Goal: Feedback & Contribution: Leave review/rating

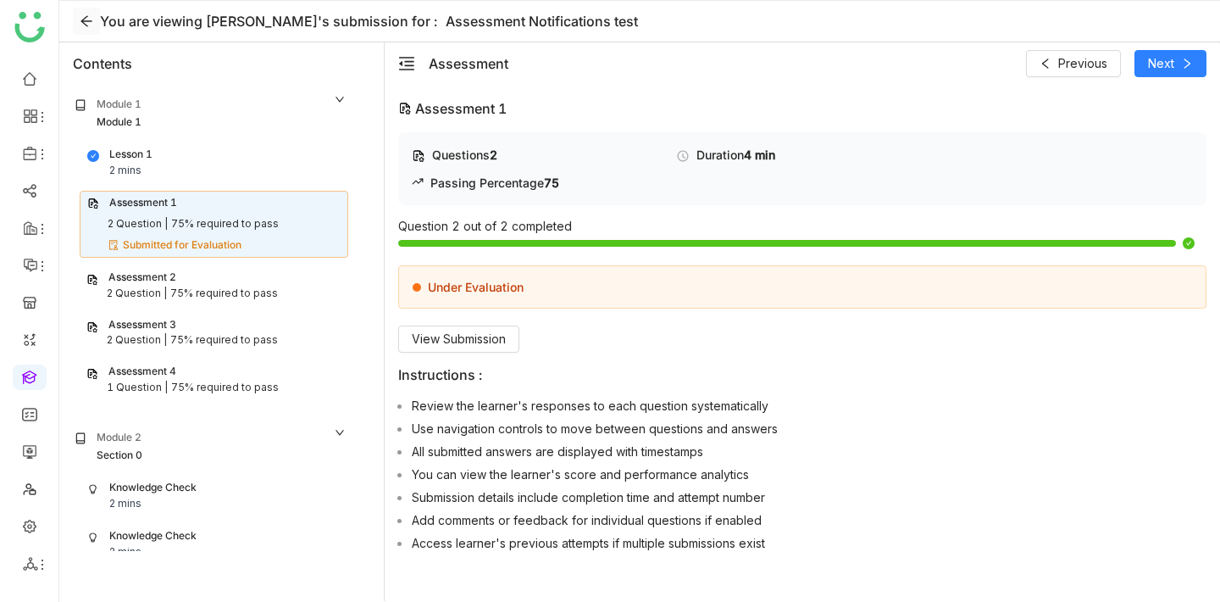
click at [86, 17] on icon at bounding box center [87, 21] width 14 height 14
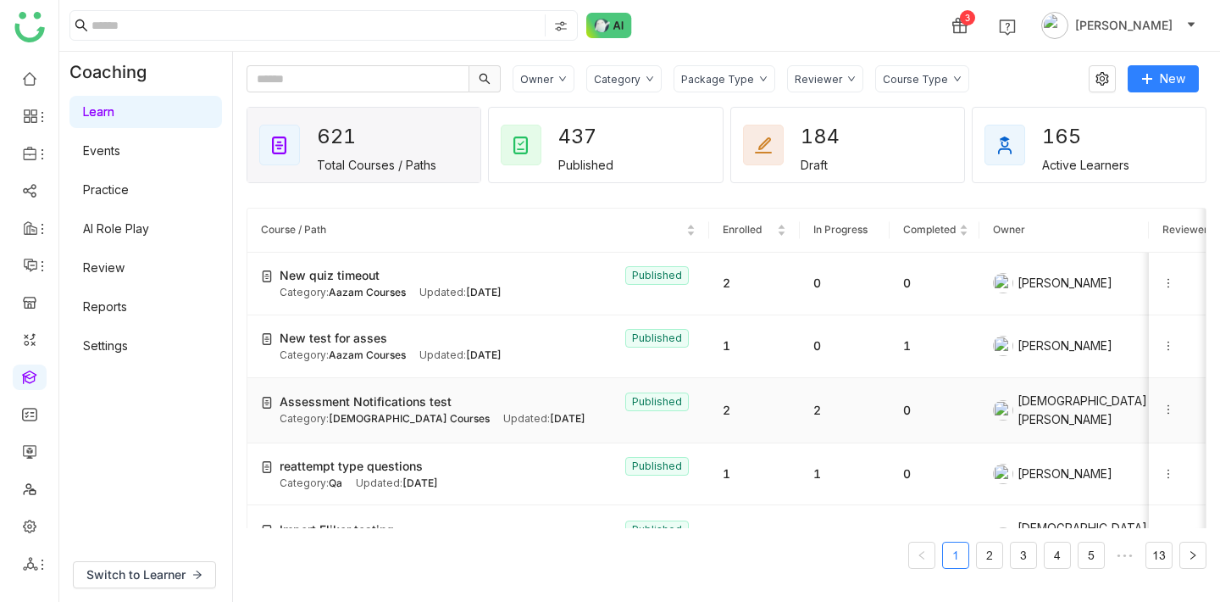
click at [350, 394] on span "Assessment Notifications test" at bounding box center [366, 401] width 172 height 19
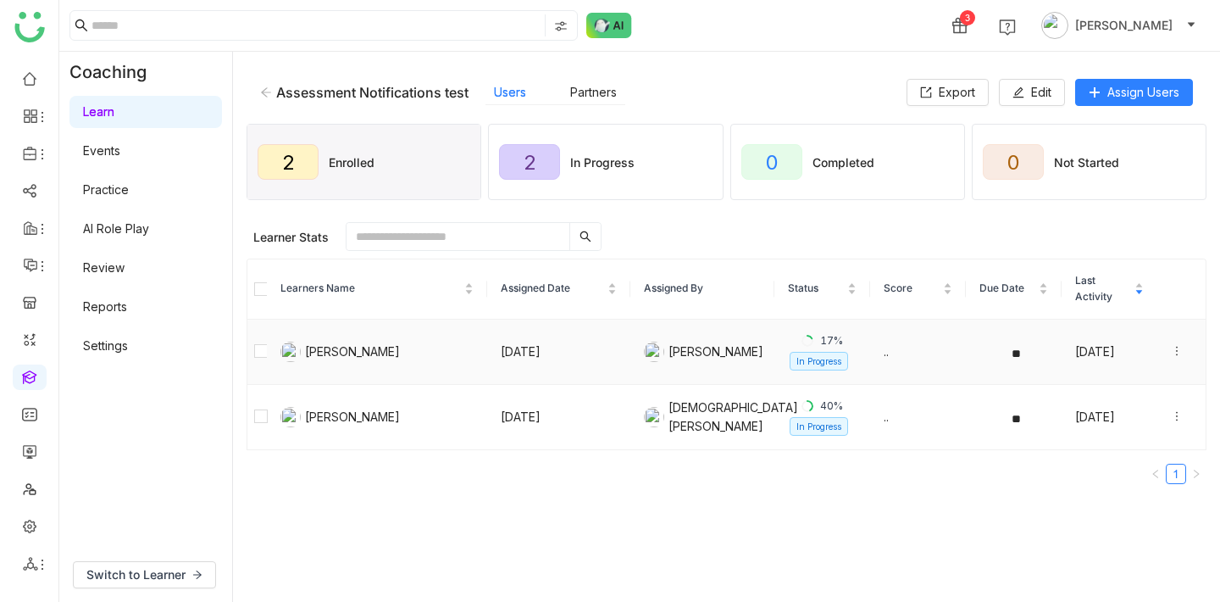
click at [1178, 358] on div at bounding box center [1181, 351] width 21 height 19
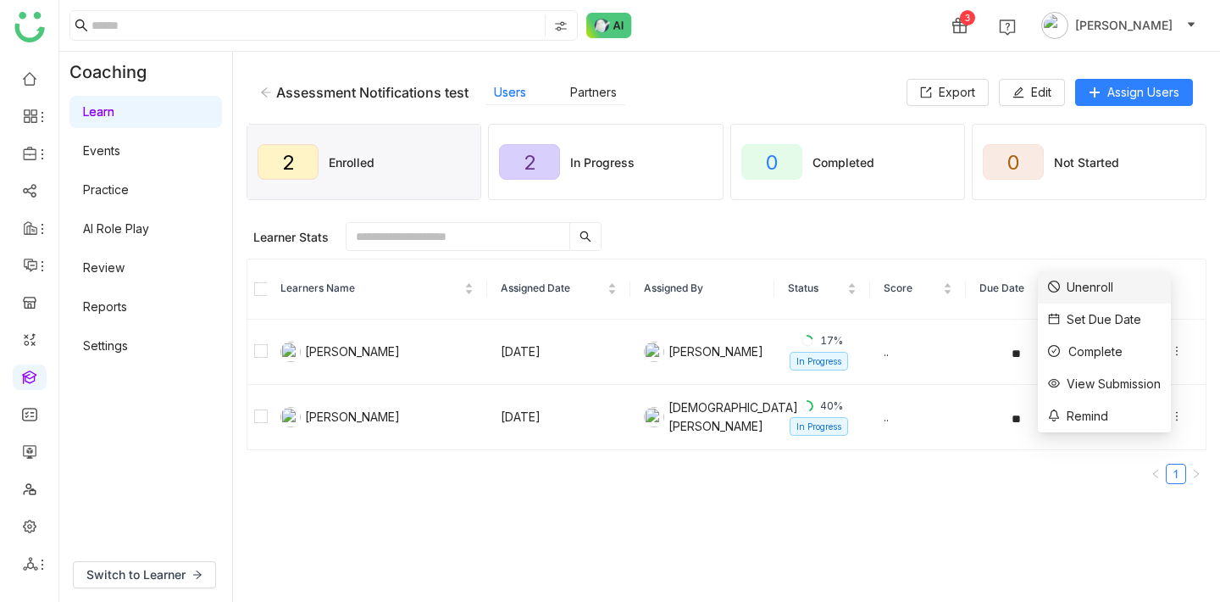
click at [1097, 280] on div "Unenroll" at bounding box center [1080, 287] width 65 height 19
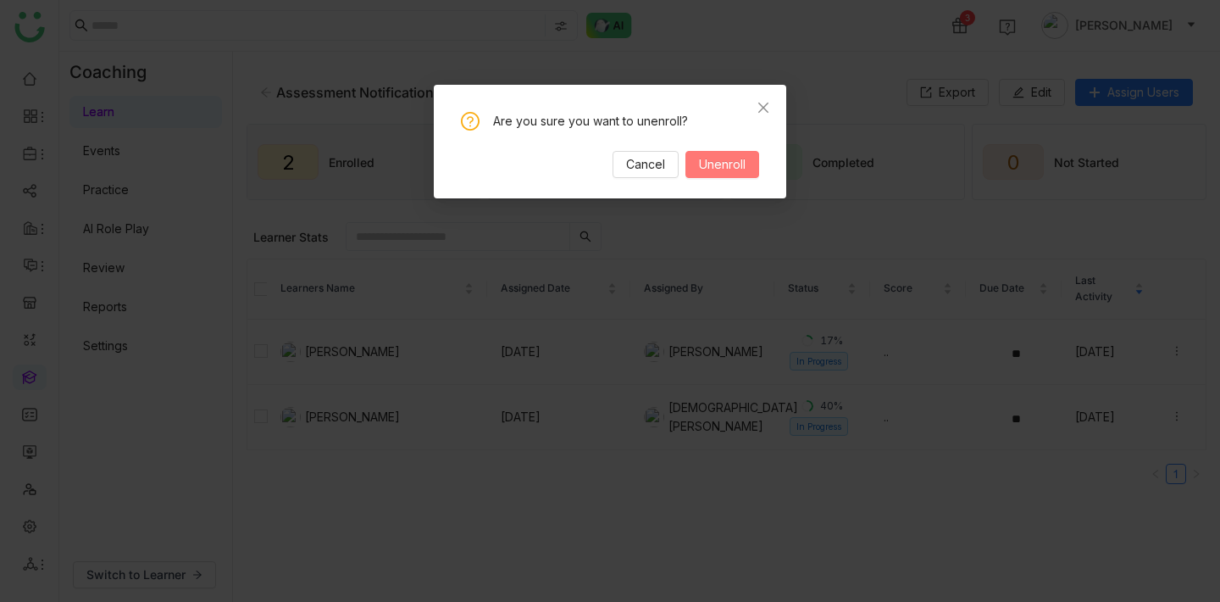
click at [736, 169] on span "Unenroll" at bounding box center [722, 164] width 47 height 19
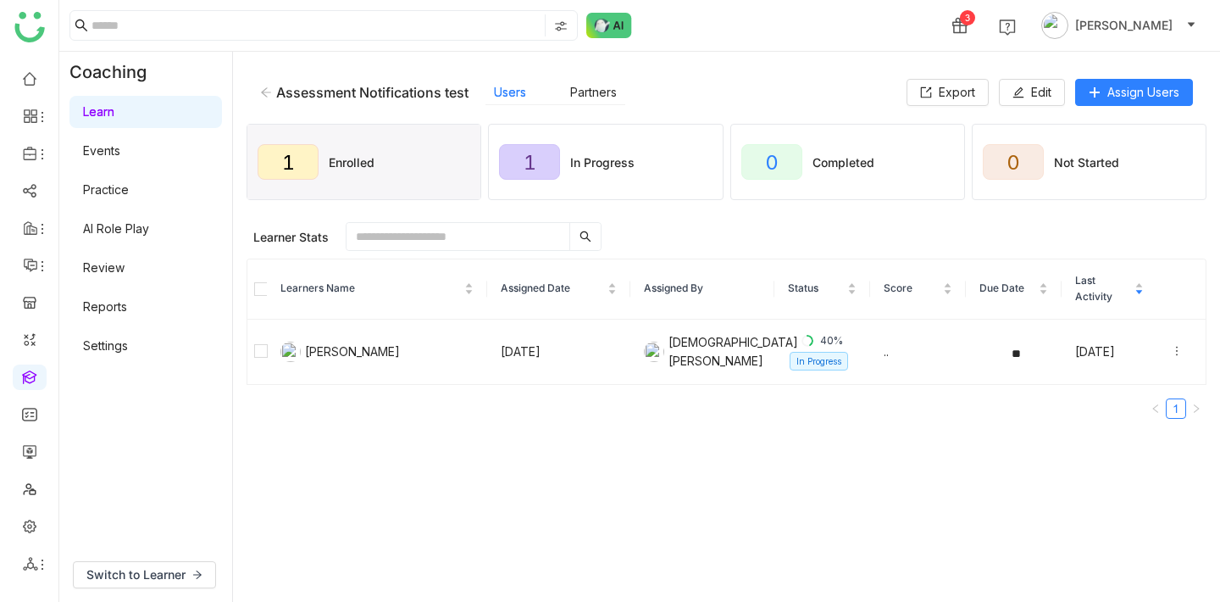
click at [108, 266] on link "Review" at bounding box center [104, 267] width 42 height 14
click at [108, 264] on link "Review" at bounding box center [104, 267] width 42 height 14
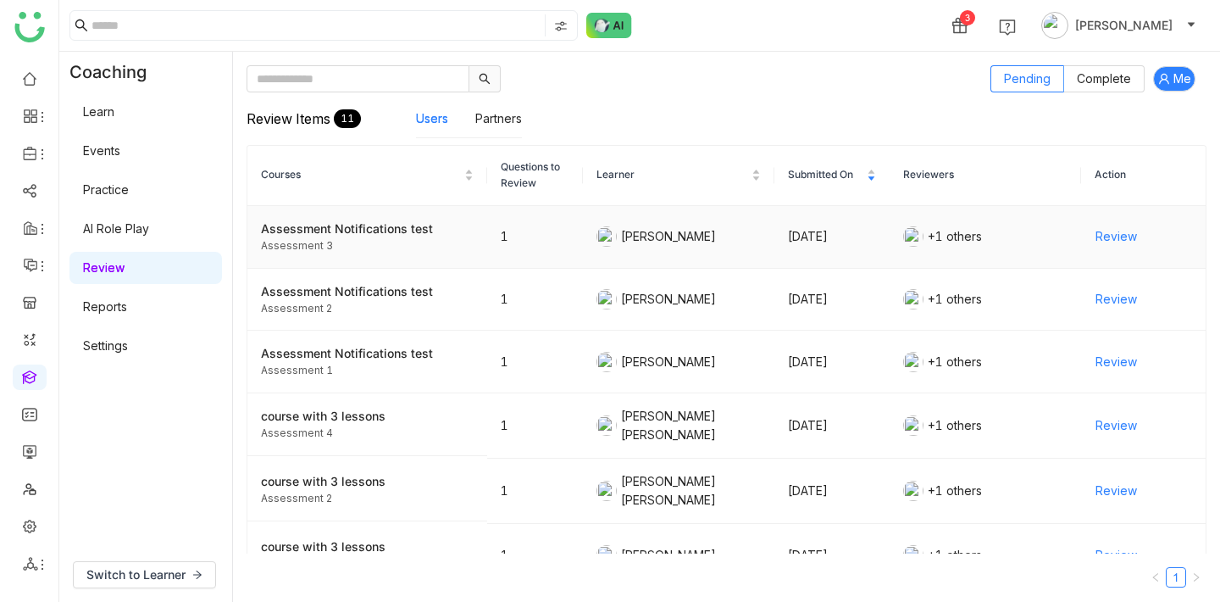
click at [1121, 242] on span "Review" at bounding box center [1117, 236] width 42 height 19
click at [1125, 296] on span "Review" at bounding box center [1117, 299] width 42 height 19
click at [1120, 365] on span "Review" at bounding box center [1117, 362] width 42 height 19
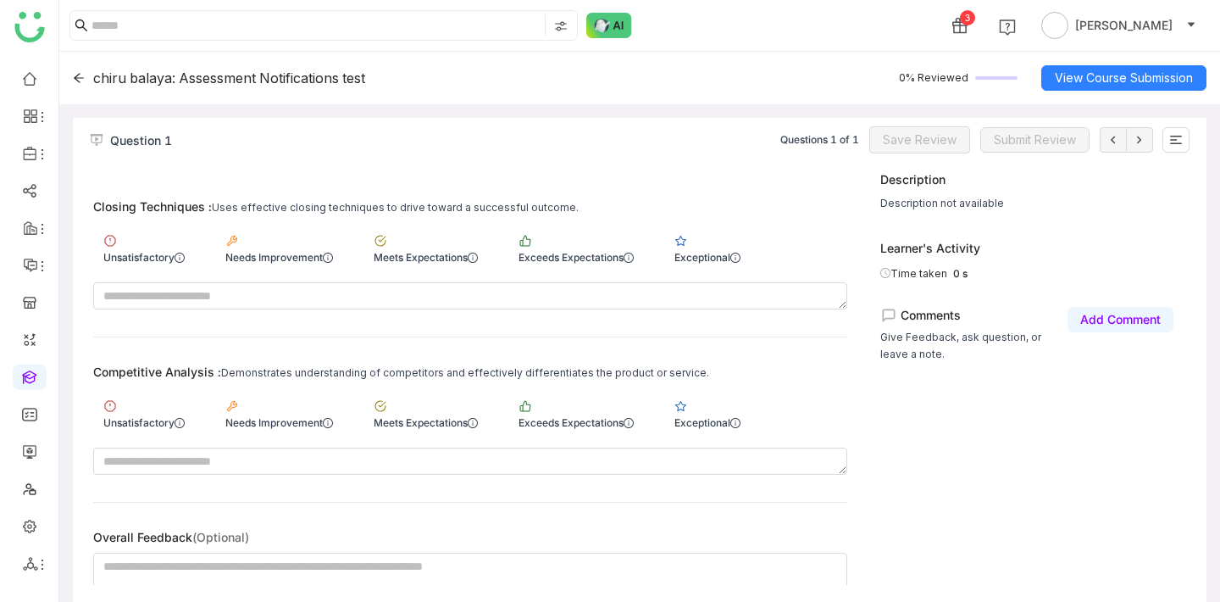
scroll to position [471, 0]
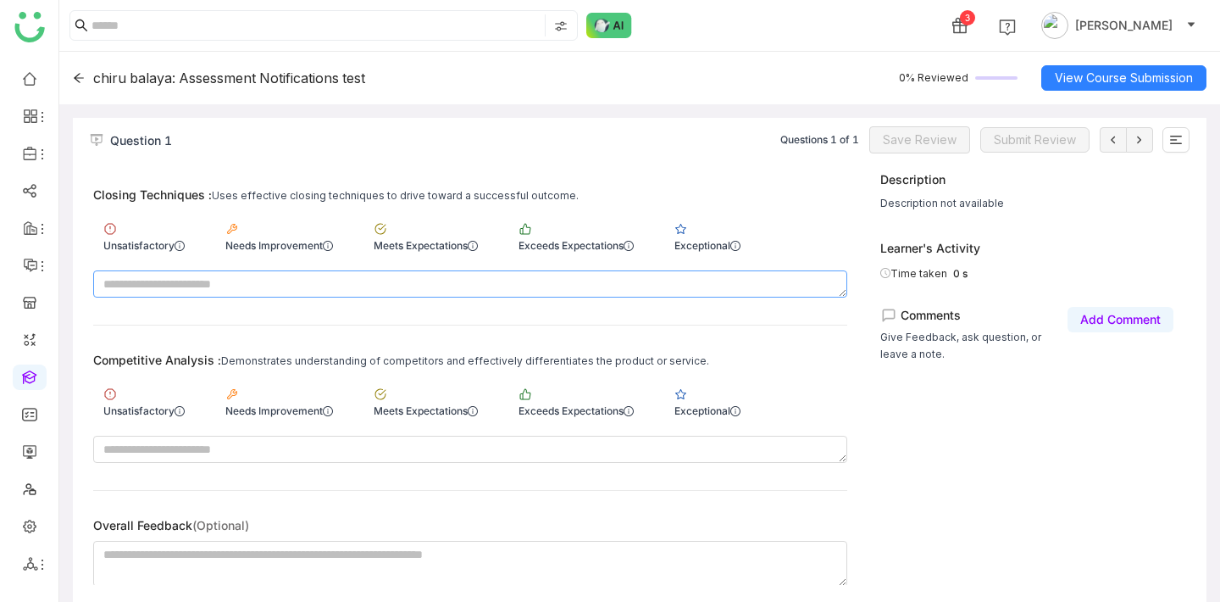
drag, startPoint x: 714, startPoint y: 239, endPoint x: 714, endPoint y: 292, distance: 53.4
click at [714, 239] on div "Exceptional" at bounding box center [708, 245] width 66 height 13
click at [709, 404] on div "Exceptional" at bounding box center [708, 410] width 66 height 13
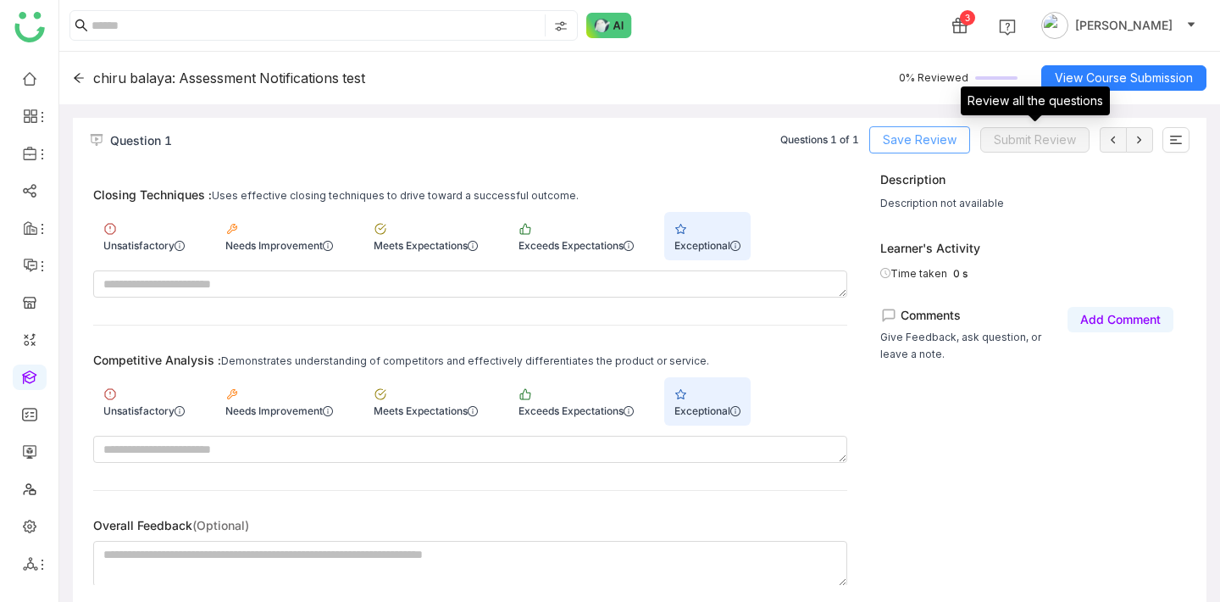
click at [919, 133] on span "Save Review" at bounding box center [920, 140] width 74 height 19
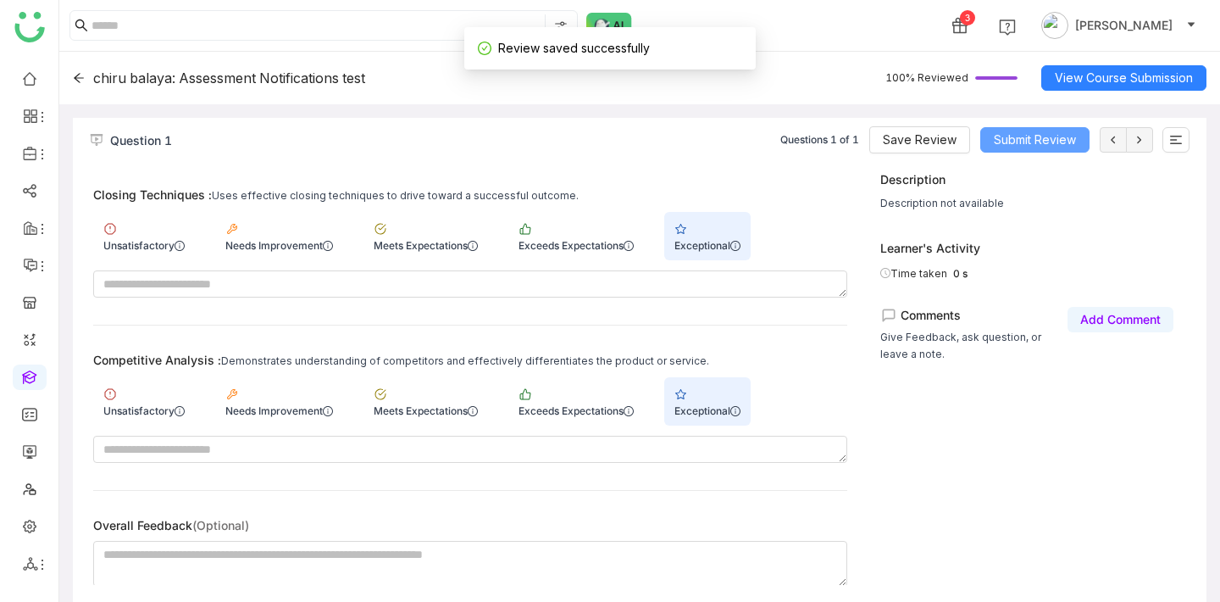
click at [1022, 138] on span "Submit Review" at bounding box center [1035, 140] width 82 height 19
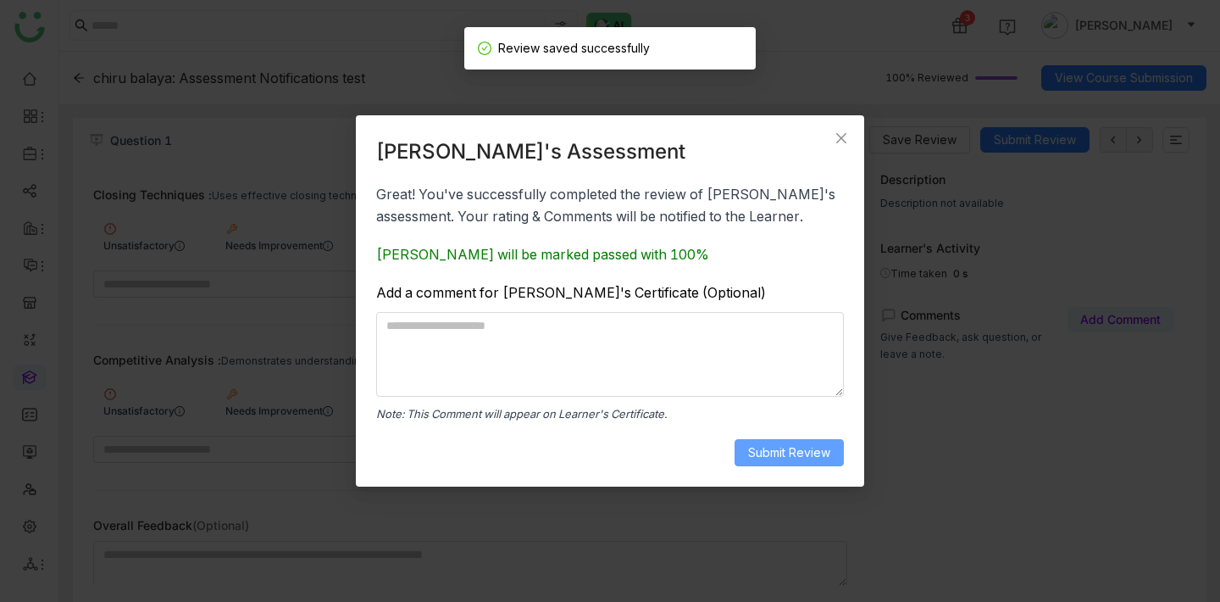
click at [802, 445] on span "Submit Review" at bounding box center [789, 452] width 82 height 19
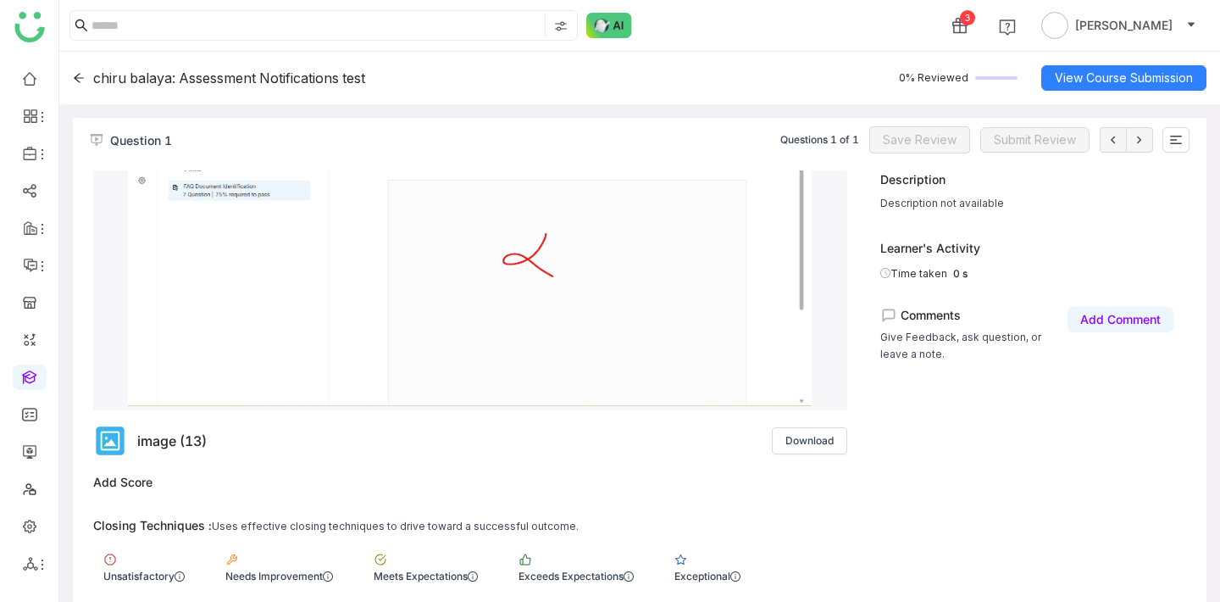
scroll to position [321, 0]
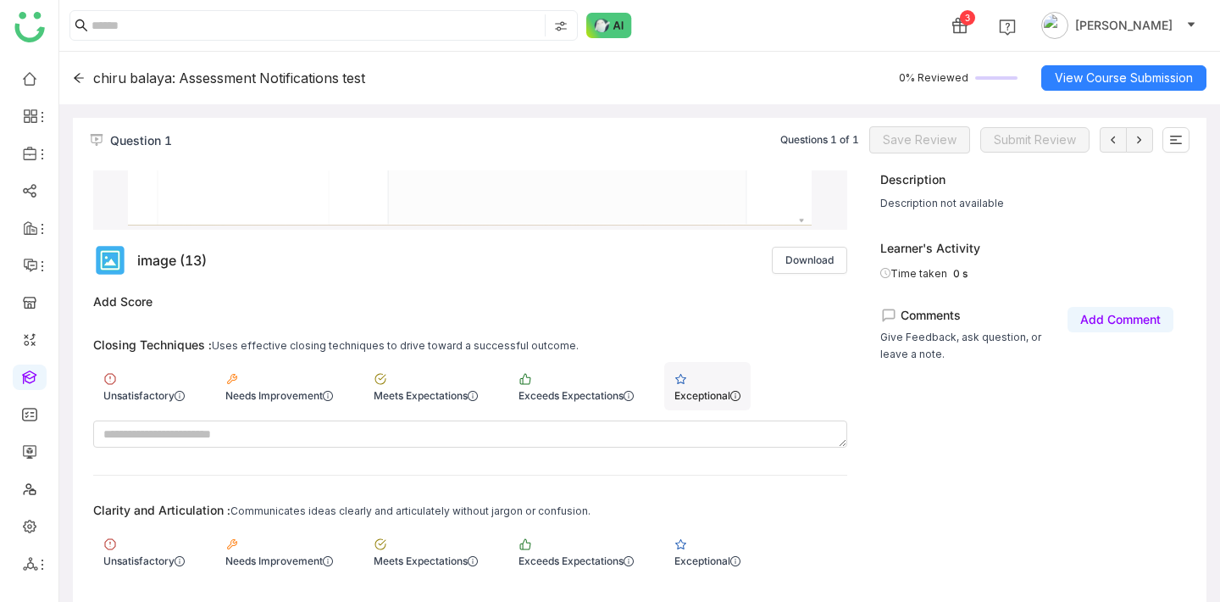
click at [708, 389] on div "Exceptional" at bounding box center [708, 395] width 66 height 13
click at [547, 565] on div "Exceeds Expectations" at bounding box center [576, 551] width 136 height 48
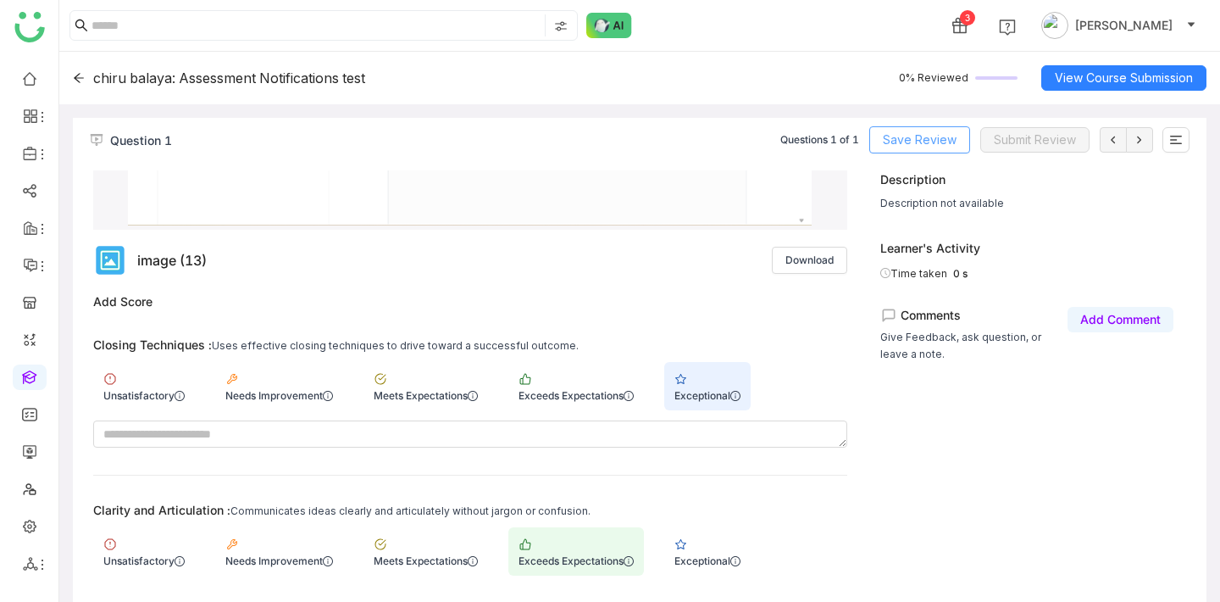
click at [956, 139] on button "Save Review" at bounding box center [920, 139] width 101 height 27
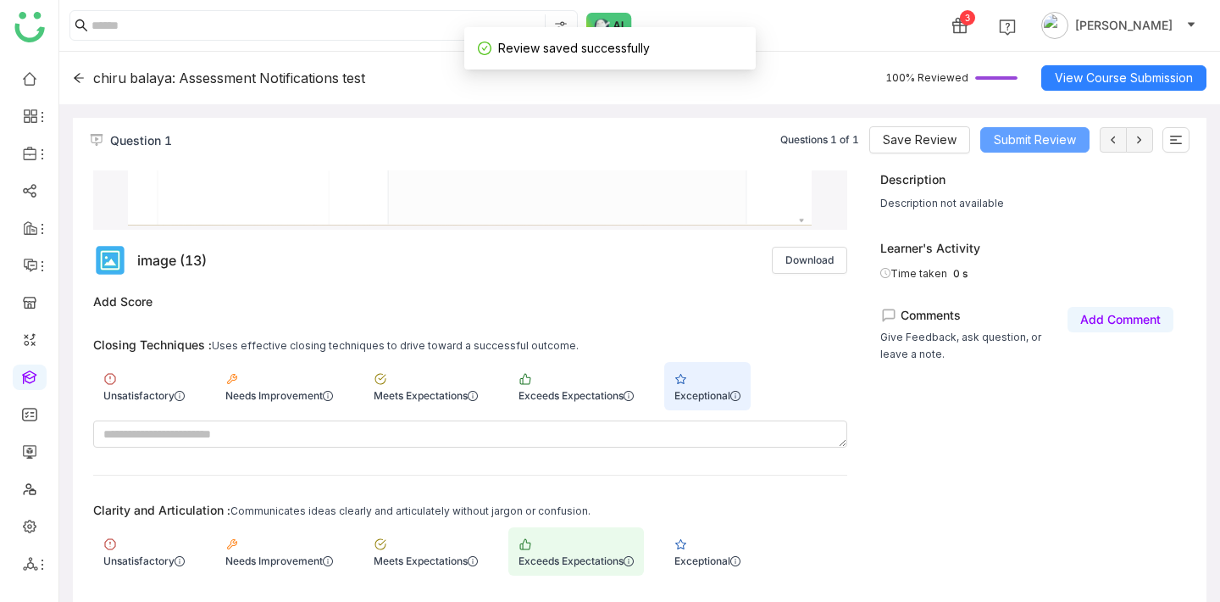
click at [987, 139] on button "Submit Review" at bounding box center [1035, 139] width 109 height 25
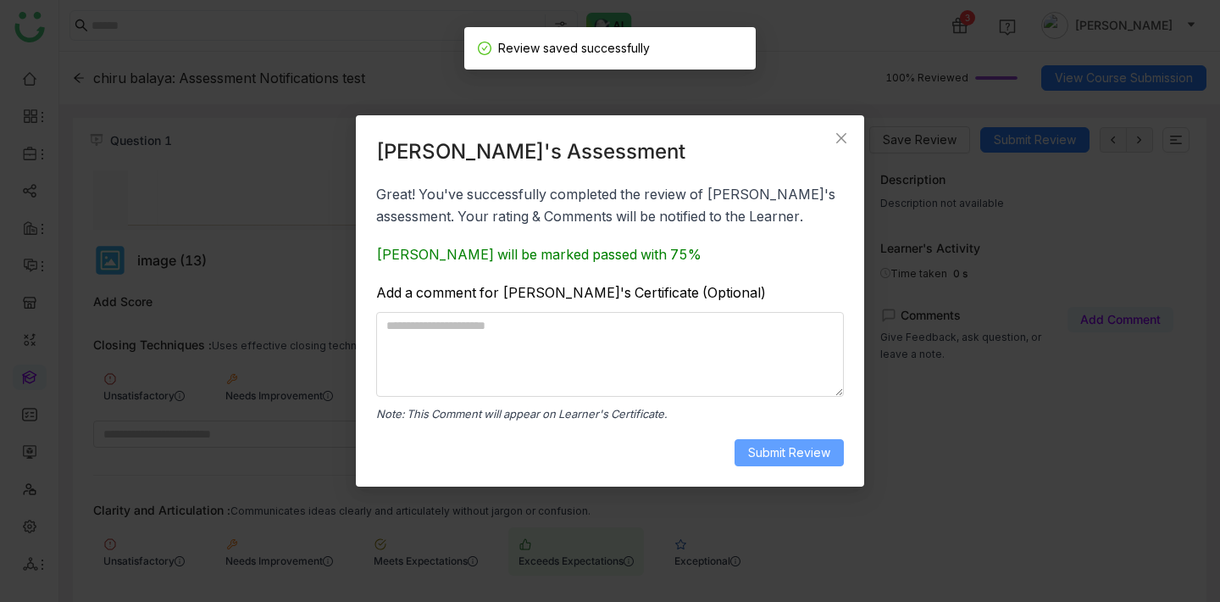
click at [784, 452] on span "Submit Review" at bounding box center [789, 452] width 82 height 19
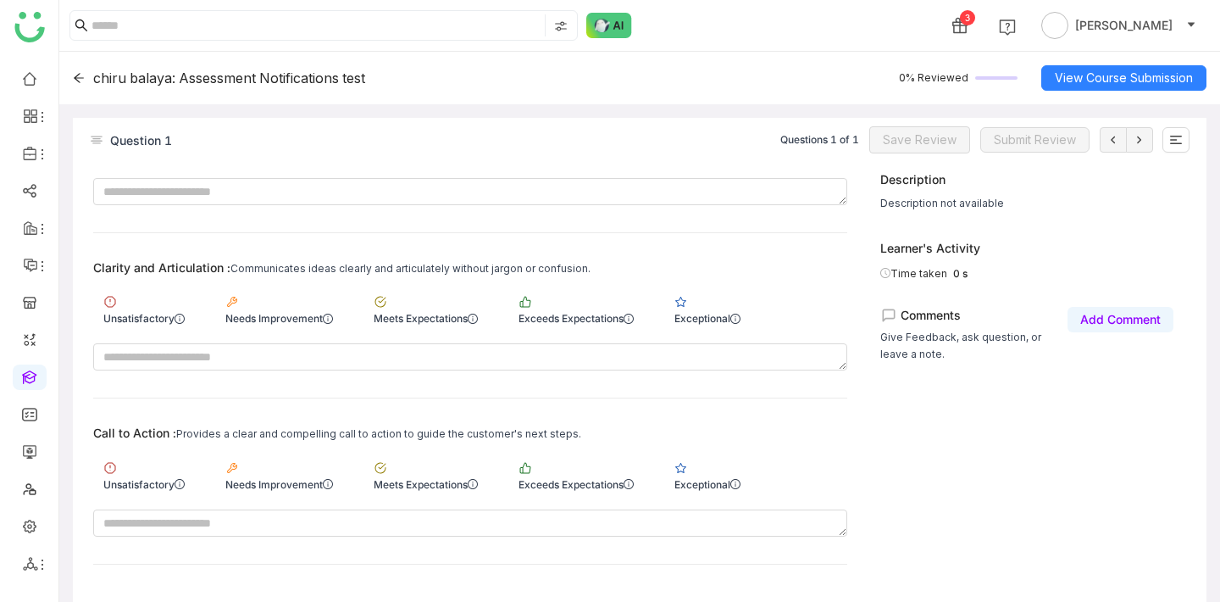
scroll to position [42, 0]
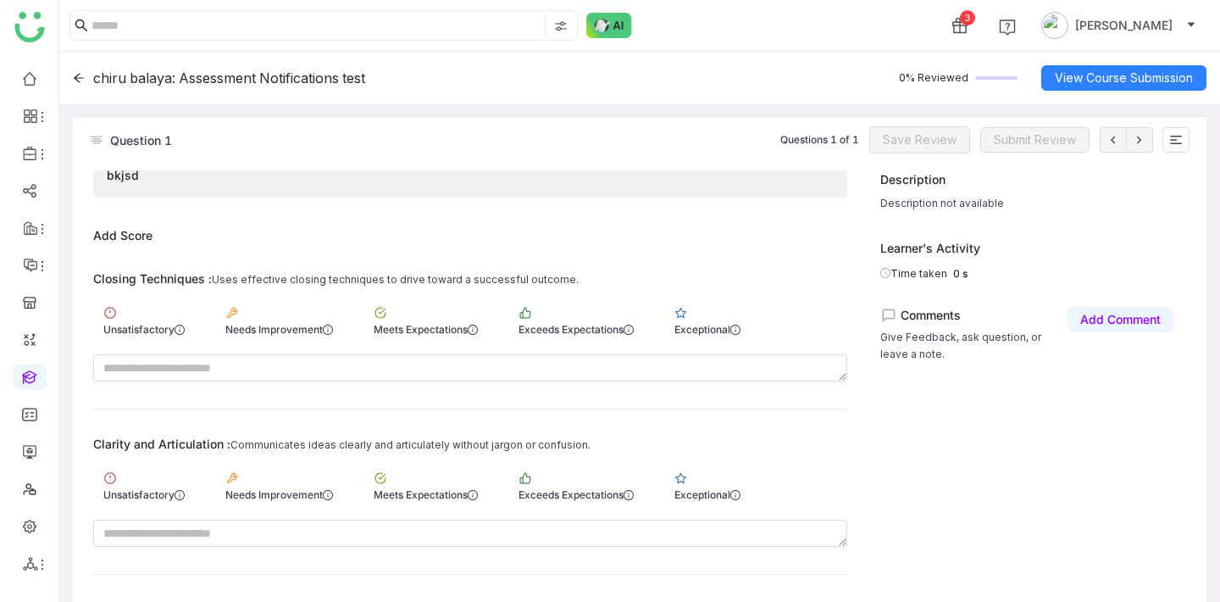
click at [712, 343] on div "Closing Techniques : Uses effective closing techniques to drive toward a succes…" at bounding box center [470, 326] width 754 height 110
click at [712, 319] on div "Exceptional" at bounding box center [707, 320] width 86 height 48
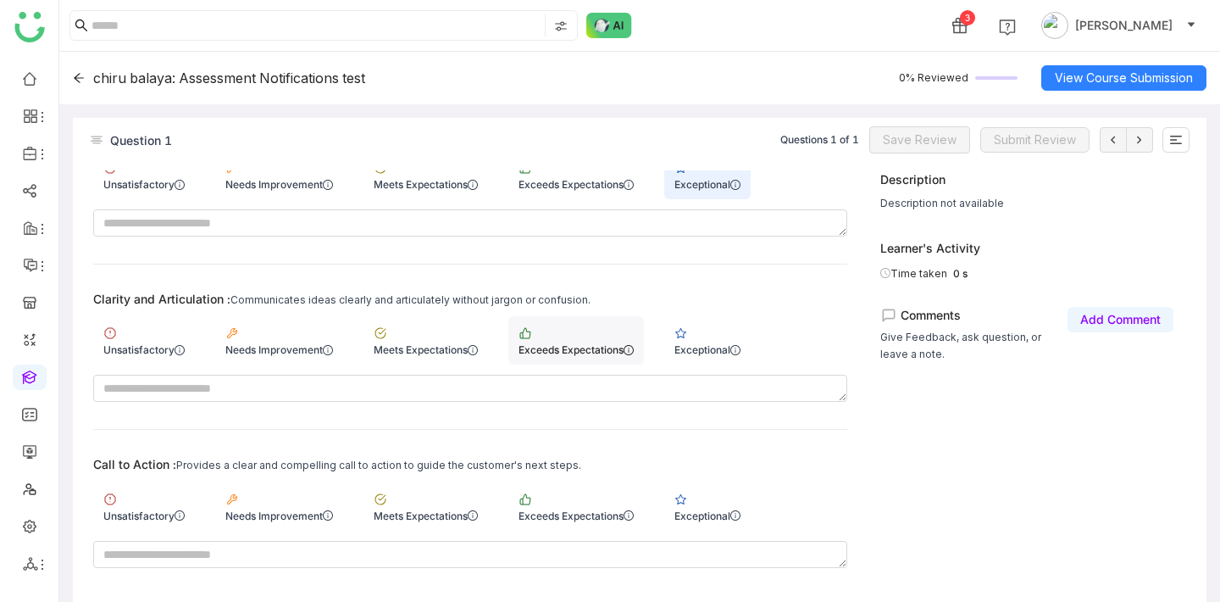
click at [585, 339] on div "Exceeds Expectations" at bounding box center [576, 340] width 136 height 48
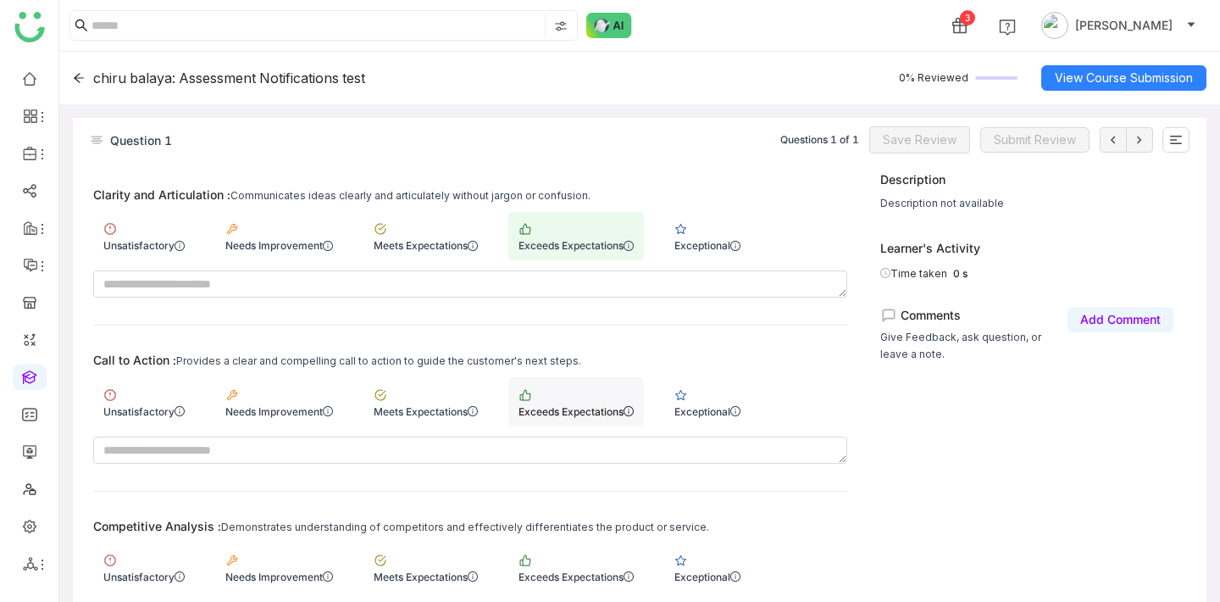
click at [581, 406] on div "Exceeds Expectations" at bounding box center [576, 411] width 115 height 13
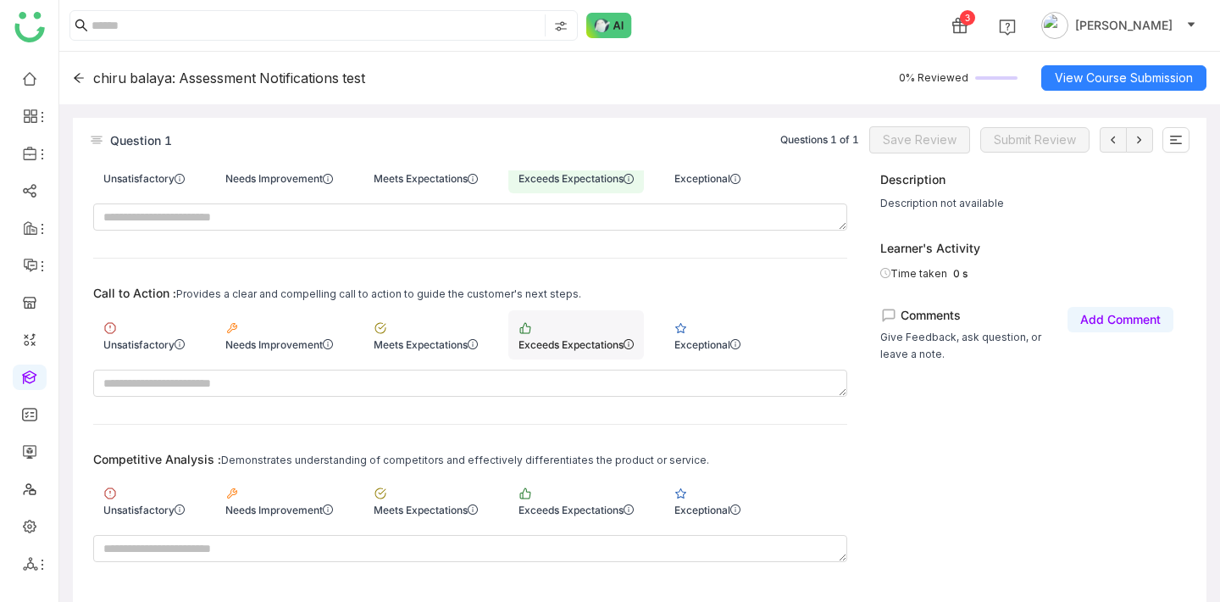
scroll to position [422, 0]
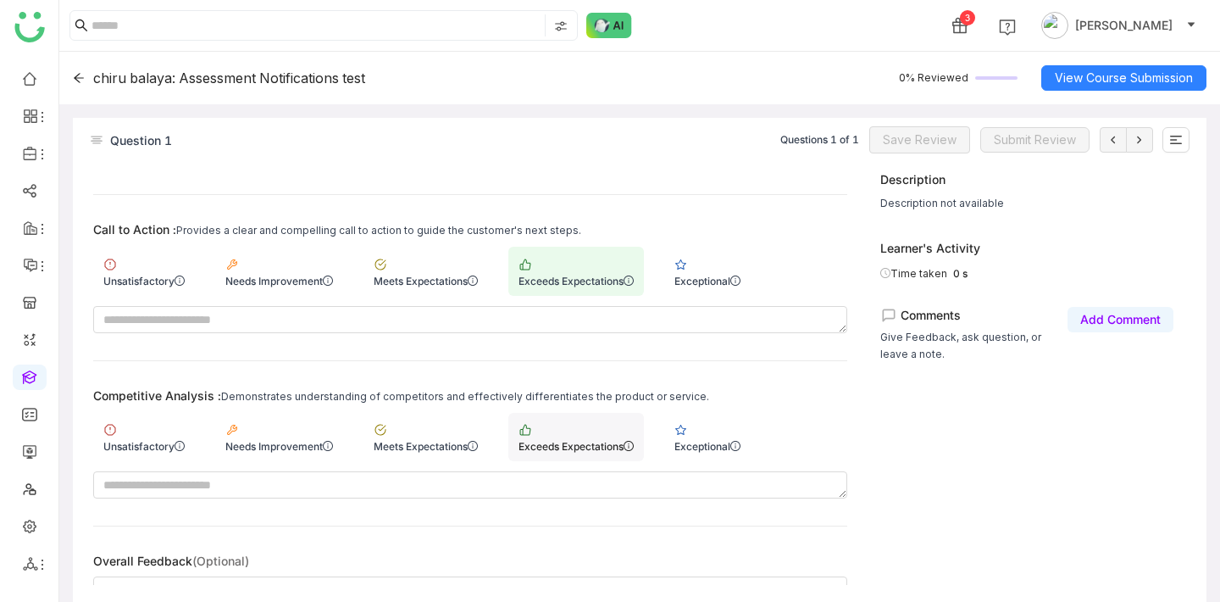
click at [581, 451] on div "Exceeds Expectations" at bounding box center [576, 437] width 136 height 48
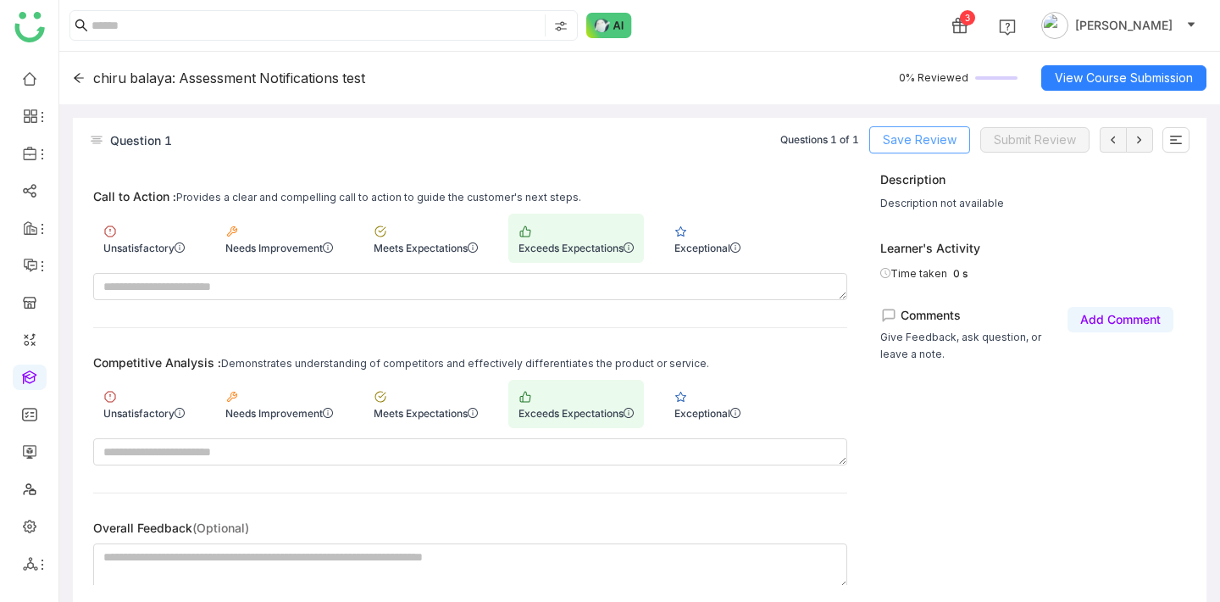
click at [906, 137] on span "Save Review" at bounding box center [920, 140] width 74 height 19
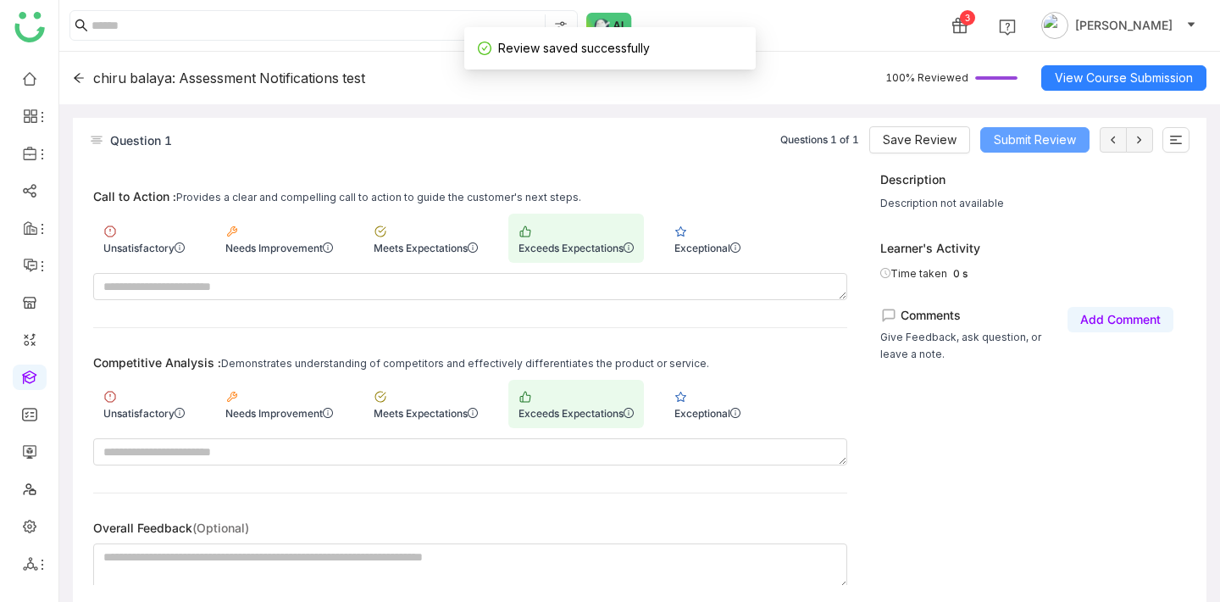
click at [1077, 136] on button "Submit Review" at bounding box center [1035, 139] width 109 height 25
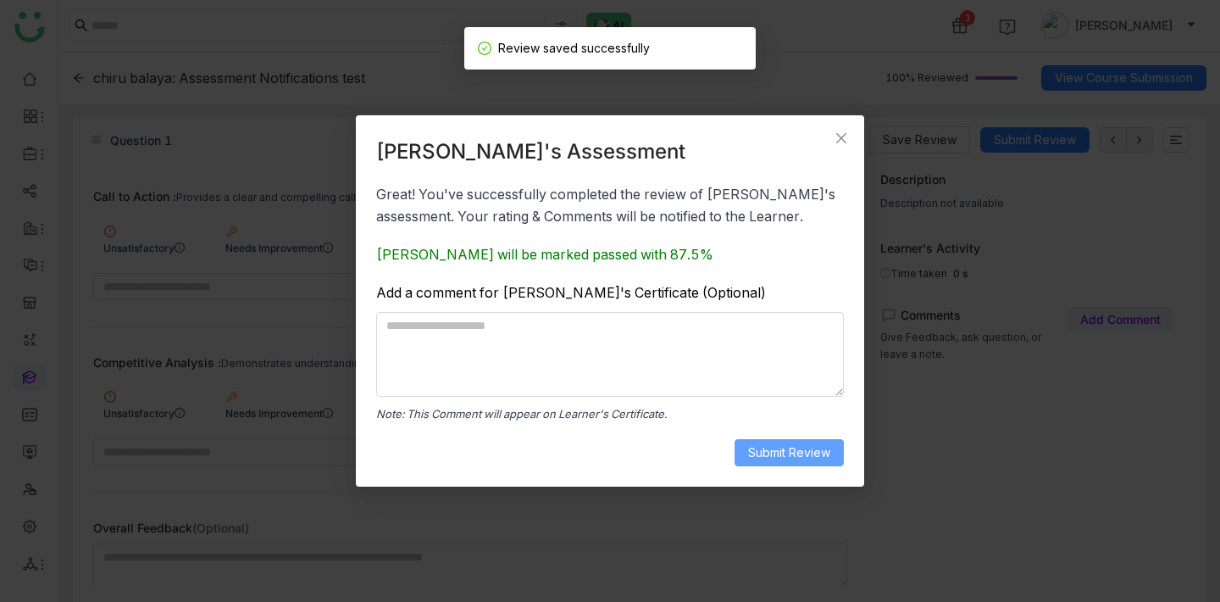
click at [819, 439] on button "Submit Review" at bounding box center [789, 452] width 109 height 27
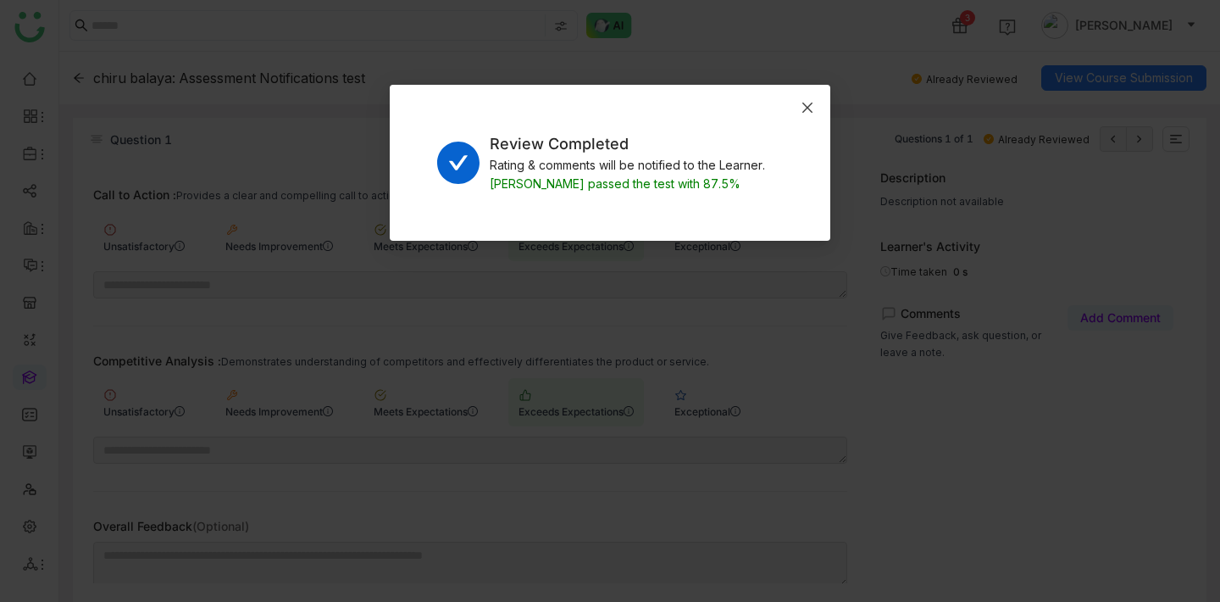
click at [797, 110] on span "Close" at bounding box center [808, 108] width 46 height 46
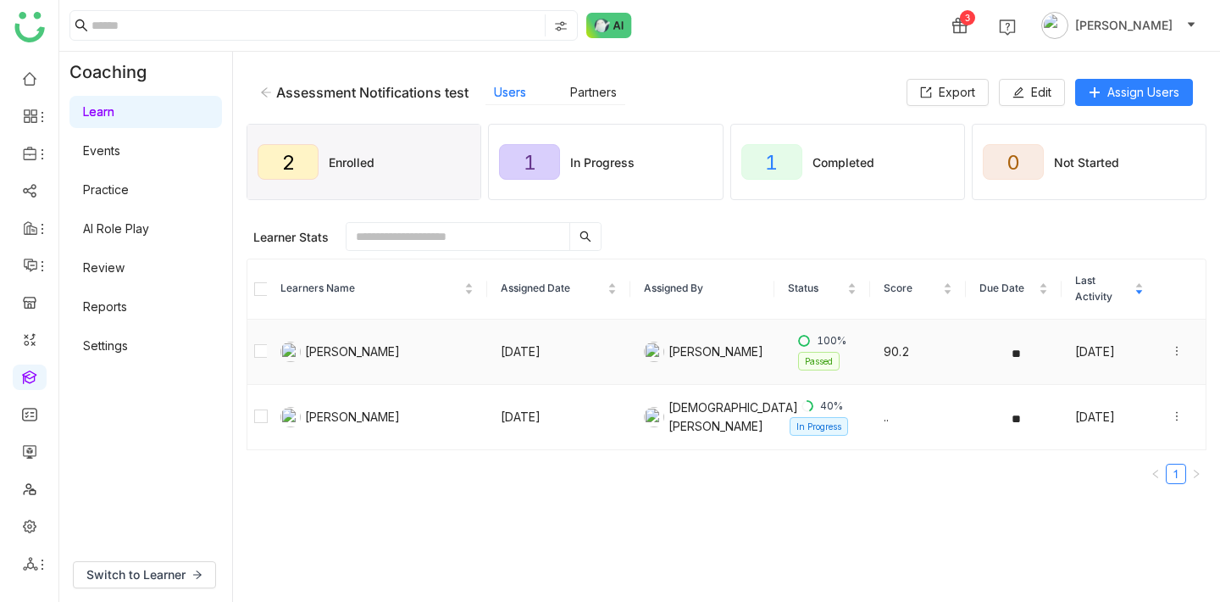
click at [1176, 353] on icon at bounding box center [1177, 351] width 12 height 12
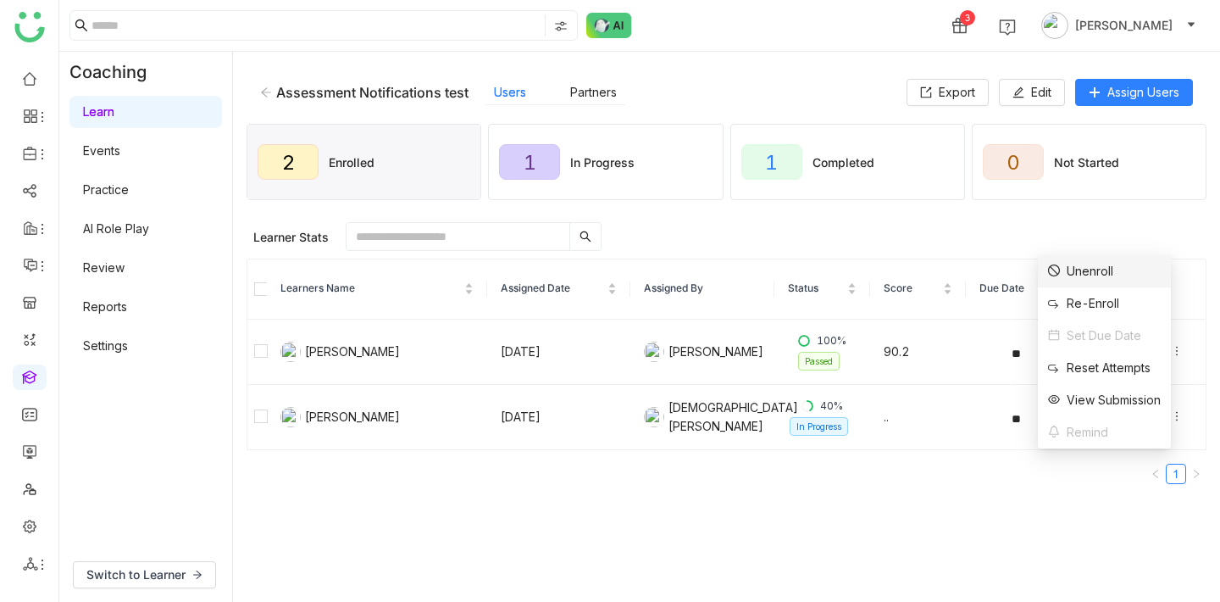
click at [1096, 271] on div "Unenroll" at bounding box center [1080, 271] width 65 height 19
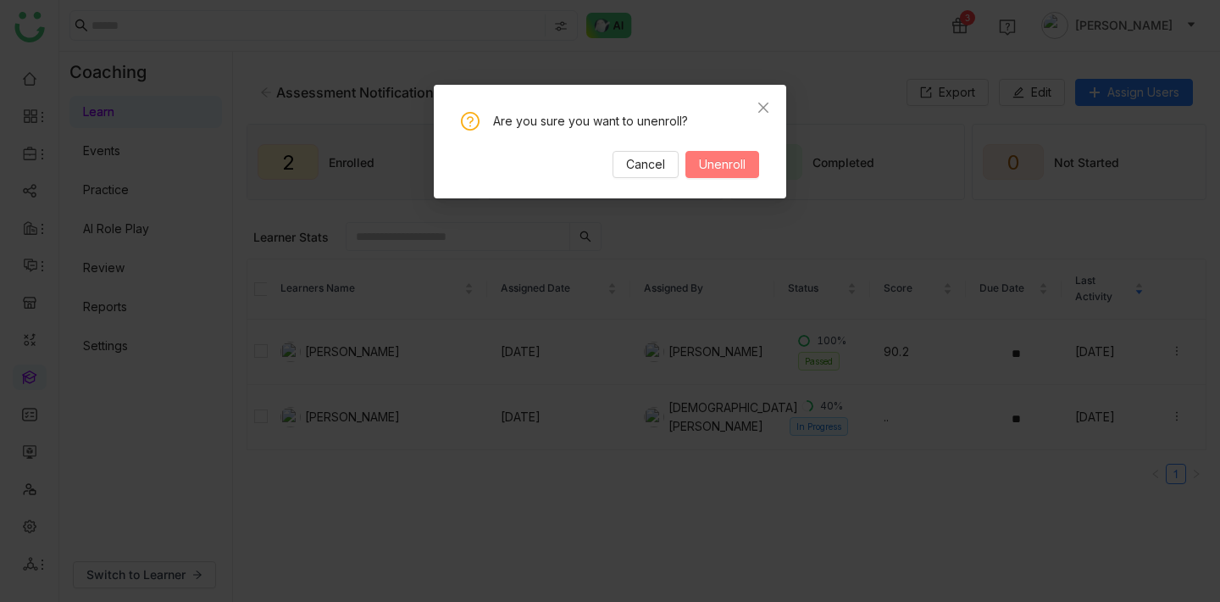
click at [731, 170] on span "Unenroll" at bounding box center [722, 164] width 47 height 19
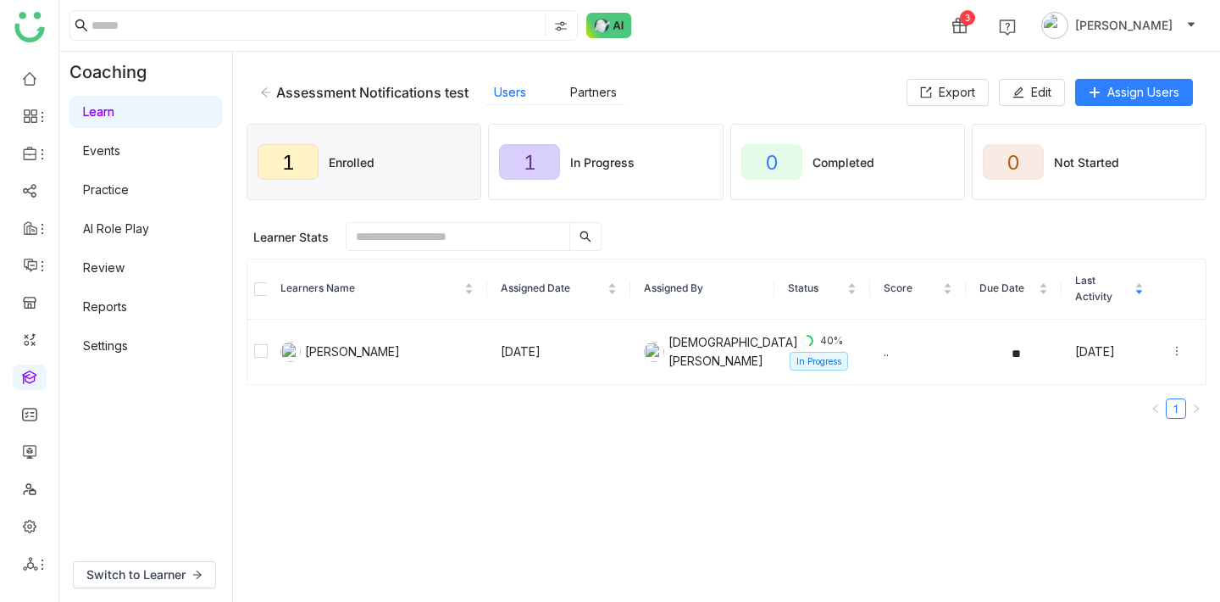
click at [97, 267] on link "Review" at bounding box center [104, 267] width 42 height 14
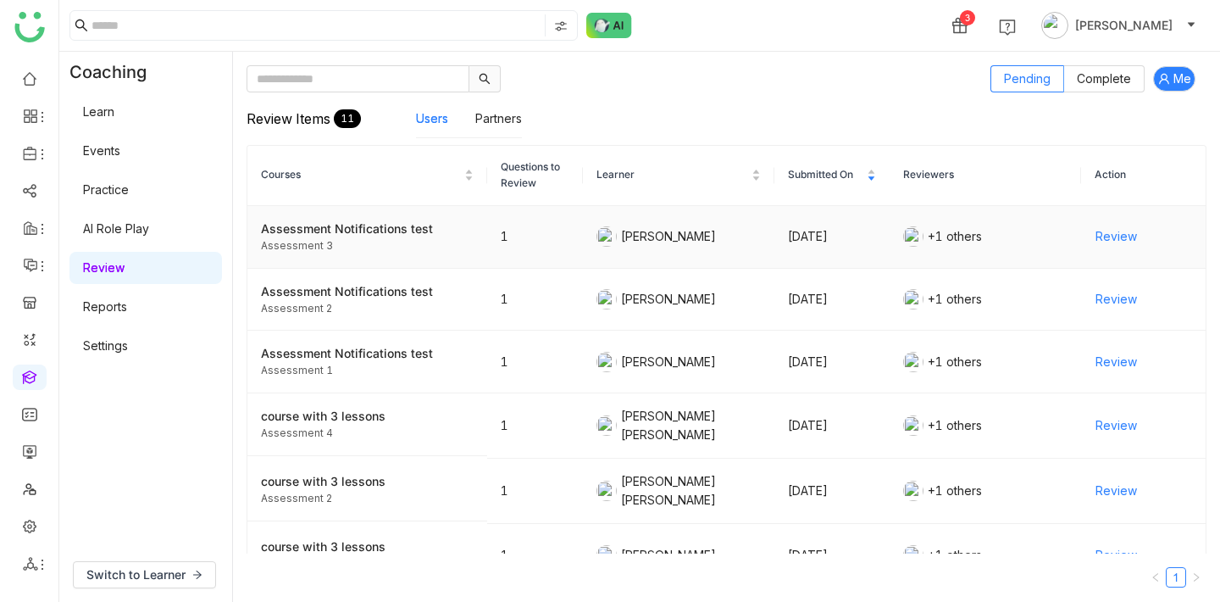
click at [1114, 235] on span "Review" at bounding box center [1117, 236] width 42 height 19
click at [1106, 301] on span "Review" at bounding box center [1117, 299] width 42 height 19
click at [1109, 365] on span "Review" at bounding box center [1117, 362] width 42 height 19
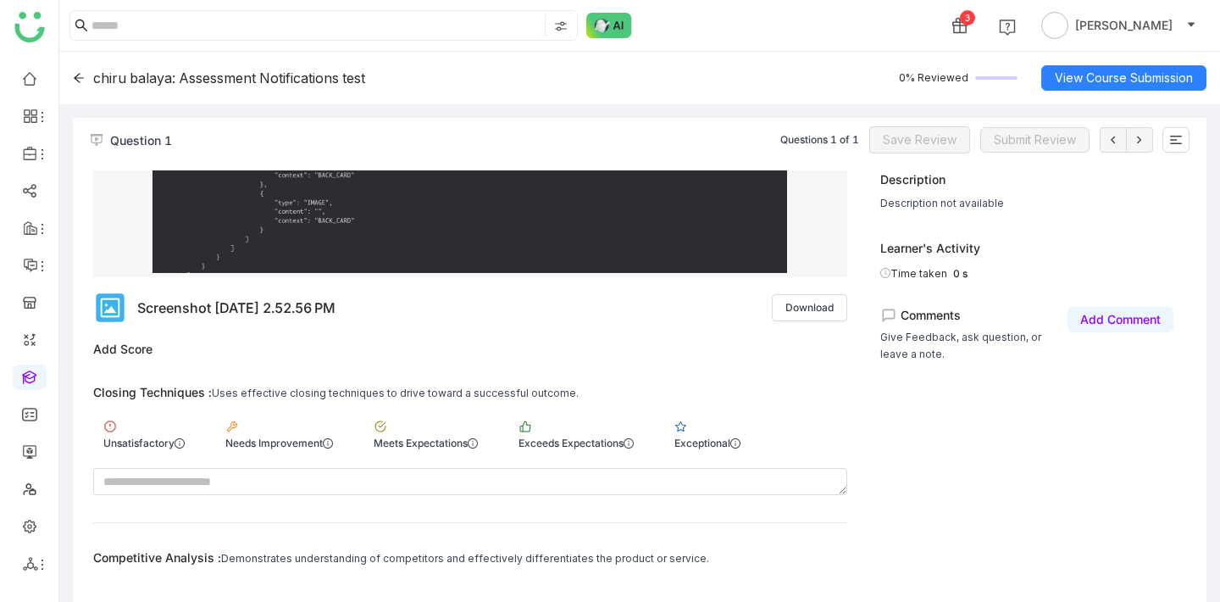
scroll to position [408, 0]
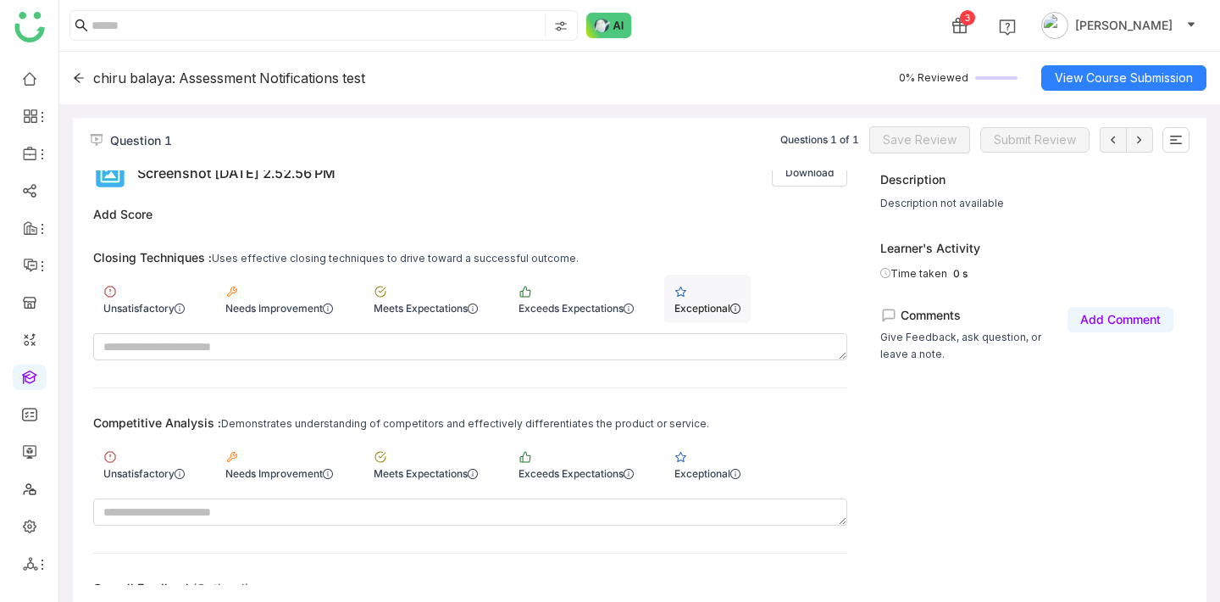
click at [680, 300] on div "Exceptional" at bounding box center [707, 299] width 86 height 48
click at [270, 308] on div "Needs Improvement" at bounding box center [279, 308] width 108 height 13
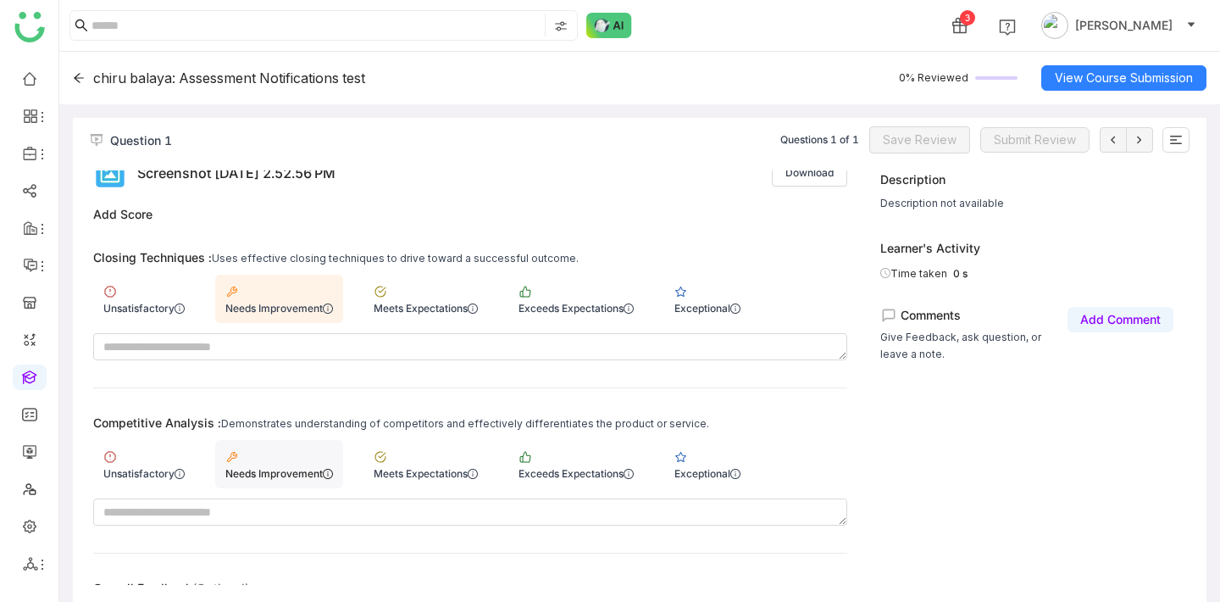
click at [302, 458] on div "Needs Improvement" at bounding box center [279, 464] width 128 height 48
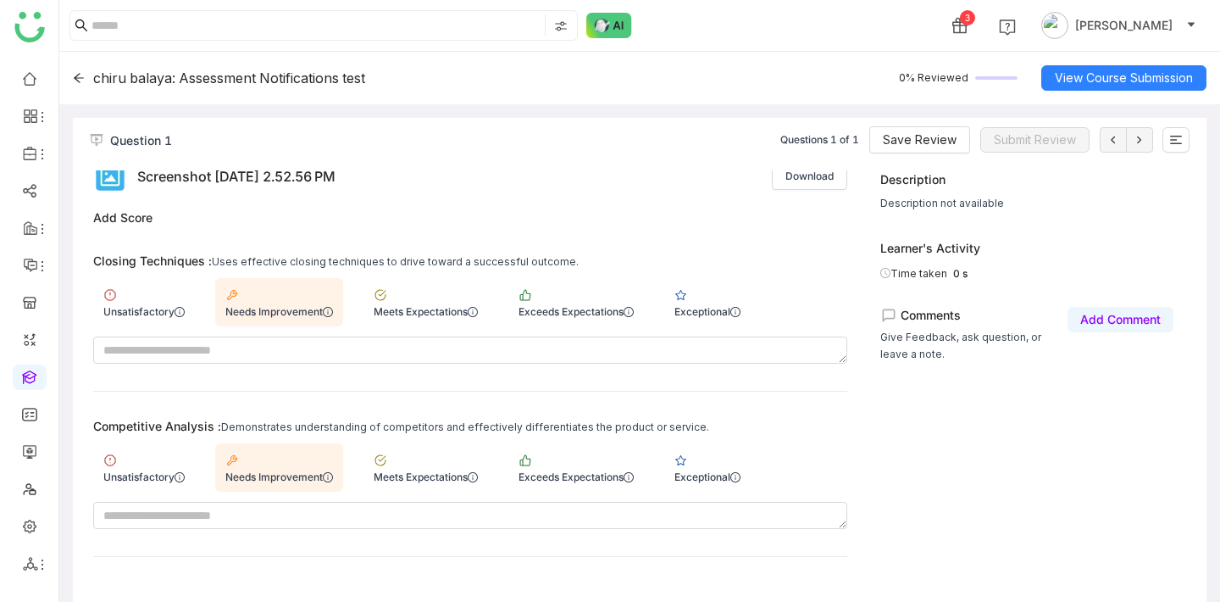
scroll to position [377, 0]
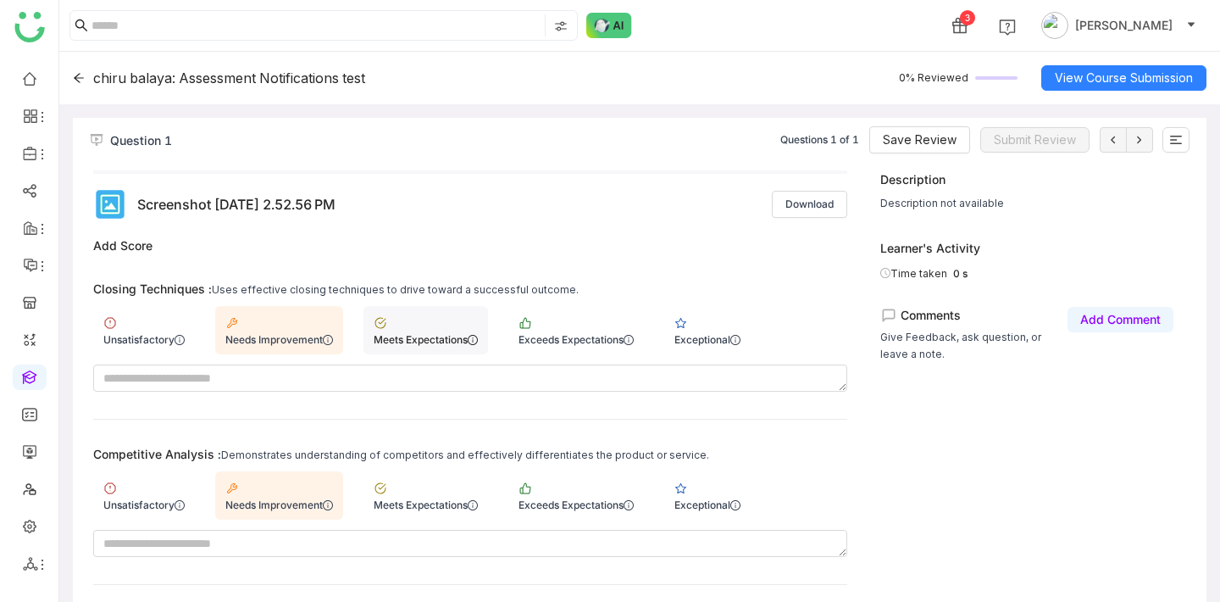
click at [446, 337] on div "Meets Expectations" at bounding box center [426, 339] width 104 height 13
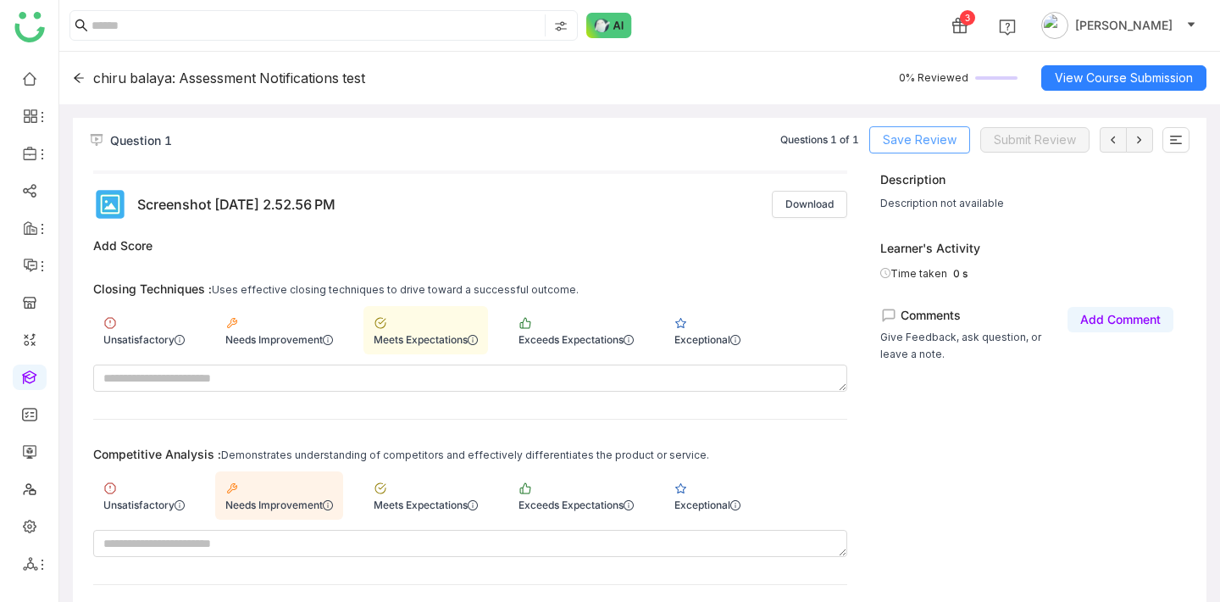
click at [932, 133] on span "Save Review" at bounding box center [920, 140] width 74 height 19
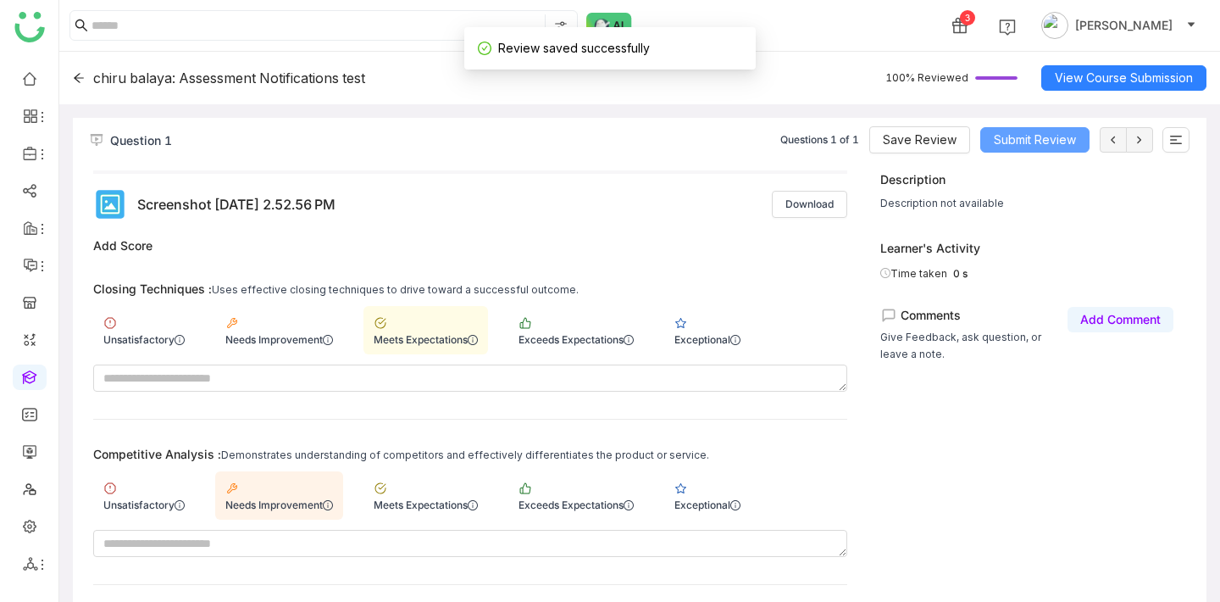
click at [1006, 142] on span "Submit Review" at bounding box center [1035, 140] width 82 height 19
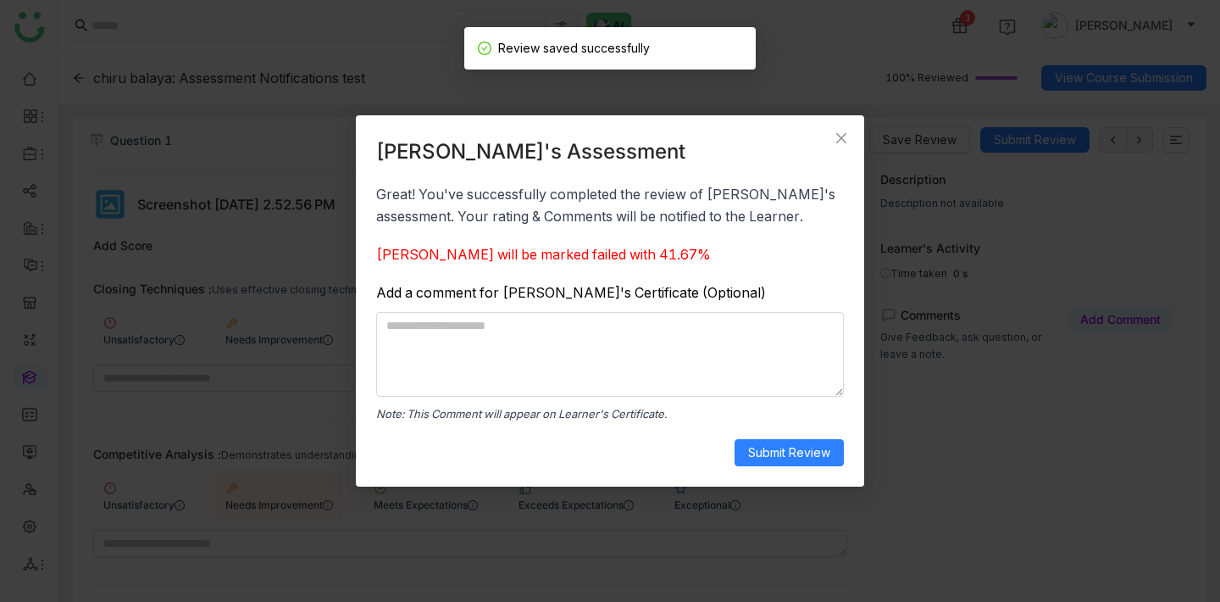
click at [778, 470] on div "chiru balaya's Assessment Great! You've successfully completed the review of ch…" at bounding box center [610, 301] width 508 height 372
click at [787, 440] on button "Submit Review" at bounding box center [789, 452] width 109 height 27
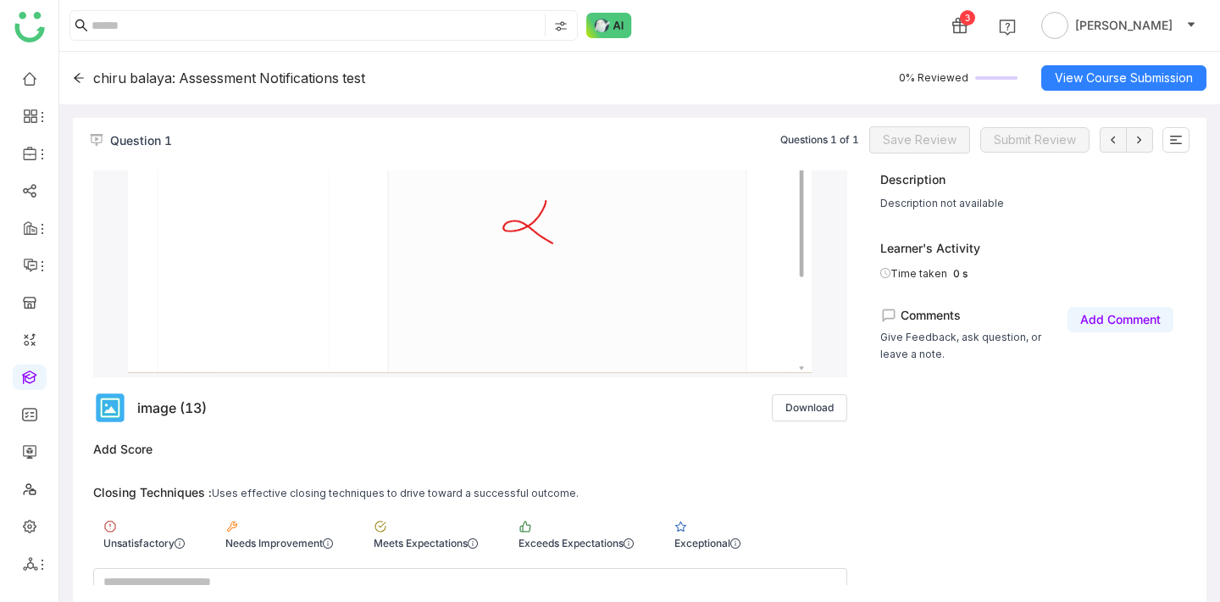
scroll to position [471, 0]
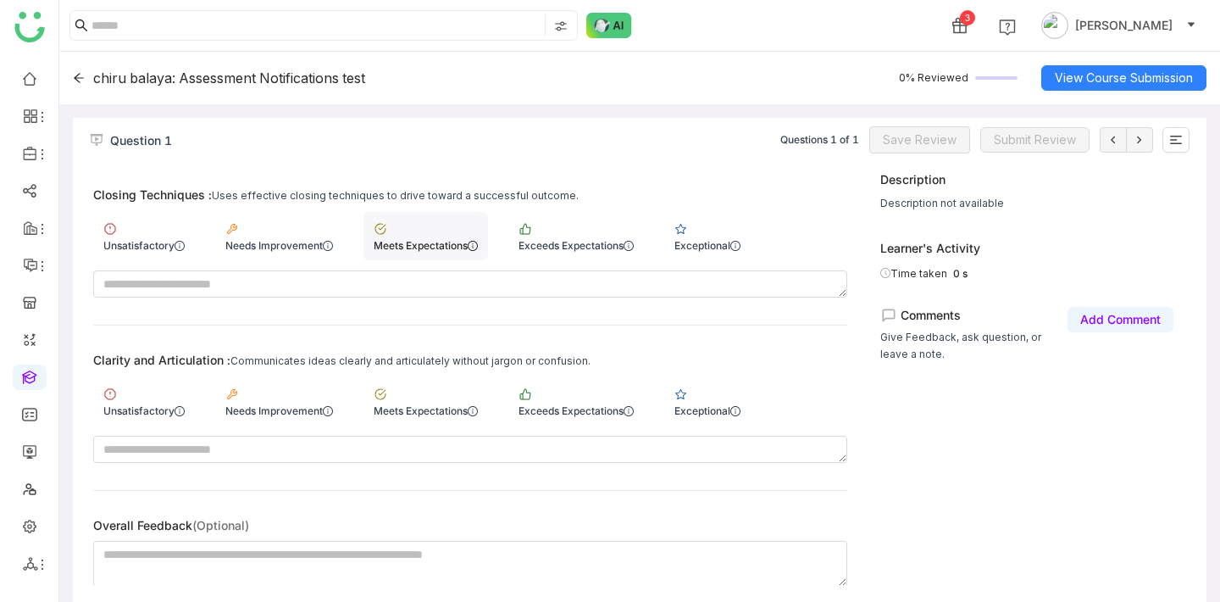
click at [400, 253] on div "Meets Expectations" at bounding box center [426, 236] width 125 height 48
click at [320, 382] on div "Needs Improvement" at bounding box center [279, 401] width 128 height 48
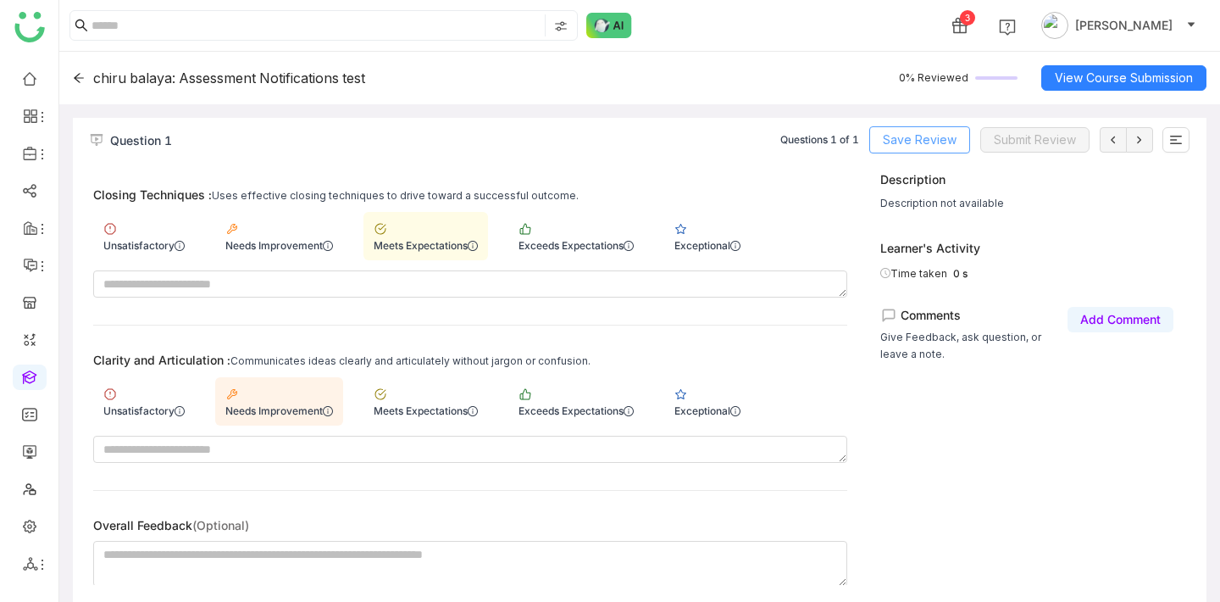
click at [909, 153] on button "Save Review" at bounding box center [920, 139] width 101 height 27
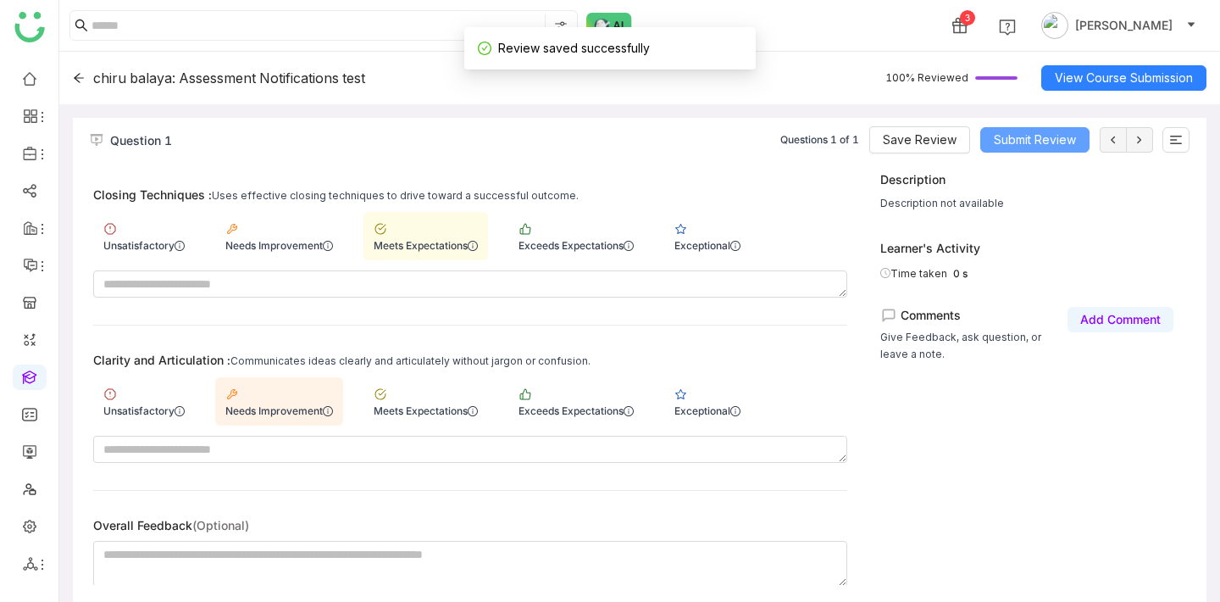
click at [1044, 148] on span "Submit Review" at bounding box center [1035, 140] width 82 height 19
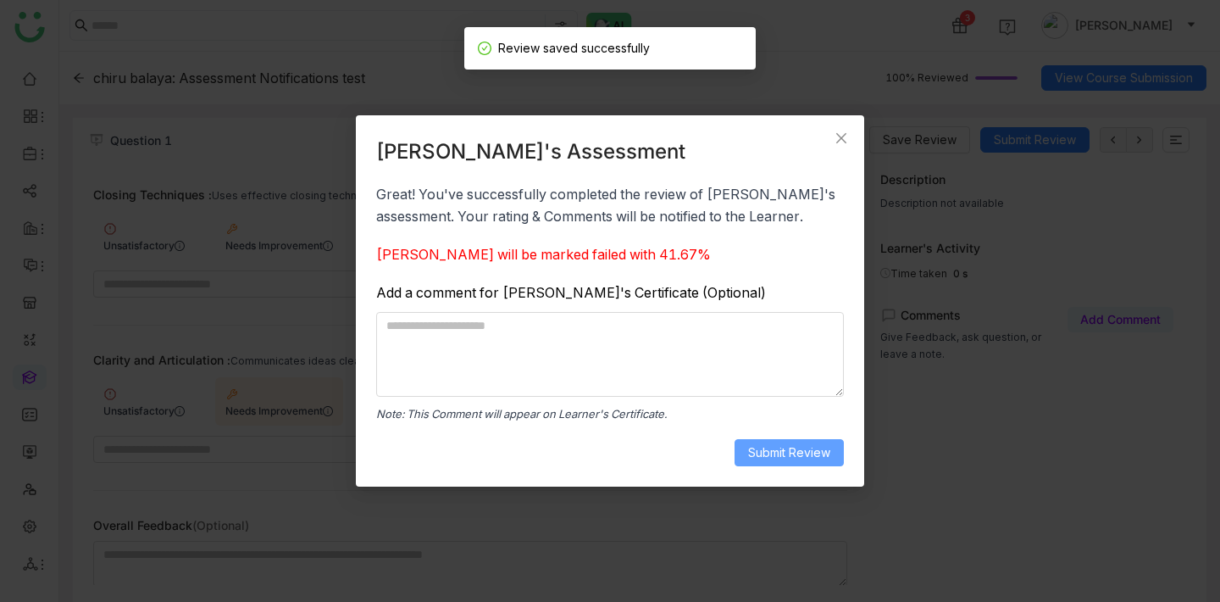
click at [790, 453] on span "Submit Review" at bounding box center [789, 452] width 82 height 19
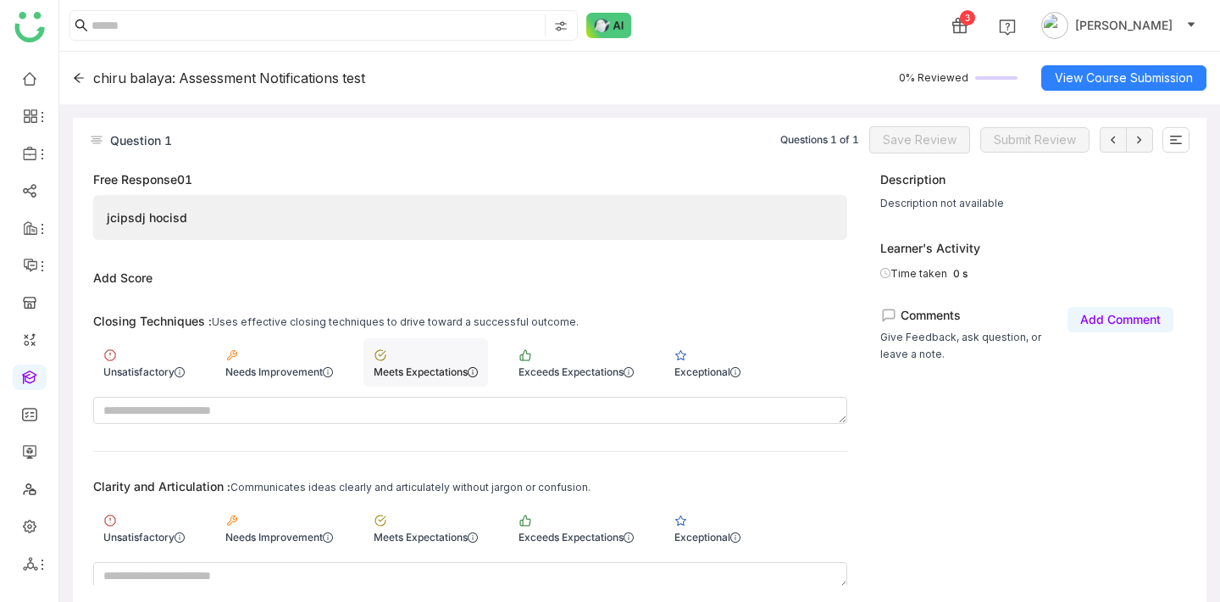
click at [447, 370] on div "Meets Expectations" at bounding box center [426, 371] width 104 height 13
click at [622, 520] on div "Exceeds Expectations" at bounding box center [576, 527] width 136 height 48
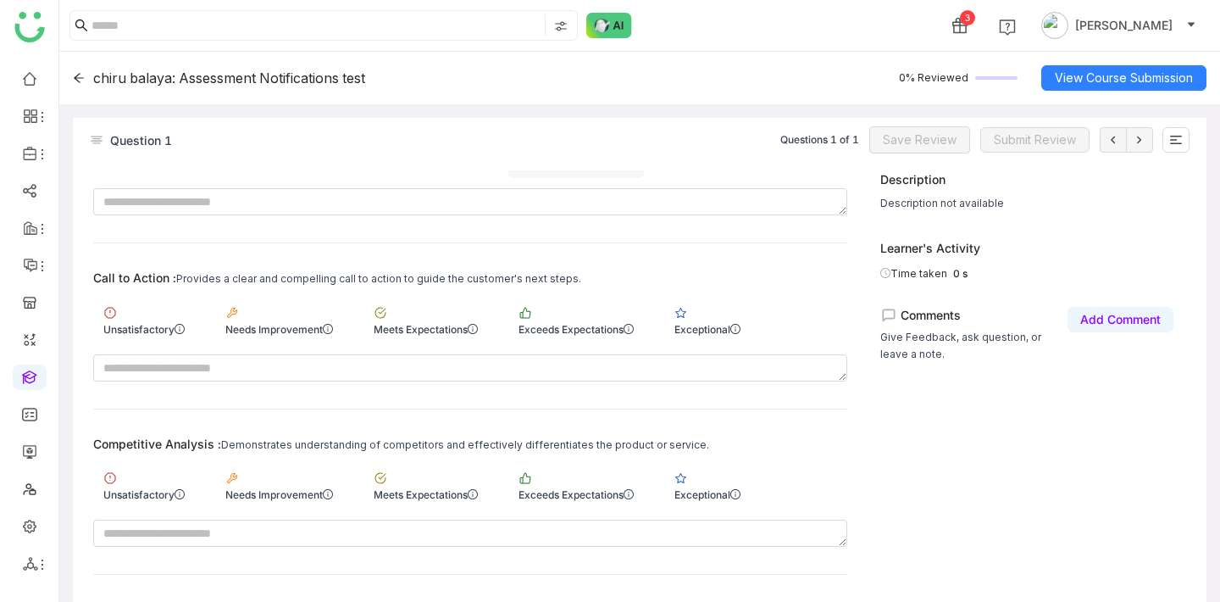
scroll to position [385, 0]
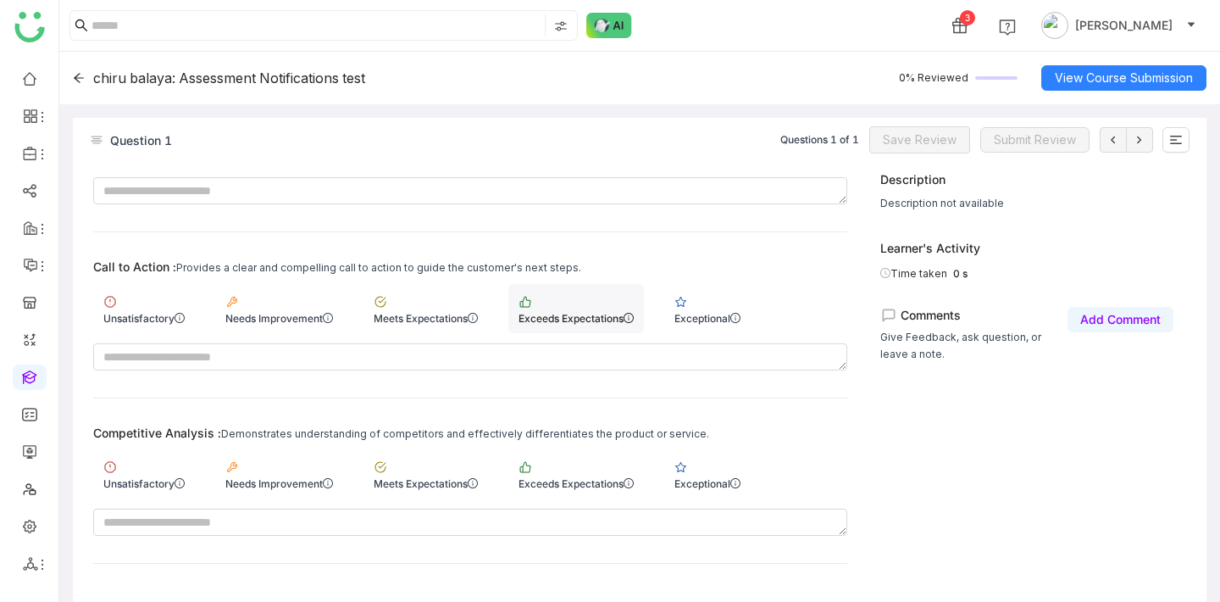
click at [598, 329] on div "Exceeds Expectations" at bounding box center [576, 308] width 136 height 48
click at [597, 470] on div "Exceeds Expectations" at bounding box center [576, 474] width 136 height 48
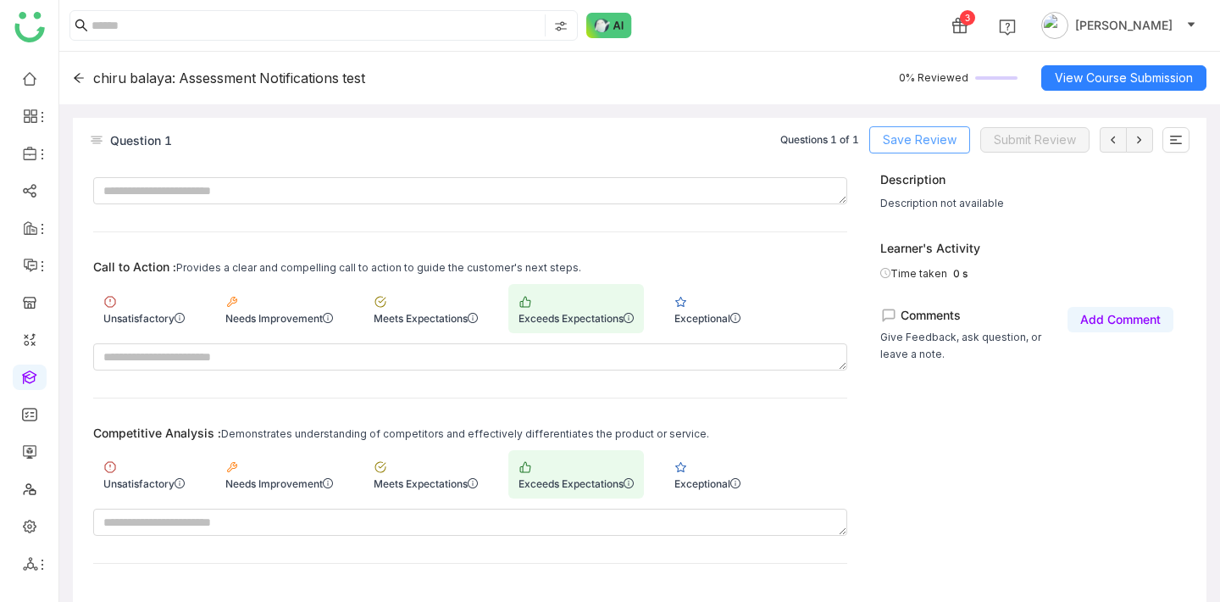
click at [905, 149] on button "Save Review" at bounding box center [920, 139] width 101 height 27
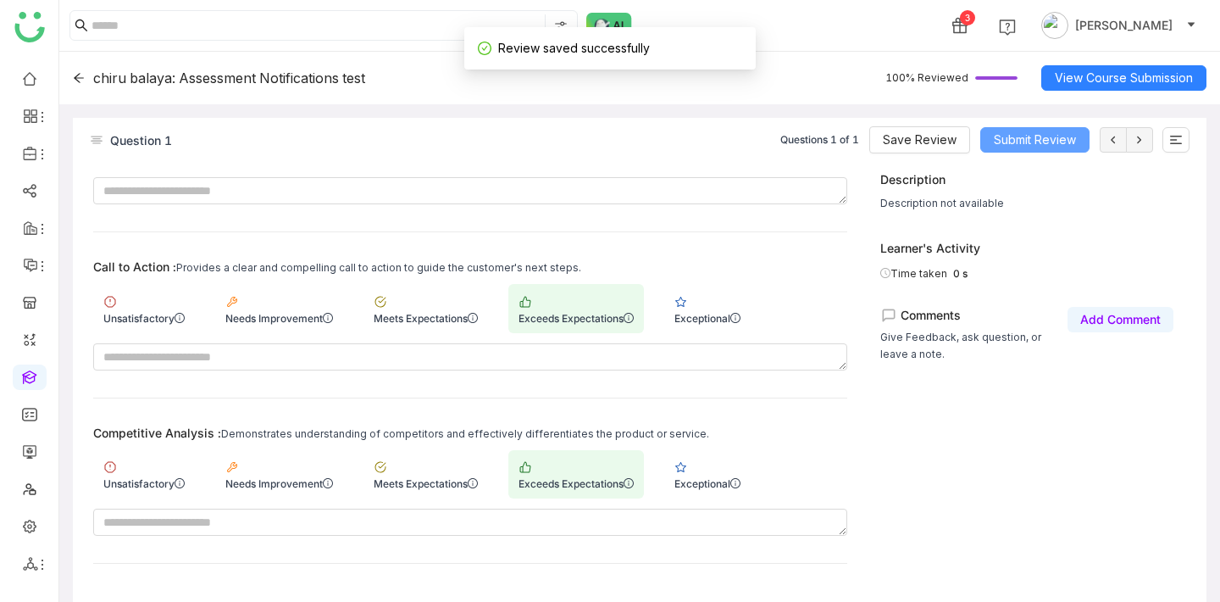
click at [1031, 146] on span "Submit Review" at bounding box center [1035, 140] width 82 height 19
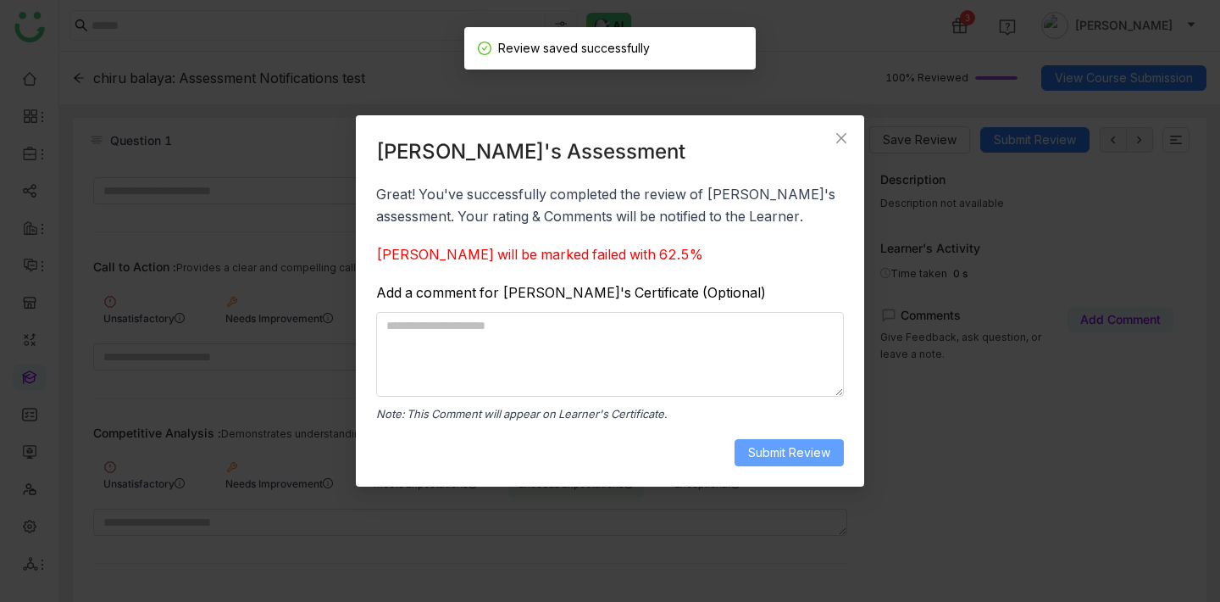
click at [793, 463] on button "Submit Review" at bounding box center [789, 452] width 109 height 27
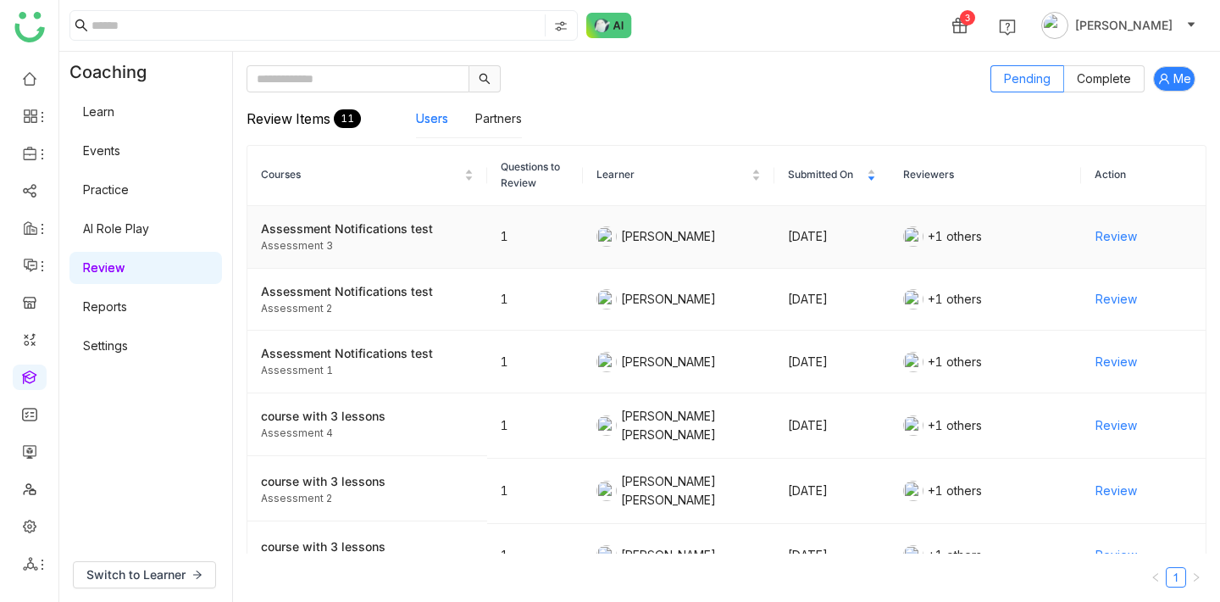
click at [1135, 232] on span "Review" at bounding box center [1117, 236] width 42 height 19
click at [1105, 293] on span "Review" at bounding box center [1117, 299] width 42 height 19
click at [1117, 366] on span "Review" at bounding box center [1117, 362] width 42 height 19
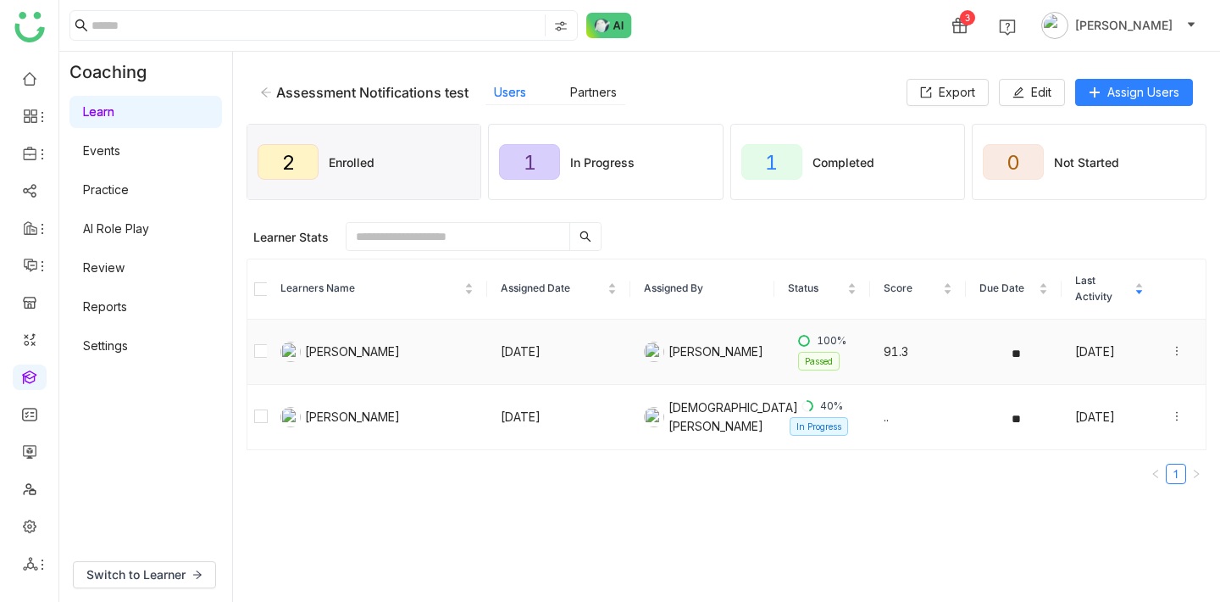
click at [1178, 349] on icon at bounding box center [1177, 351] width 12 height 12
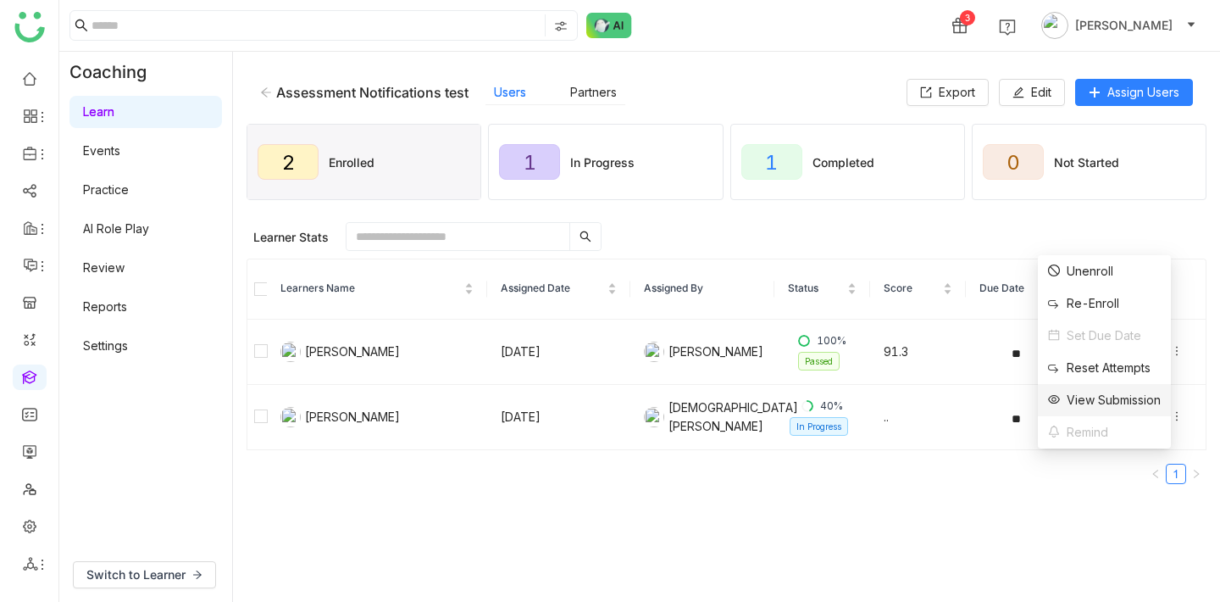
click at [1147, 389] on li "View Submission" at bounding box center [1104, 400] width 133 height 32
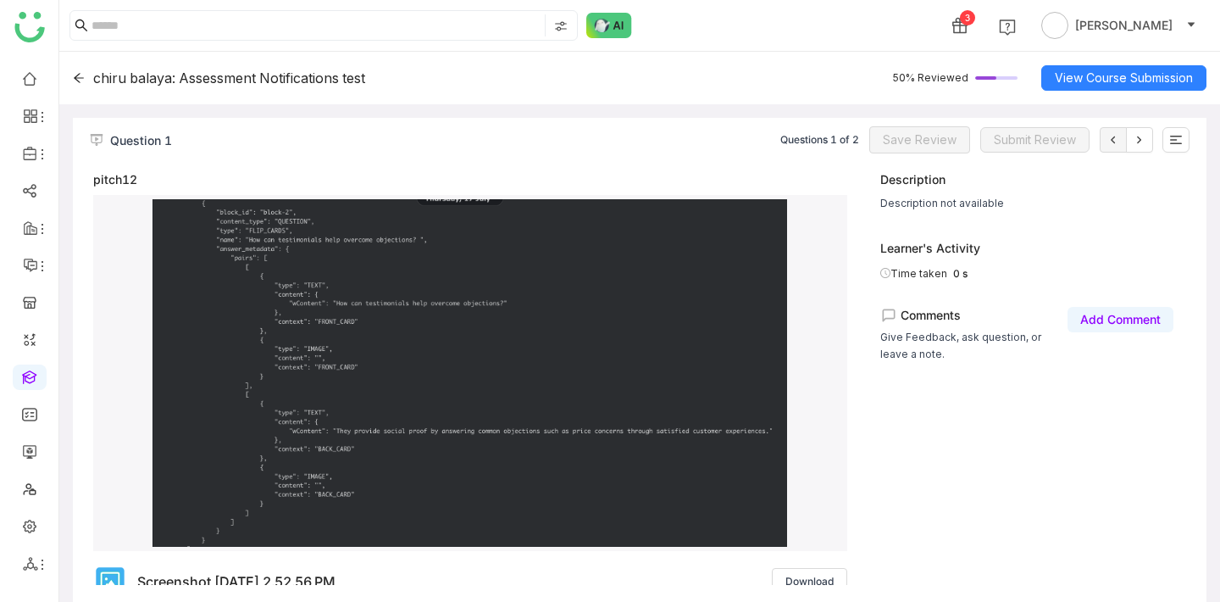
scroll to position [471, 0]
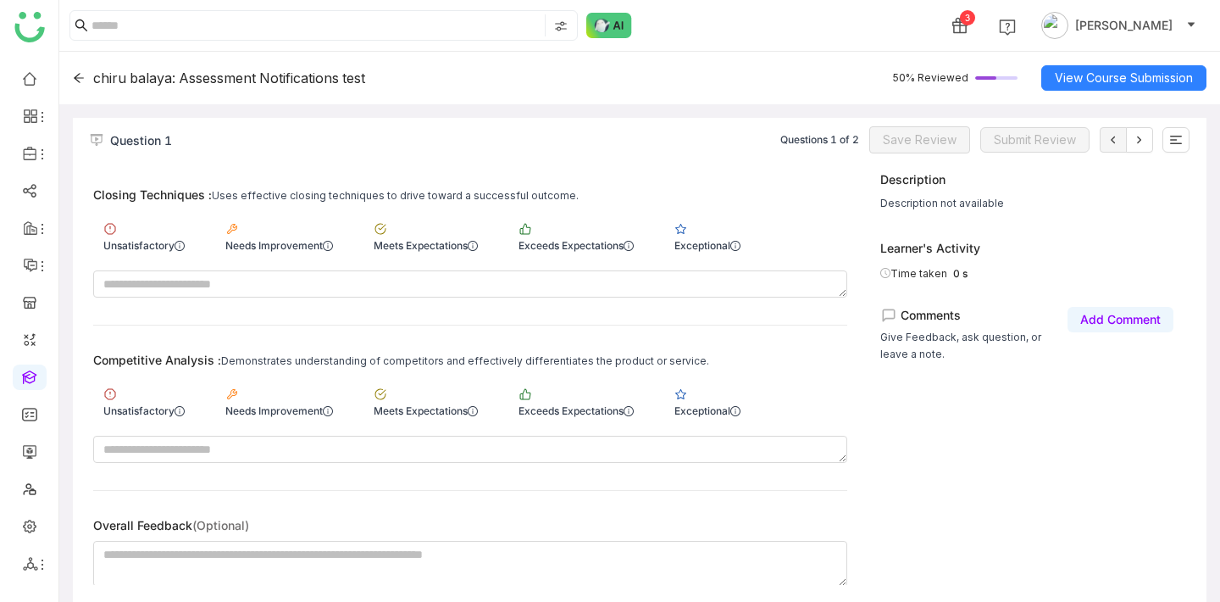
click at [706, 258] on div "Closing Techniques : Uses effective closing techniques to drive toward a succes…" at bounding box center [470, 242] width 754 height 110
click at [688, 234] on img at bounding box center [682, 229] width 14 height 14
click at [631, 390] on div "Exceeds Expectations" at bounding box center [576, 401] width 136 height 48
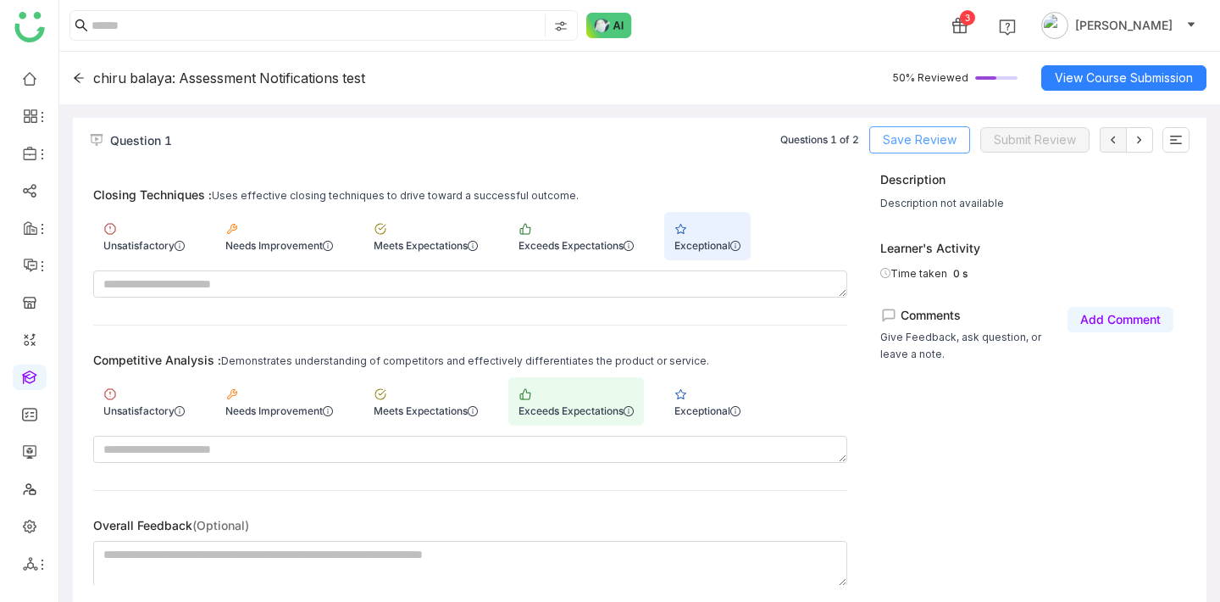
click at [913, 141] on span "Save Review" at bounding box center [920, 140] width 74 height 19
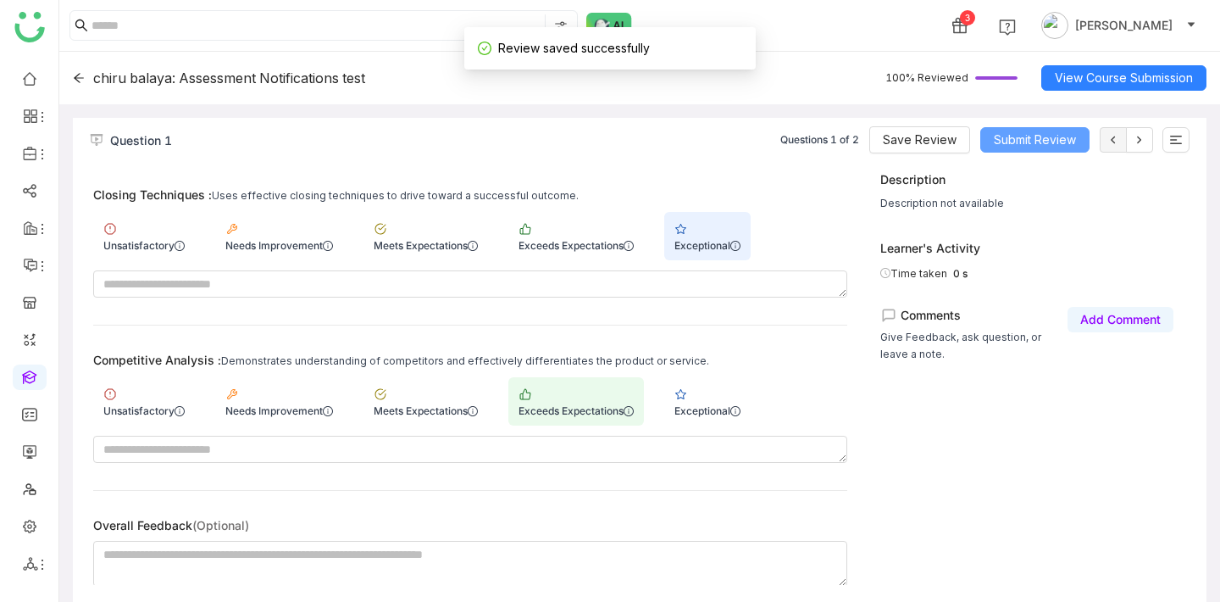
click at [1060, 144] on span "Submit Review" at bounding box center [1035, 140] width 82 height 19
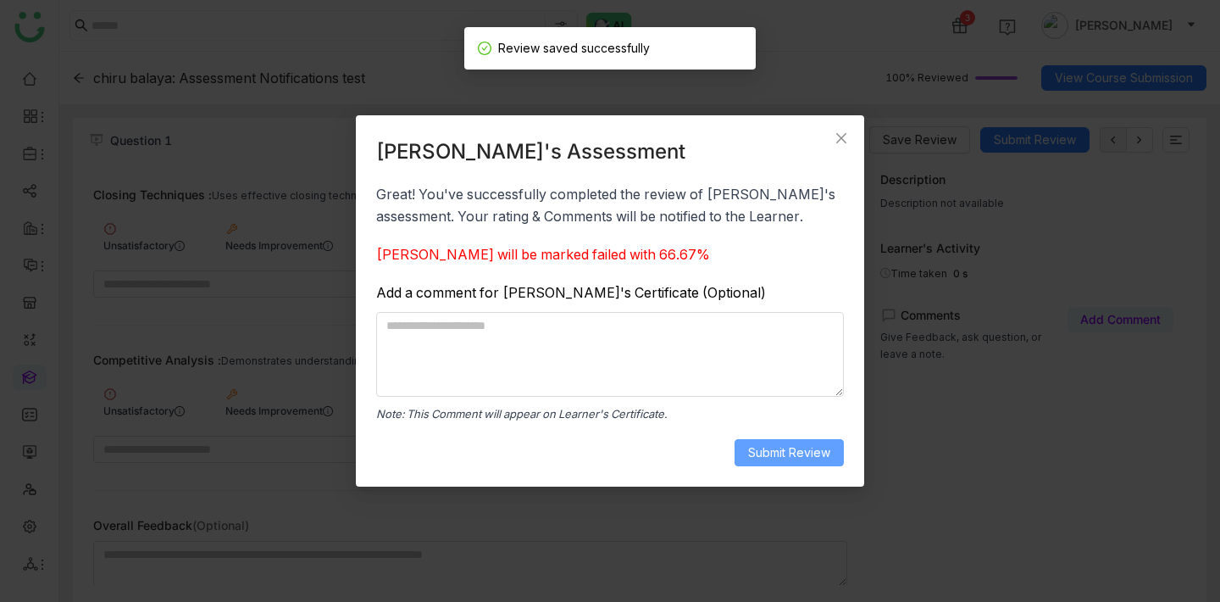
click at [825, 452] on span "Submit Review" at bounding box center [789, 452] width 82 height 19
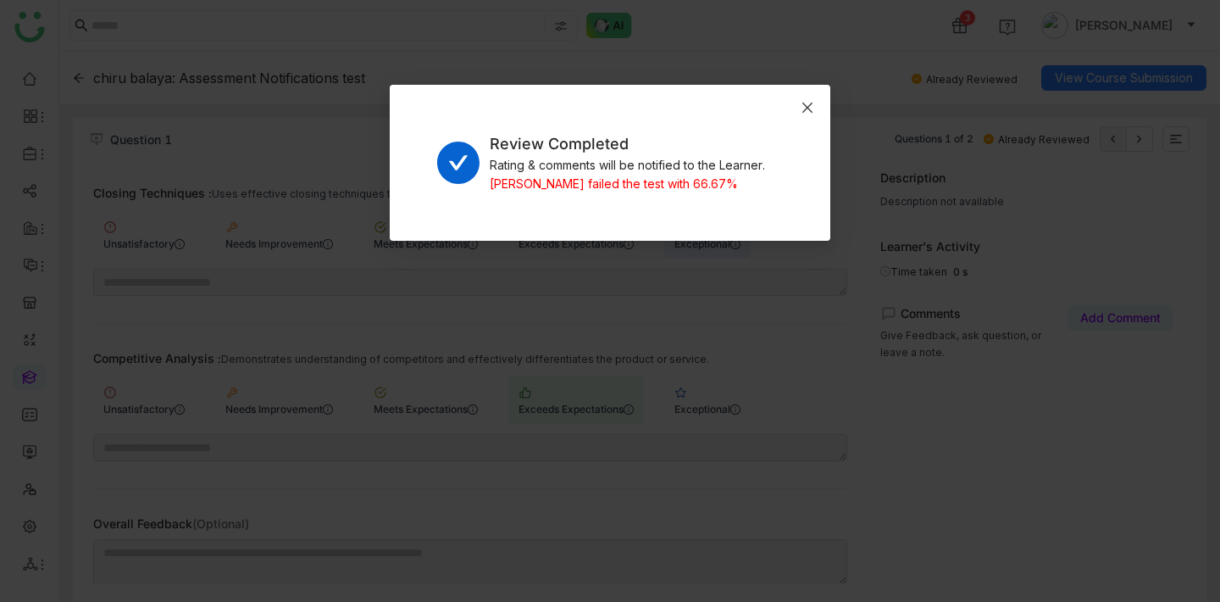
click at [816, 104] on span "Close" at bounding box center [808, 108] width 46 height 46
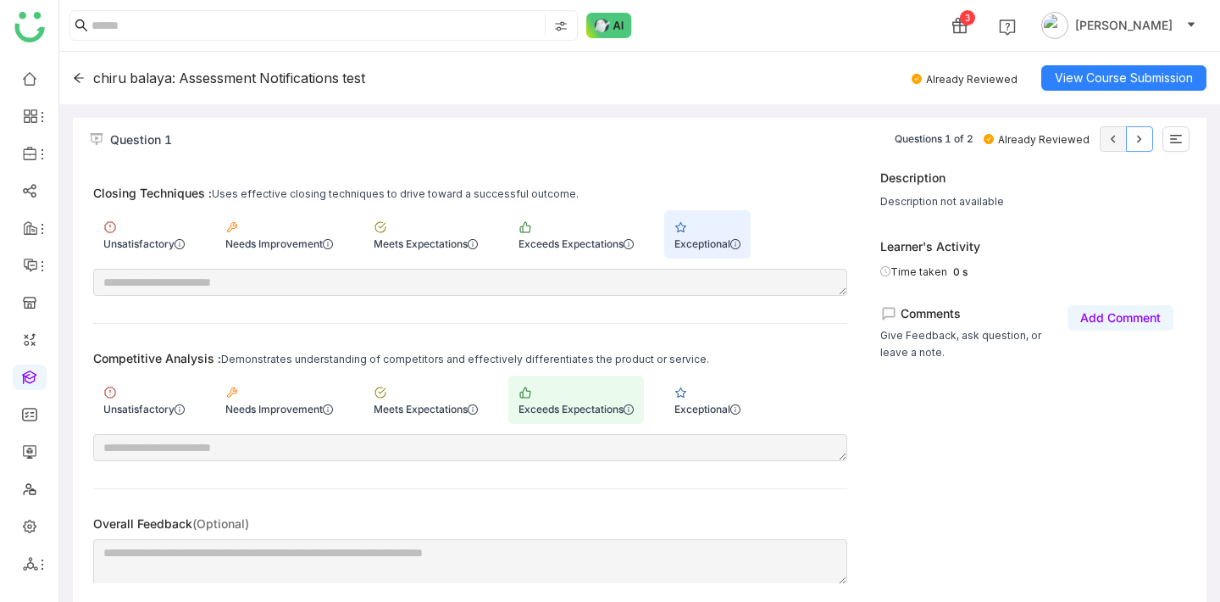
click at [1143, 135] on icon at bounding box center [1140, 139] width 14 height 14
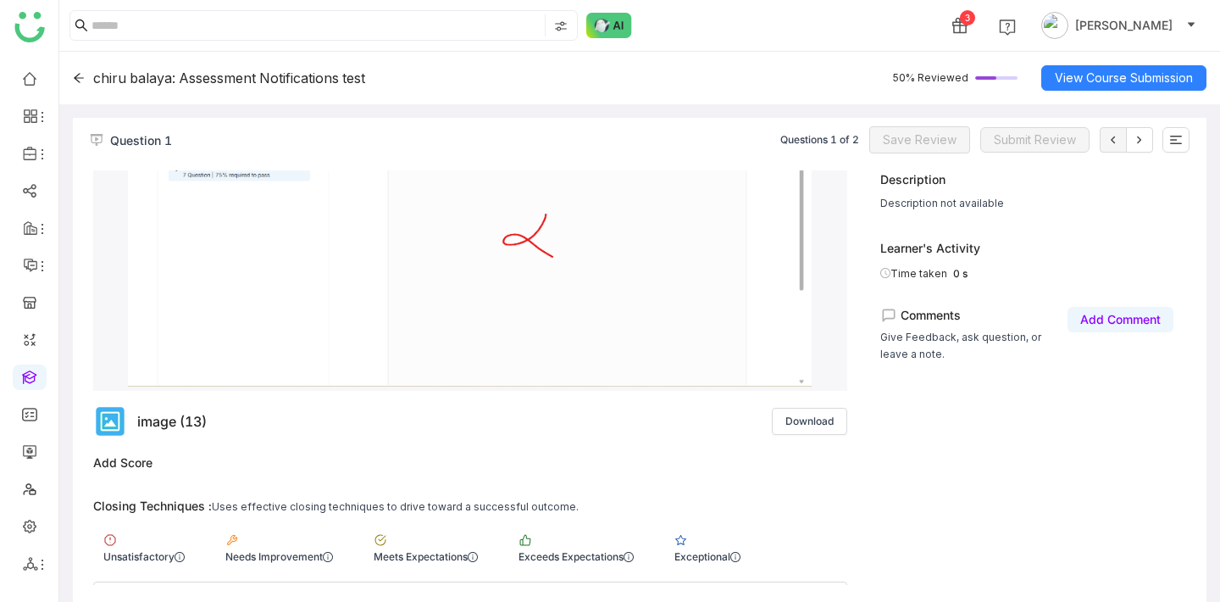
scroll to position [471, 0]
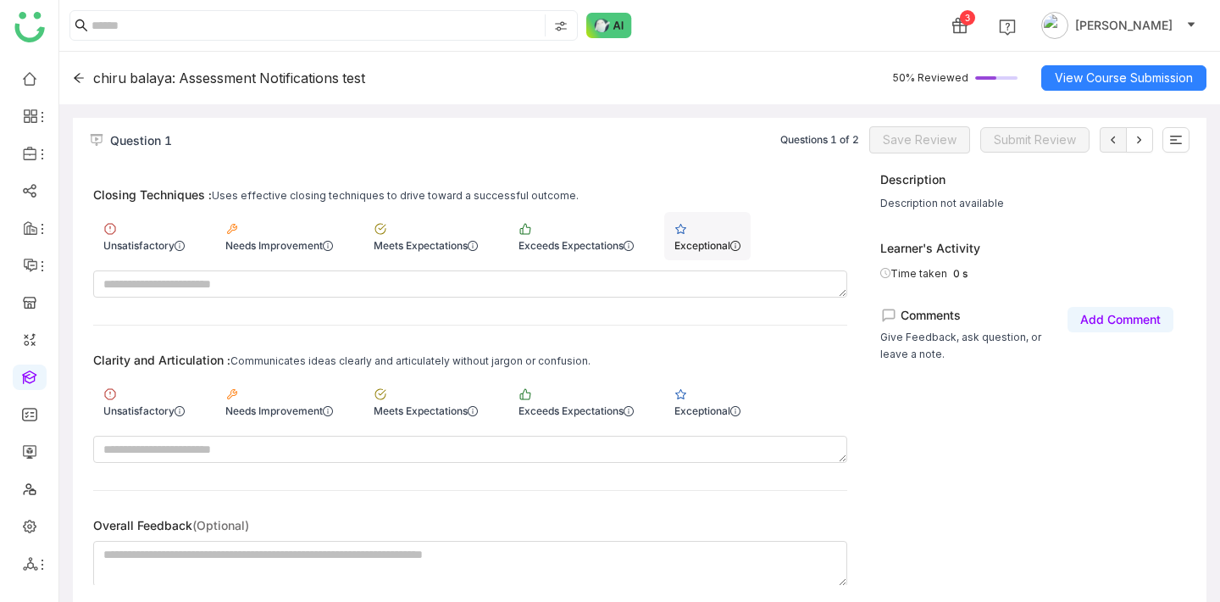
click at [688, 230] on img at bounding box center [682, 229] width 14 height 14
click at [585, 395] on div "Exceeds Expectations" at bounding box center [576, 401] width 136 height 48
click at [937, 158] on div "Question 1 Questions 1 of 2 Save Review Submit Review" at bounding box center [640, 144] width 1134 height 53
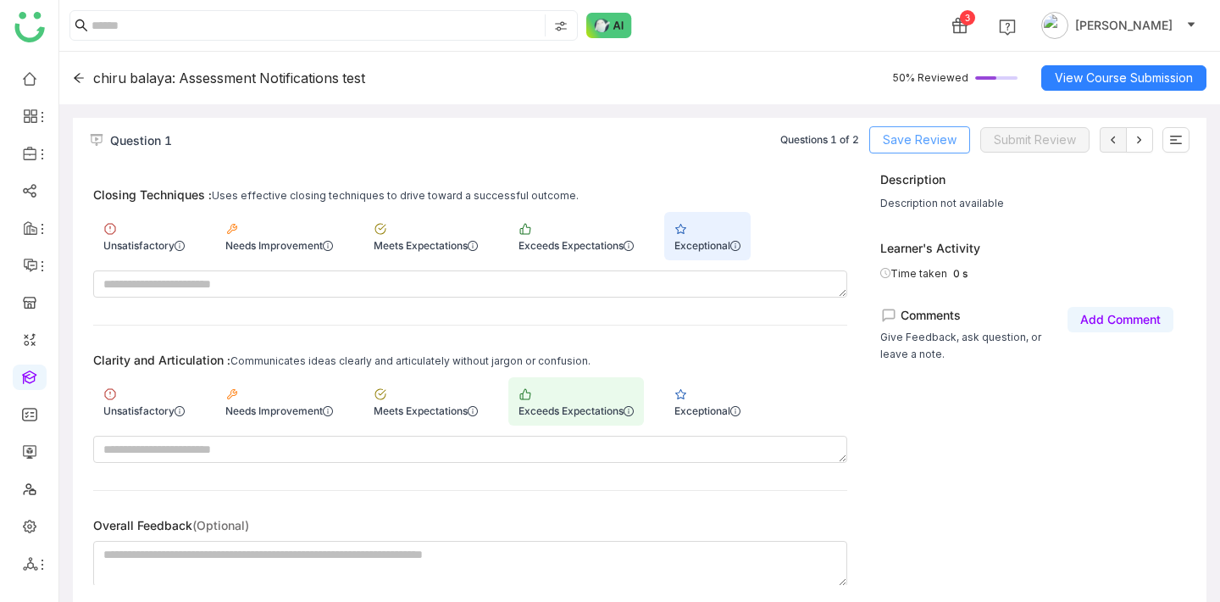
click at [937, 146] on span "Save Review" at bounding box center [920, 140] width 74 height 19
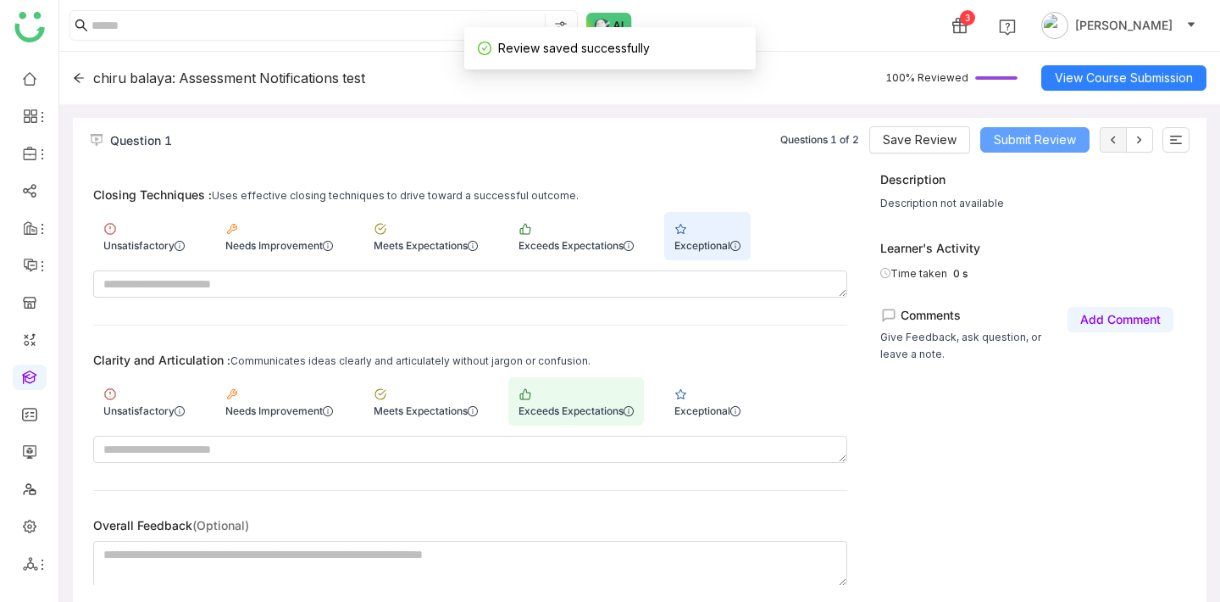
click at [1053, 134] on span "Submit Review" at bounding box center [1035, 140] width 82 height 19
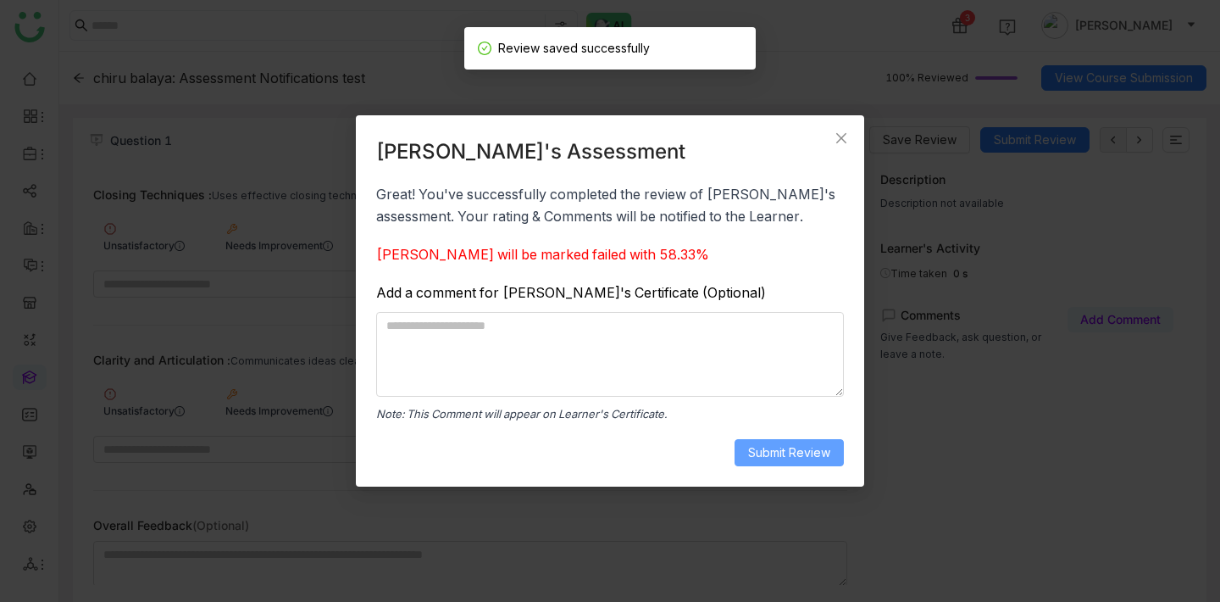
click at [769, 446] on span "Submit Review" at bounding box center [789, 452] width 82 height 19
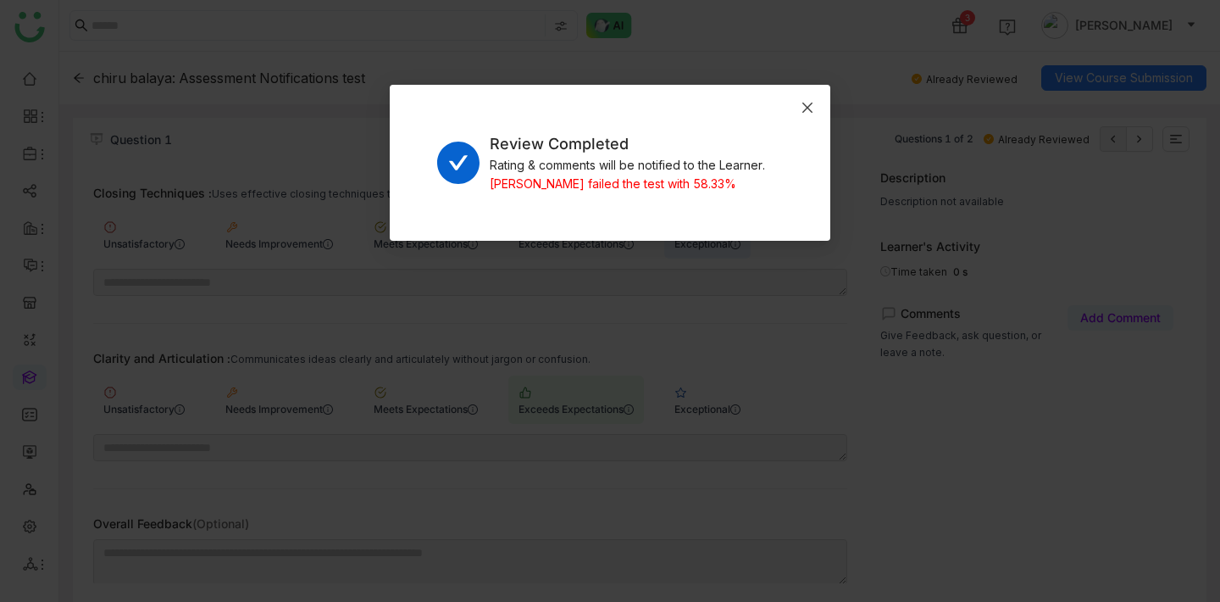
click at [812, 101] on icon "Close" at bounding box center [808, 108] width 14 height 14
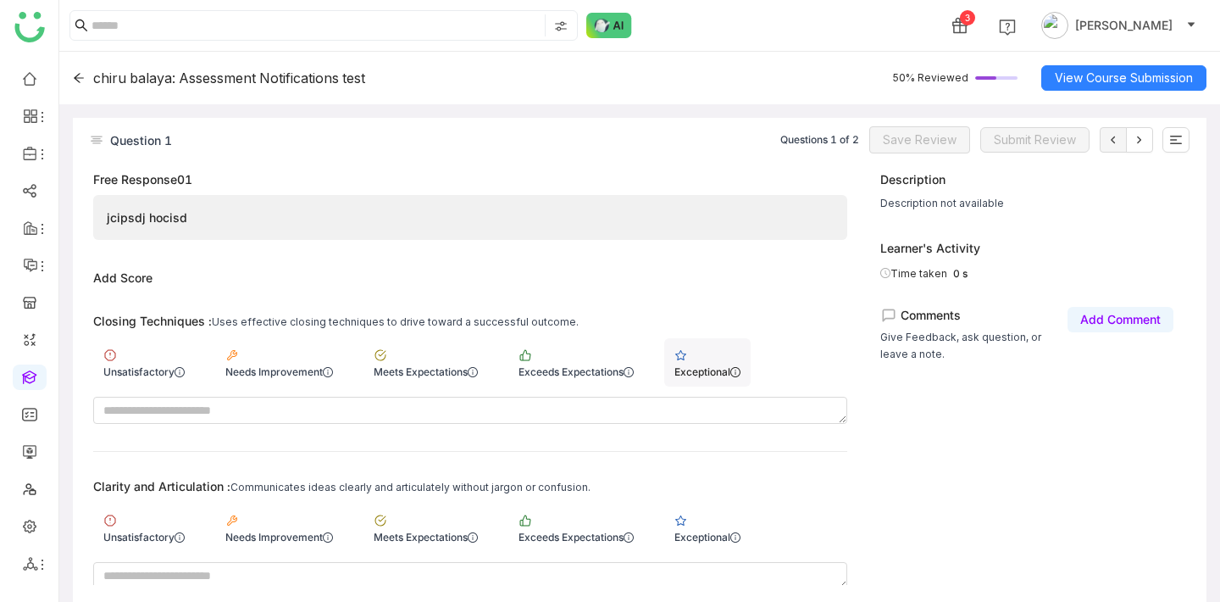
click at [718, 359] on div "Exceptional" at bounding box center [707, 362] width 86 height 48
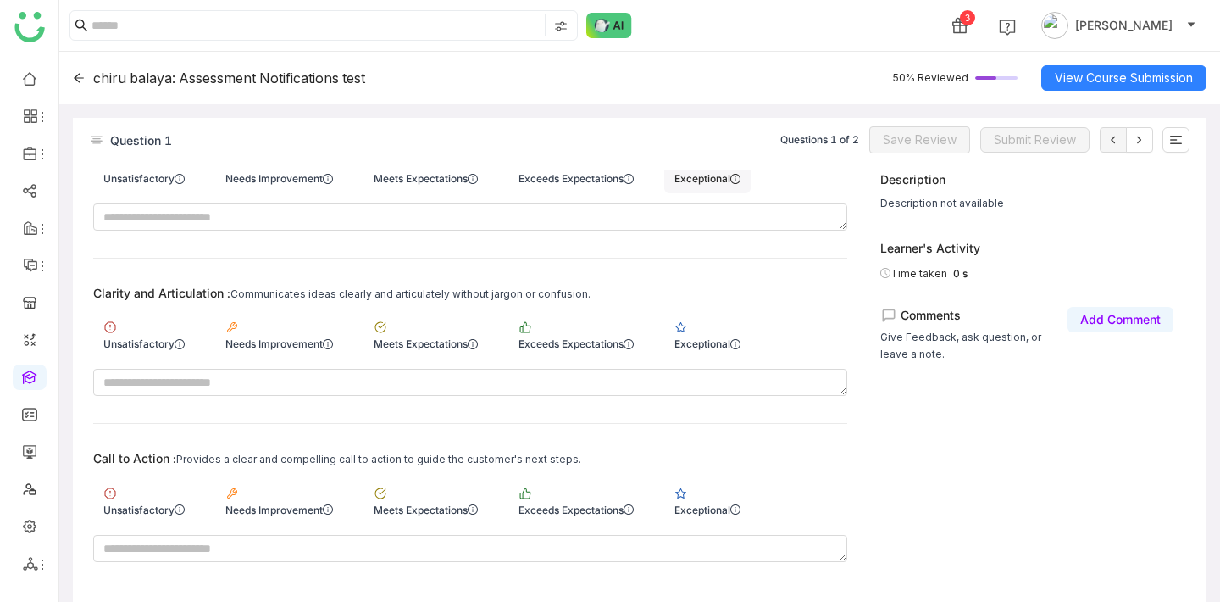
scroll to position [338, 0]
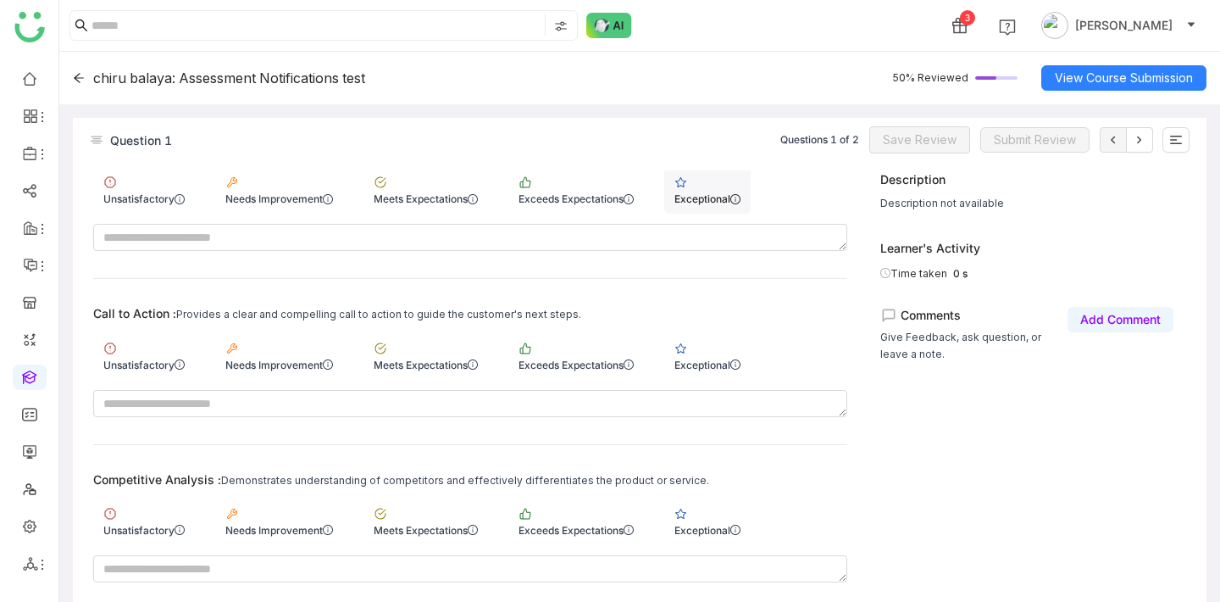
click at [724, 184] on div "Exceptional" at bounding box center [707, 189] width 86 height 48
click at [724, 364] on div "Exceptional" at bounding box center [708, 364] width 66 height 13
click at [724, 497] on div "Exceptional" at bounding box center [707, 521] width 86 height 48
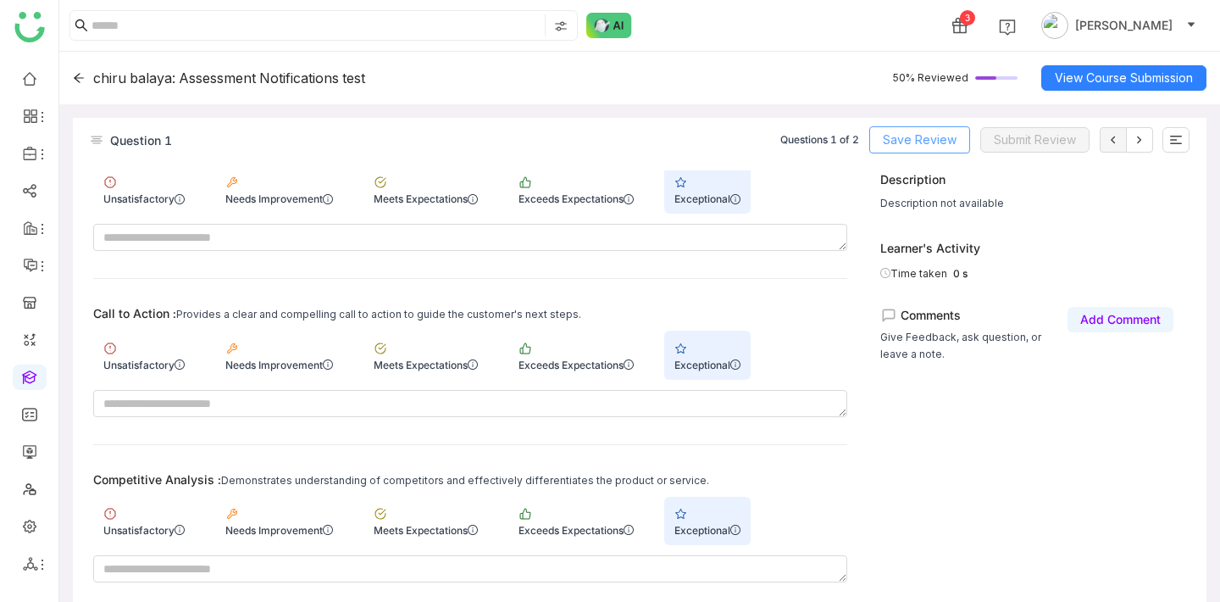
click at [958, 131] on button "Save Review" at bounding box center [920, 139] width 101 height 27
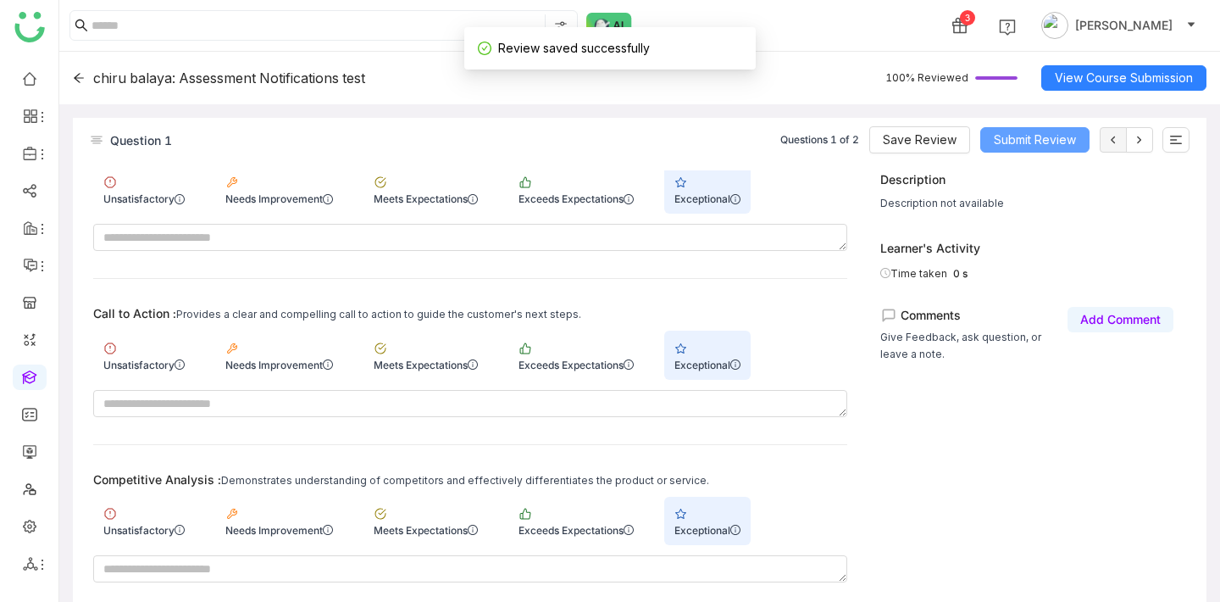
click at [990, 138] on button "Submit Review" at bounding box center [1035, 139] width 109 height 25
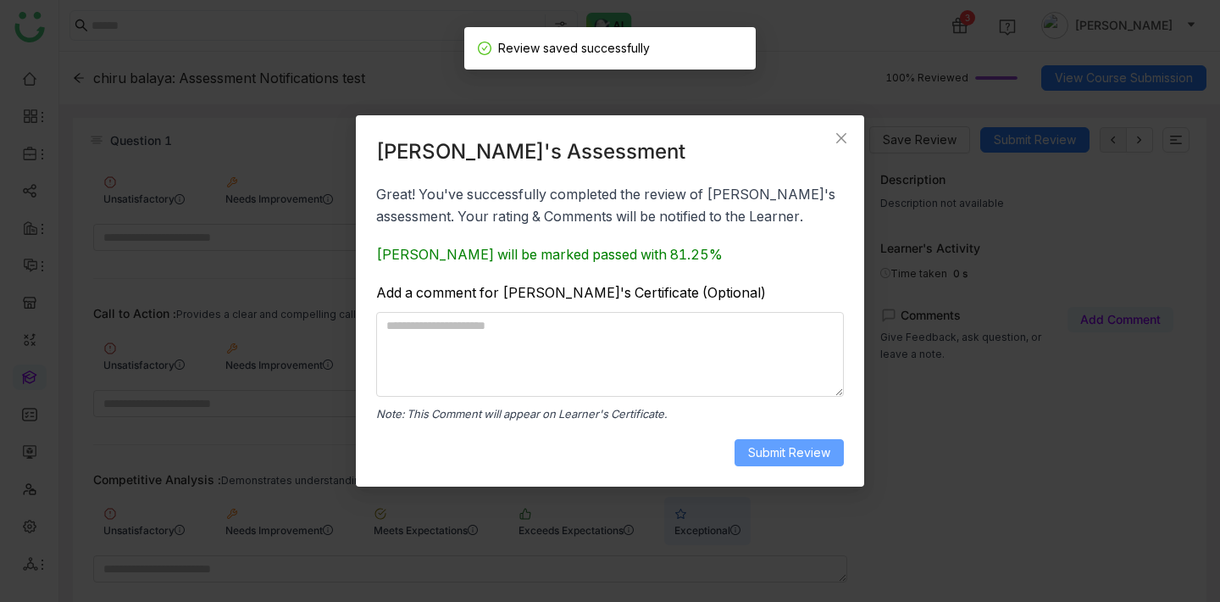
click at [801, 445] on span "Submit Review" at bounding box center [789, 452] width 82 height 19
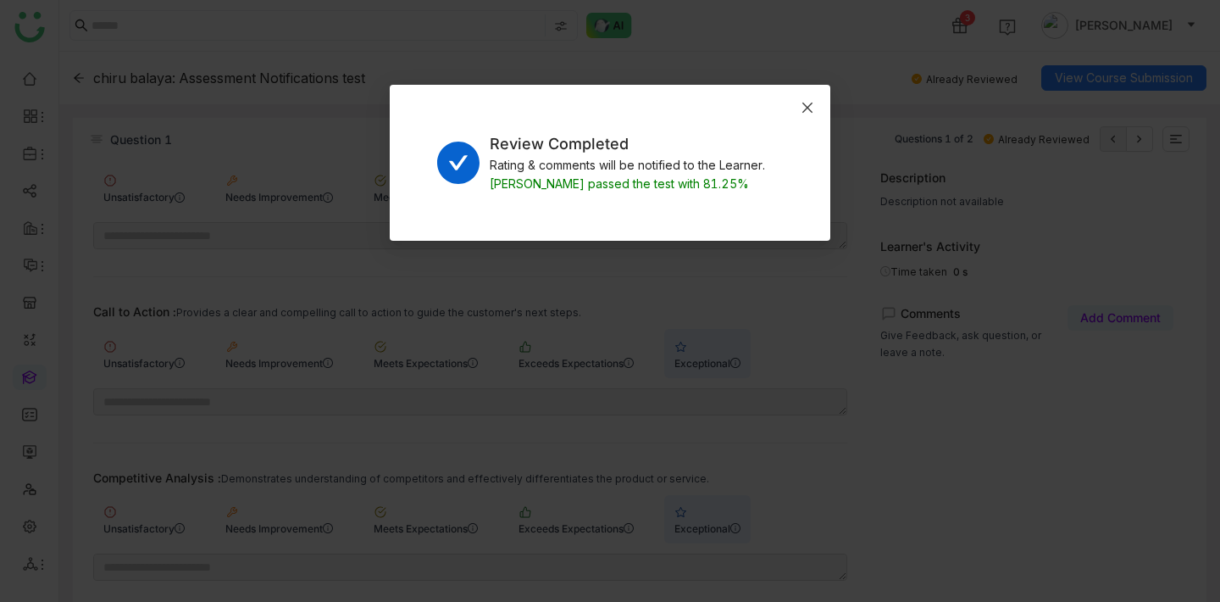
click at [801, 106] on icon "Close" at bounding box center [808, 108] width 14 height 14
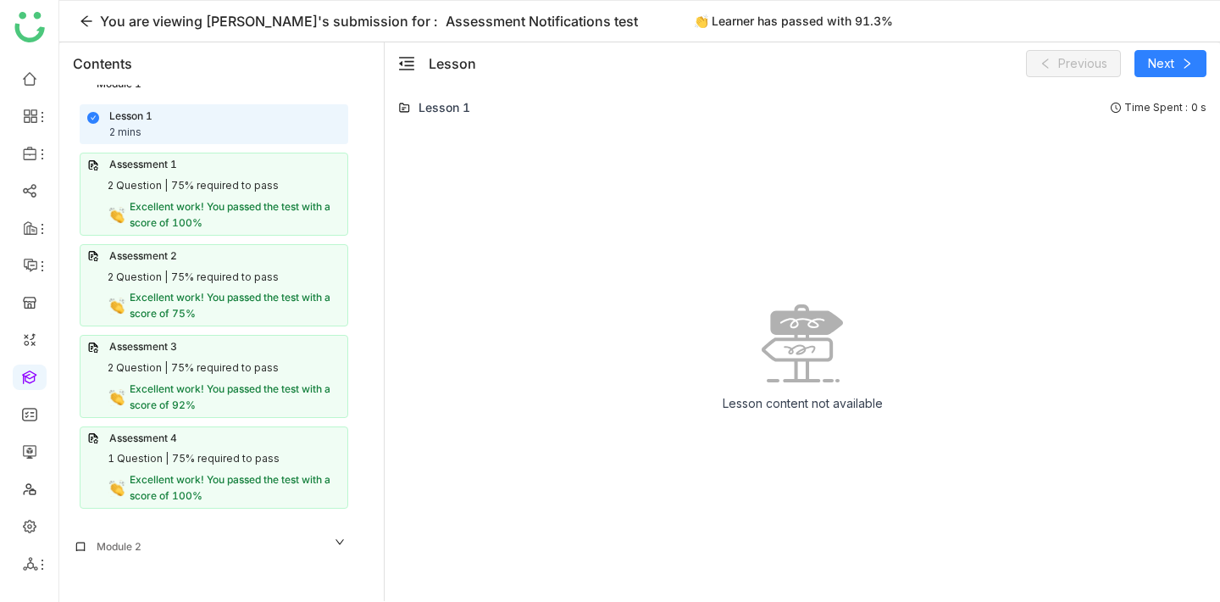
scroll to position [58, 0]
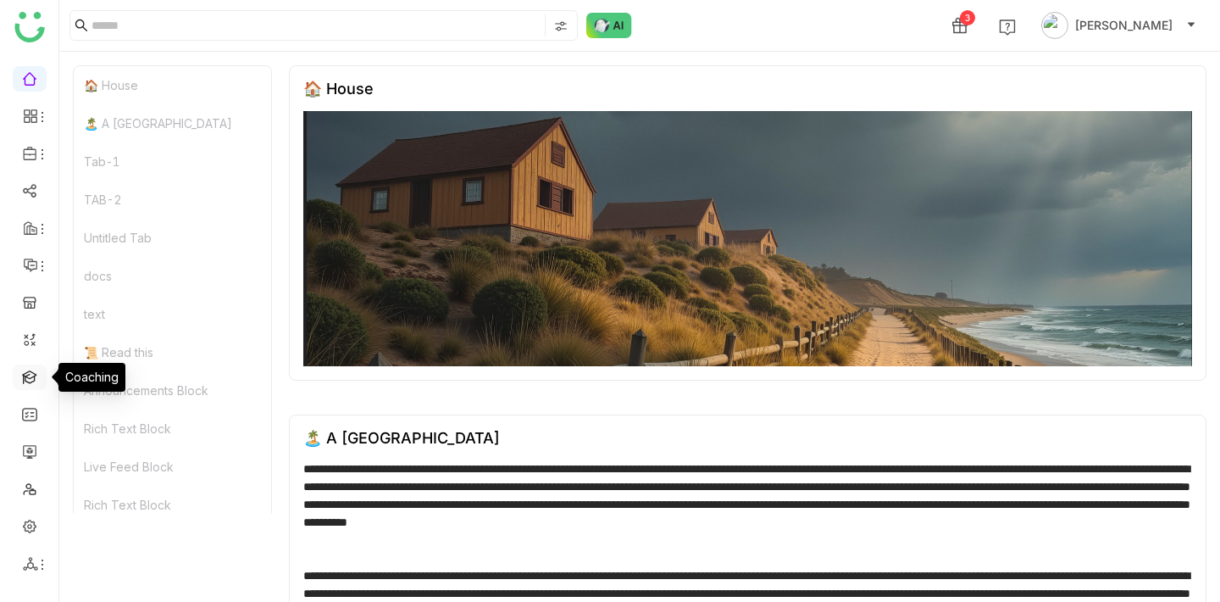
click at [33, 369] on link at bounding box center [29, 376] width 15 height 14
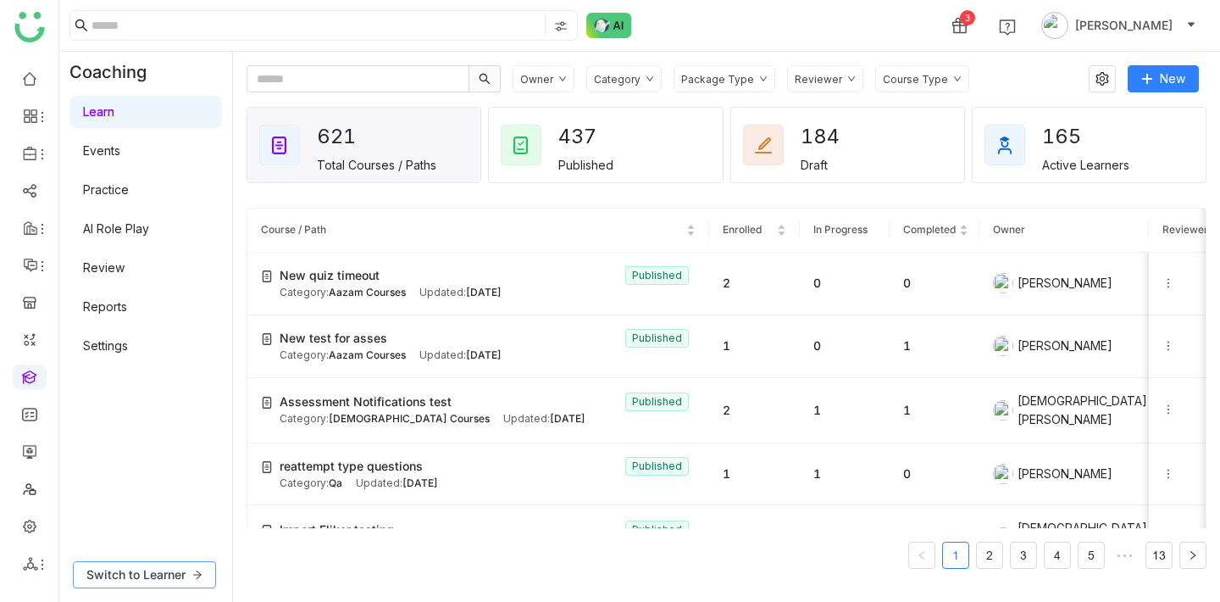
click at [163, 567] on span "Switch to Learner" at bounding box center [135, 574] width 99 height 19
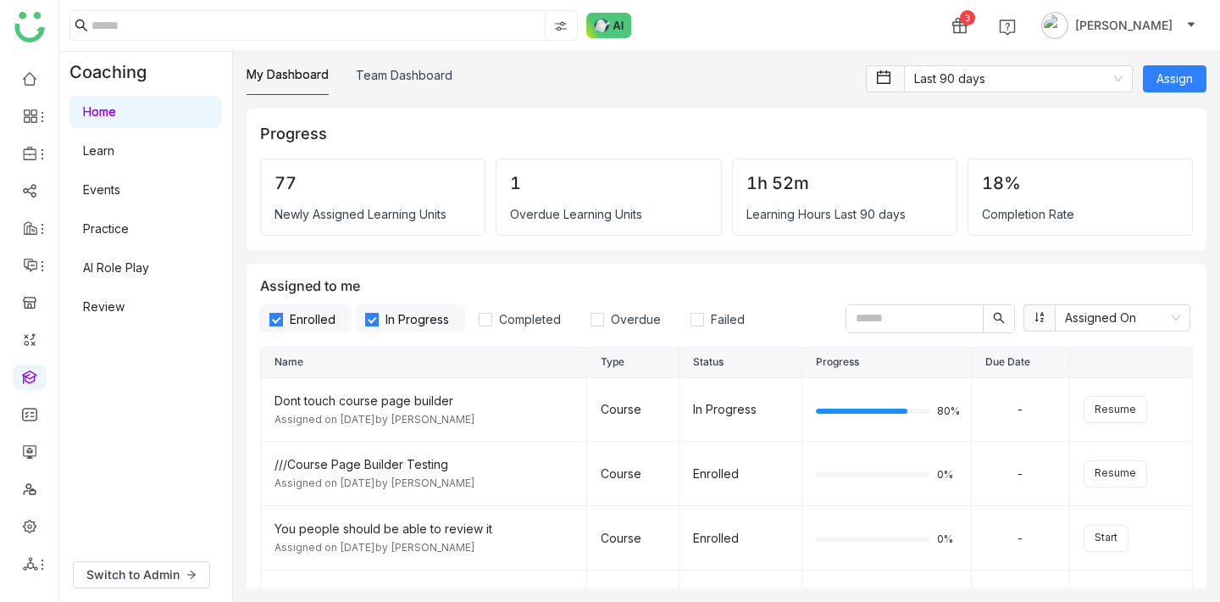
click at [114, 148] on link "Learn" at bounding box center [98, 150] width 31 height 14
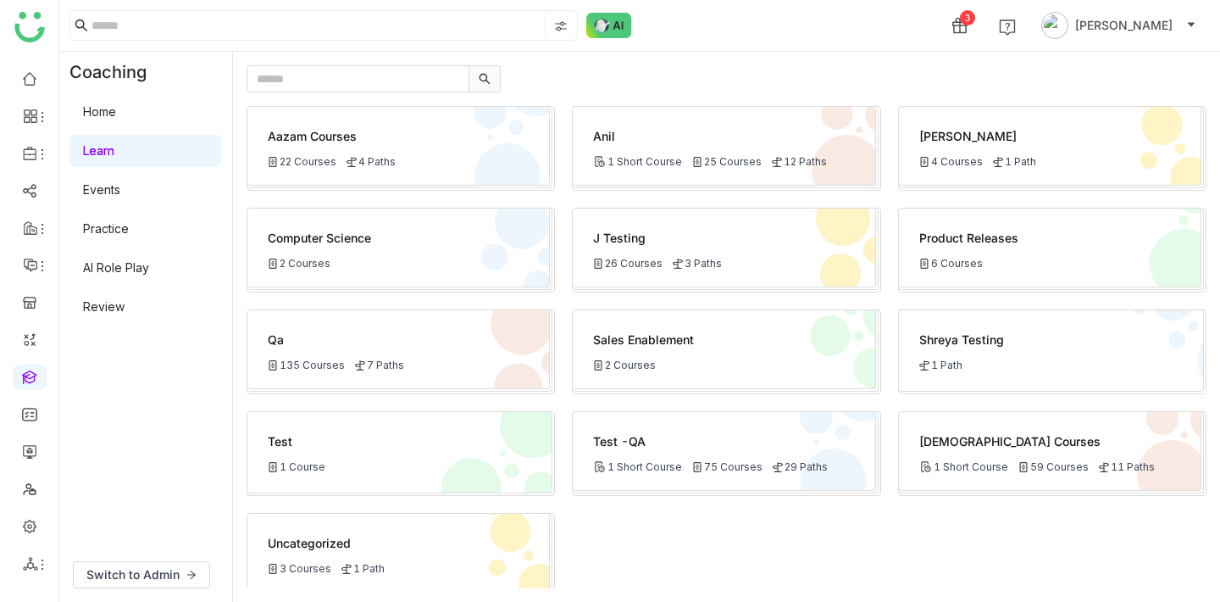
click at [245, 140] on div "Aazam Courses 22 Courses 4 Paths Anil 1 Short Course 25 Courses 12 Paths Bhupen…" at bounding box center [726, 327] width 987 height 550
click at [258, 140] on div "Aazam Courses 22 Courses 4 Paths" at bounding box center [398, 146] width 303 height 79
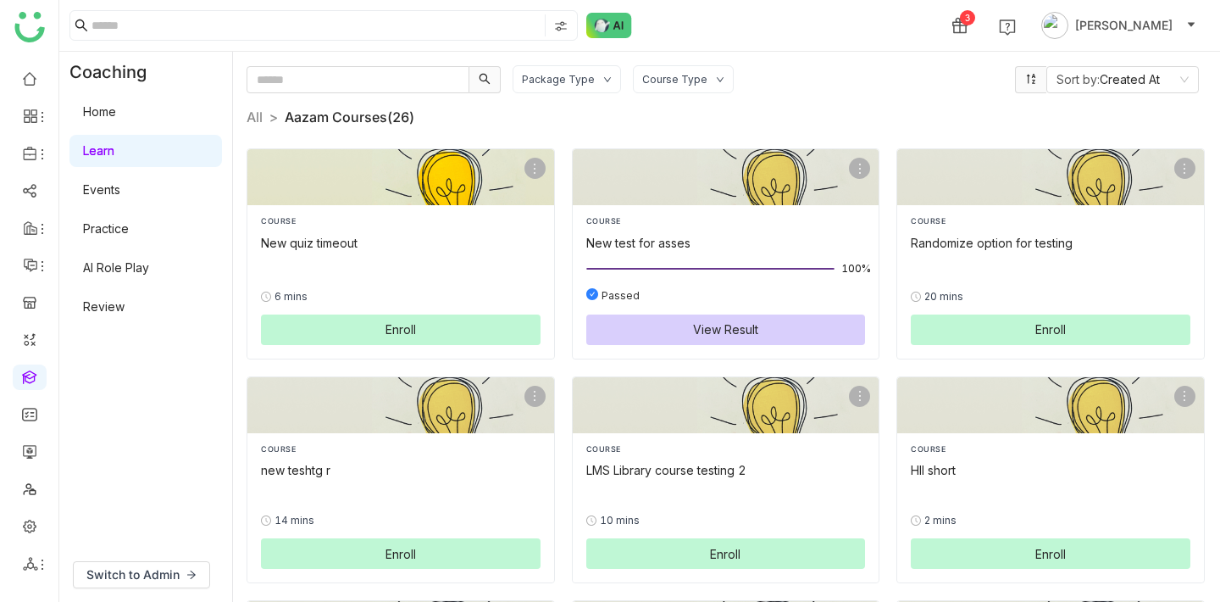
click at [339, 213] on div "COURSE New quiz timeout 0% 6 mins Enroll" at bounding box center [400, 281] width 307 height 153
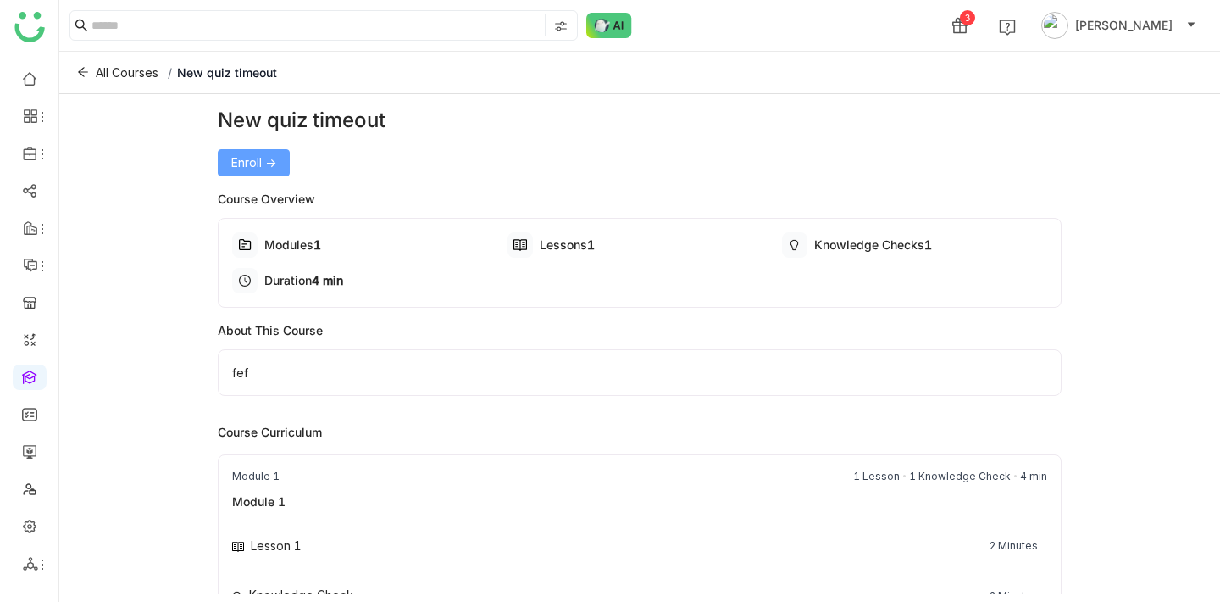
click at [267, 173] on button "Enroll ->" at bounding box center [254, 162] width 72 height 27
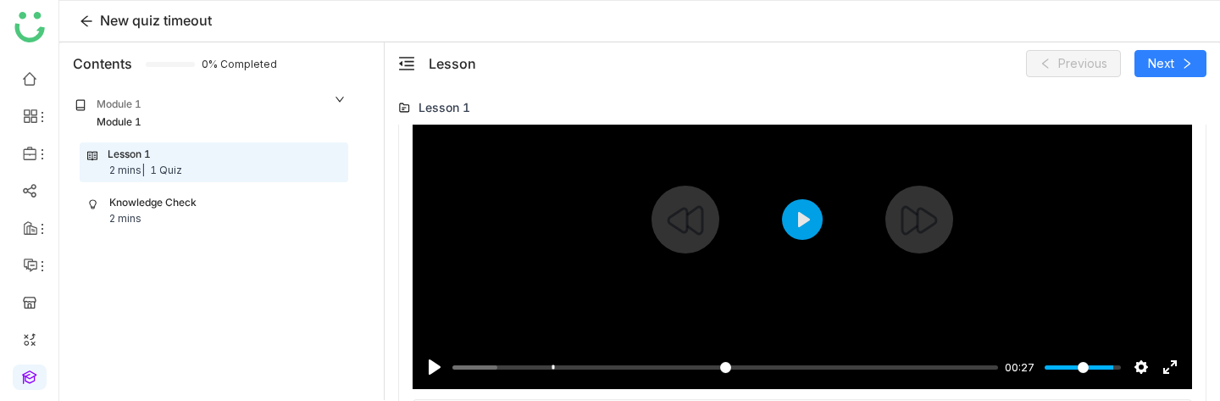
scroll to position [328, 0]
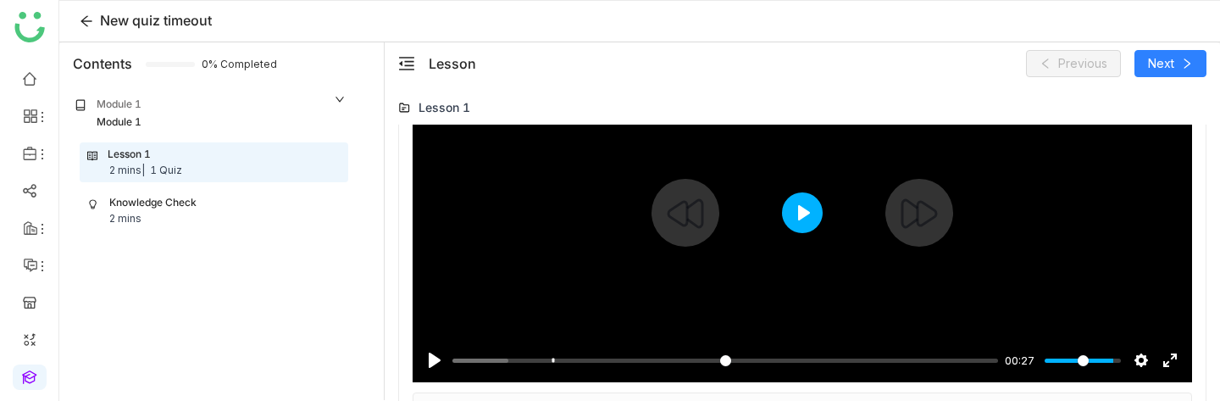
click at [807, 226] on button "Play" at bounding box center [802, 212] width 41 height 41
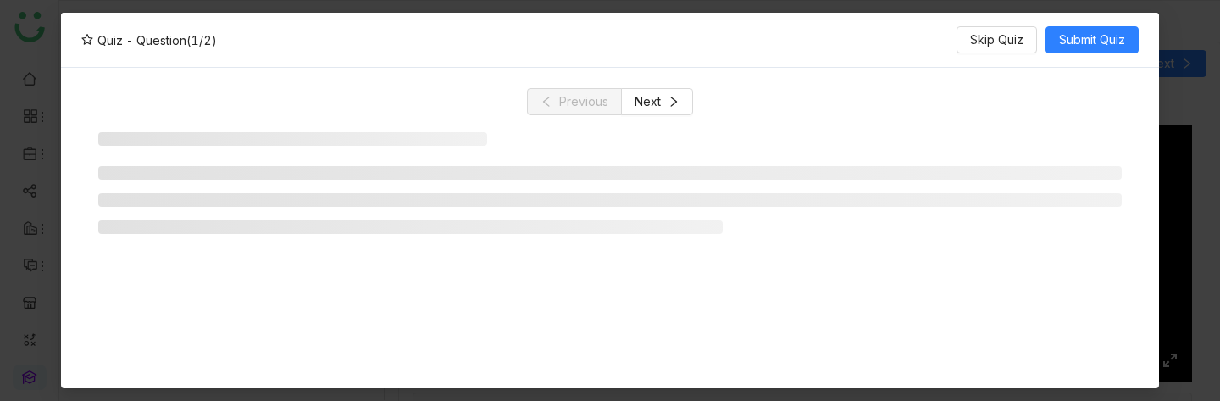
type input "*****"
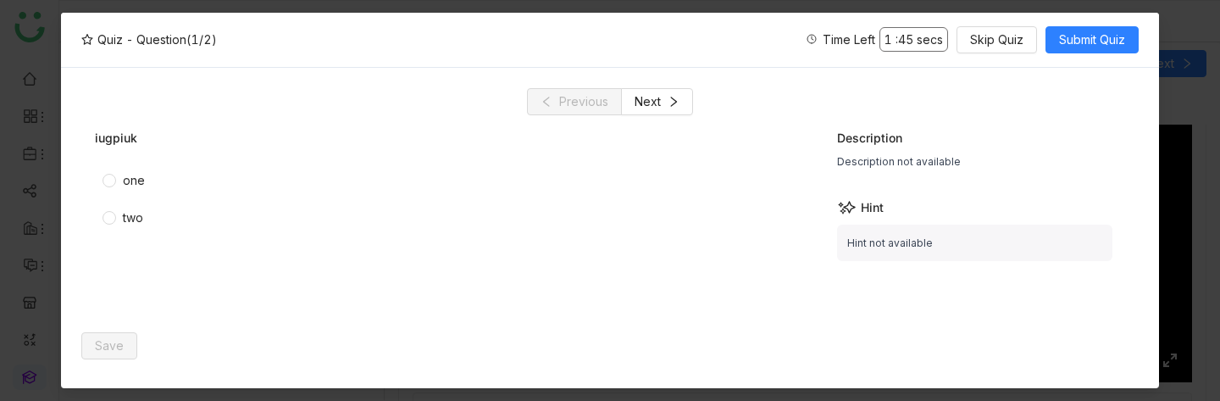
click at [489, 275] on div "one two" at bounding box center [449, 245] width 709 height 157
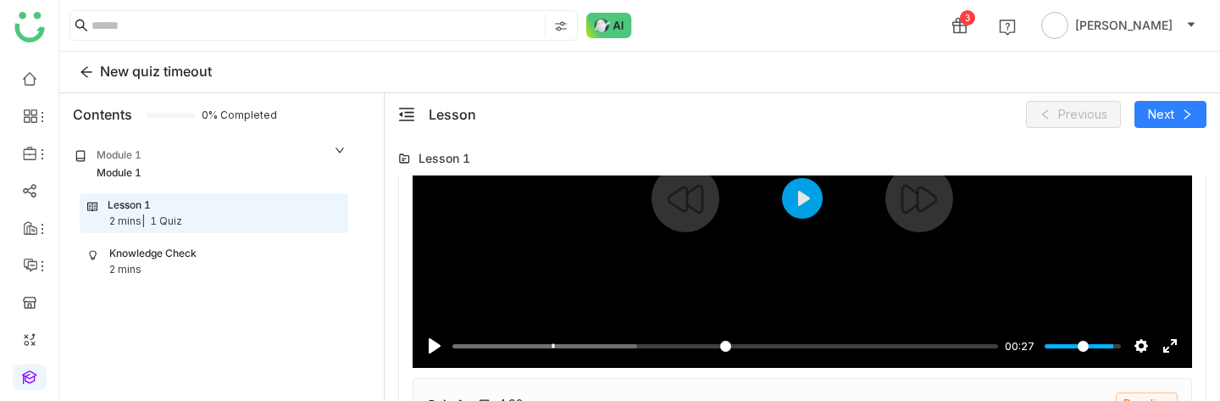
scroll to position [446, 0]
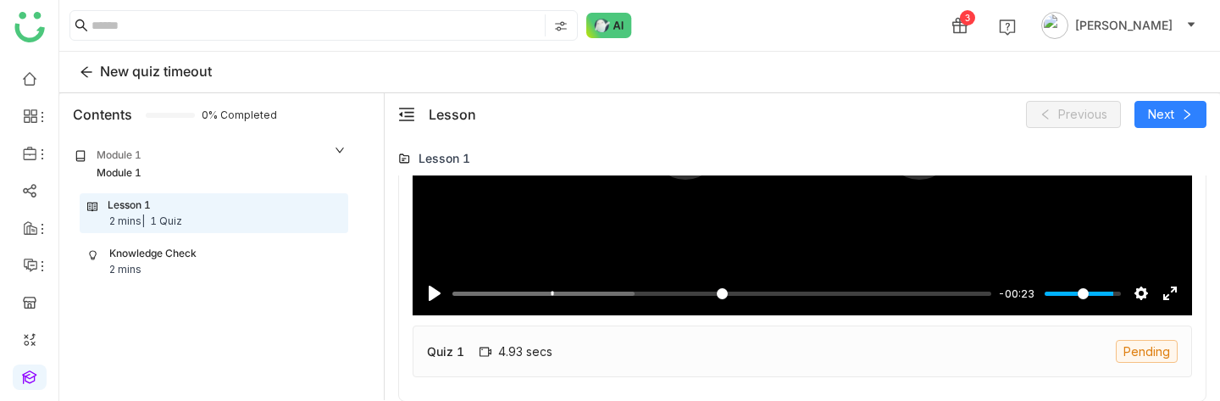
type input "*****"
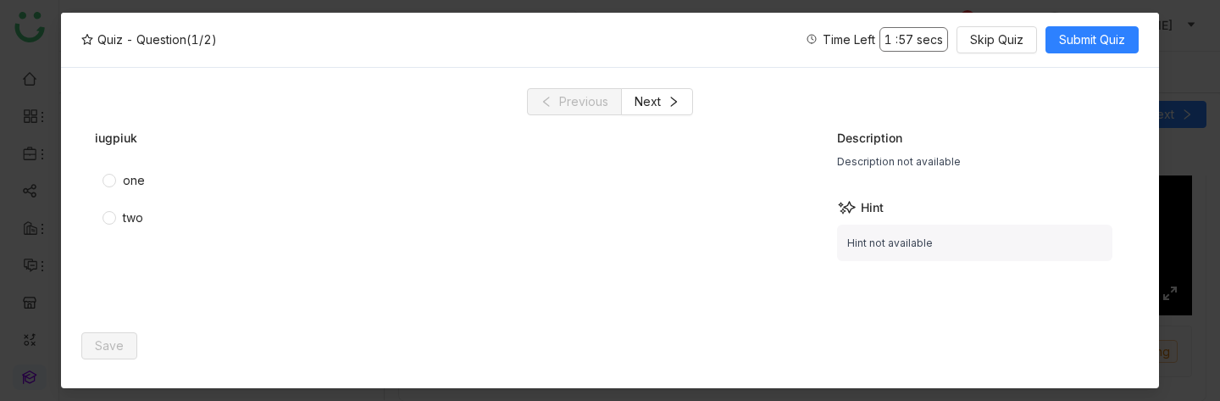
click at [1137, 81] on div "Previous Next iugpiuk one two Description Description not available Hint Hint n…" at bounding box center [610, 228] width 1098 height 320
click at [1178, 81] on nz-modal-container "Quiz - Question (1/2) Time Left 1 : 55 secs Skip Quiz Submit Quiz Previous Next…" at bounding box center [610, 200] width 1220 height 401
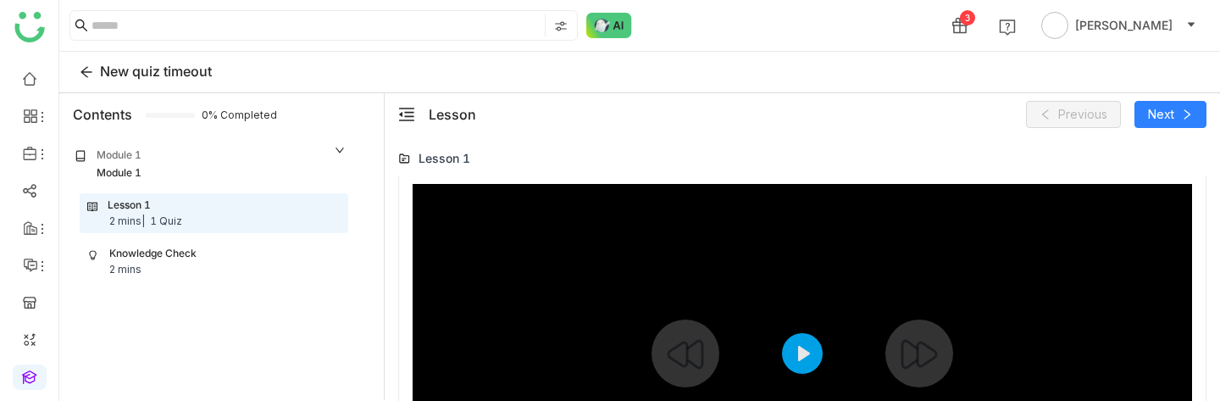
scroll to position [446, 0]
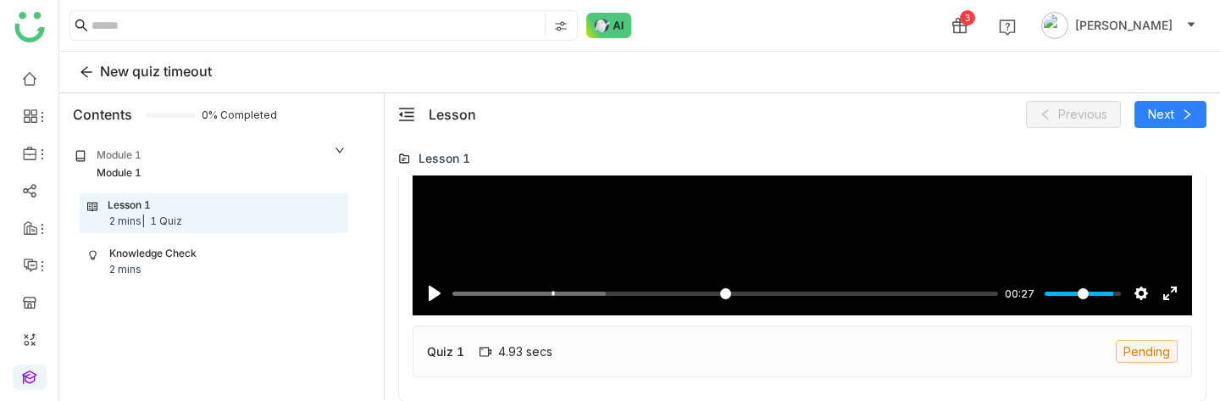
type input "*****"
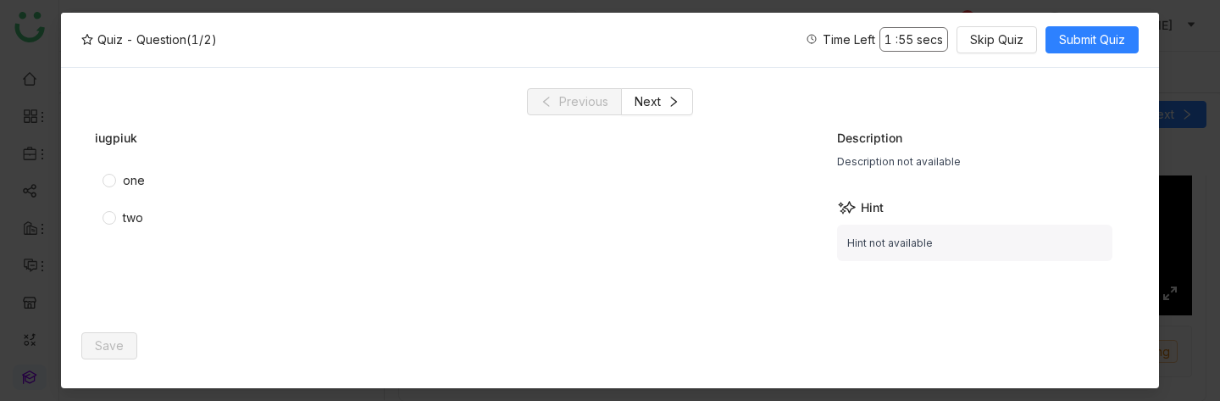
click at [1200, 204] on nz-modal-container "Quiz - Question (1/2) Time Left 1 : 55 secs Skip Quiz Submit Quiz Previous Next…" at bounding box center [610, 200] width 1220 height 401
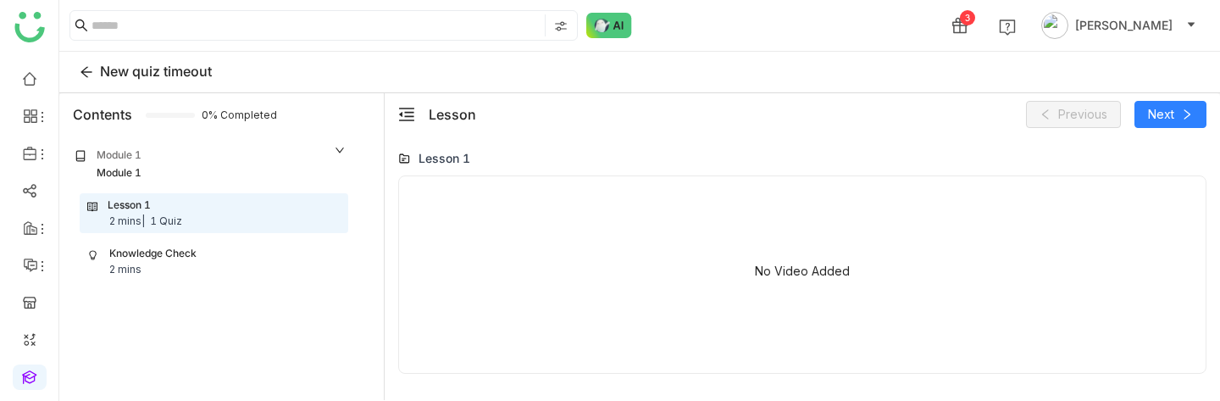
click at [227, 247] on div "Knowledge Check 2 mins" at bounding box center [213, 262] width 253 height 32
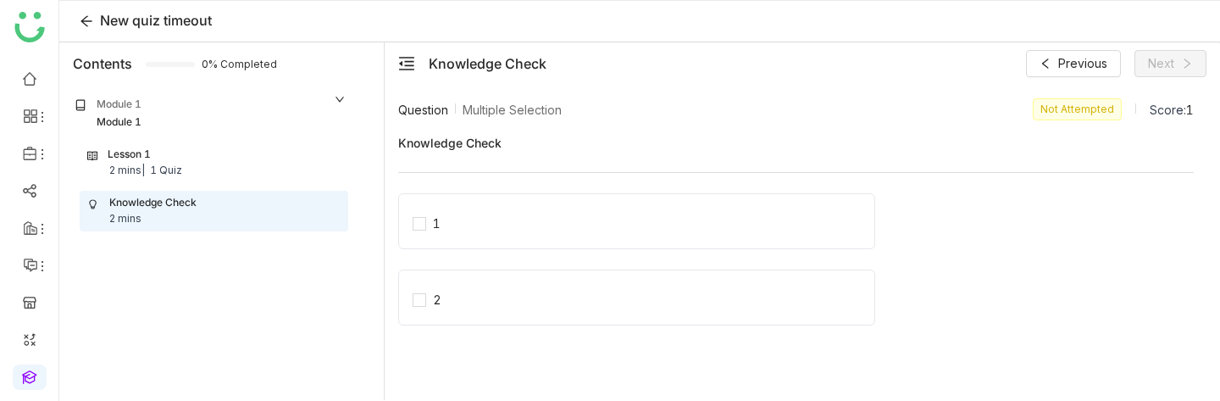
click at [218, 167] on div "Lesson 1 2 mins | 1 Quiz" at bounding box center [213, 163] width 253 height 32
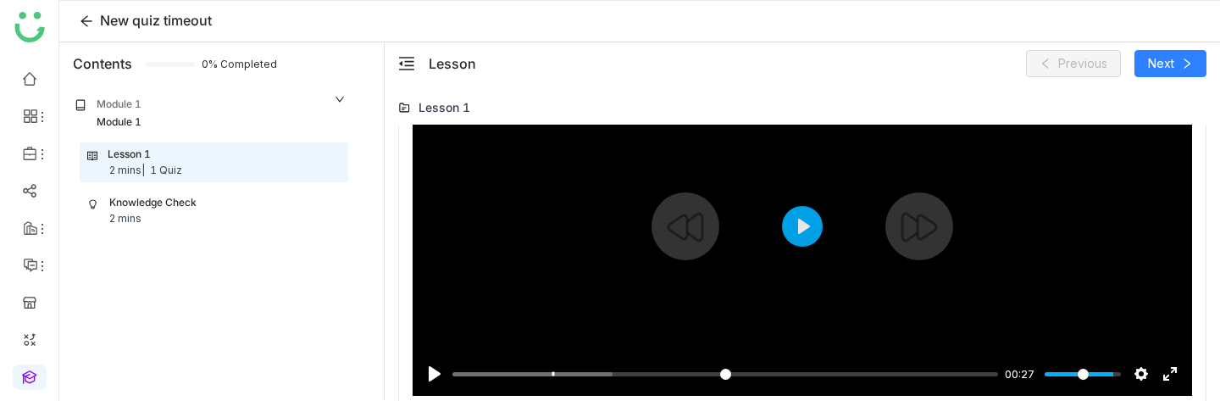
scroll to position [320, 0]
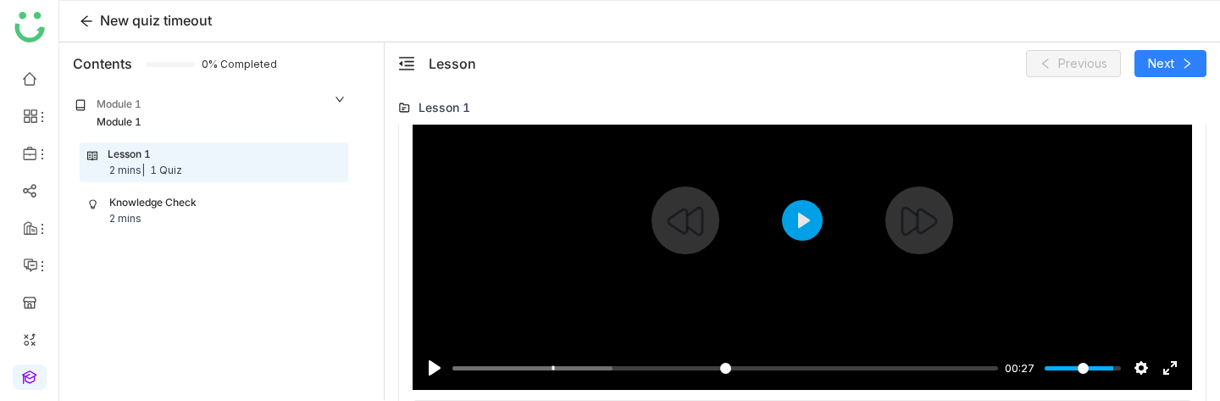
type input "*****"
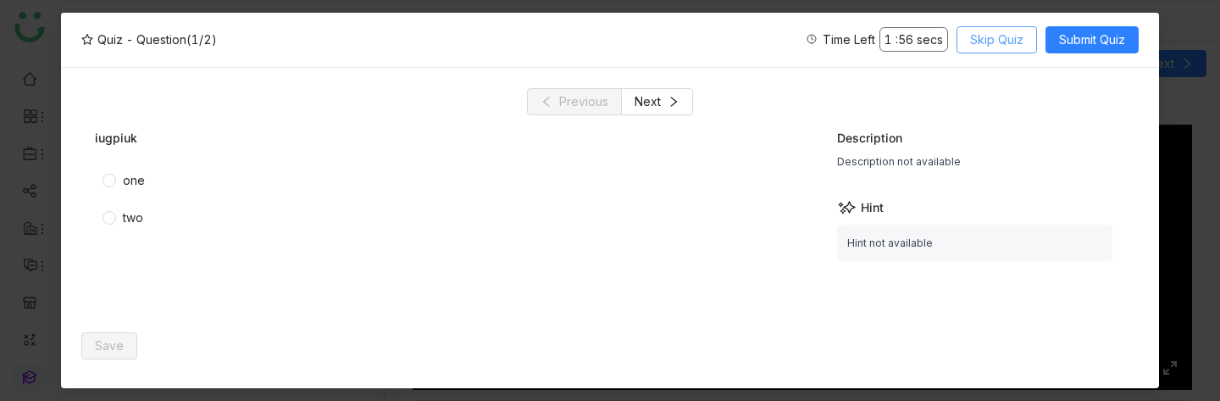
click at [1001, 52] on button "Skip Quiz" at bounding box center [997, 39] width 81 height 27
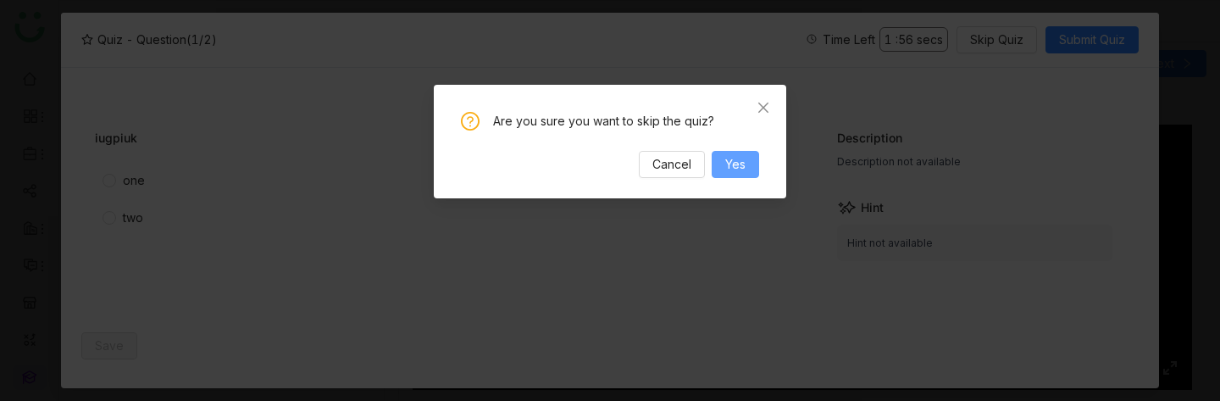
click at [747, 172] on button "Yes" at bounding box center [735, 164] width 47 height 27
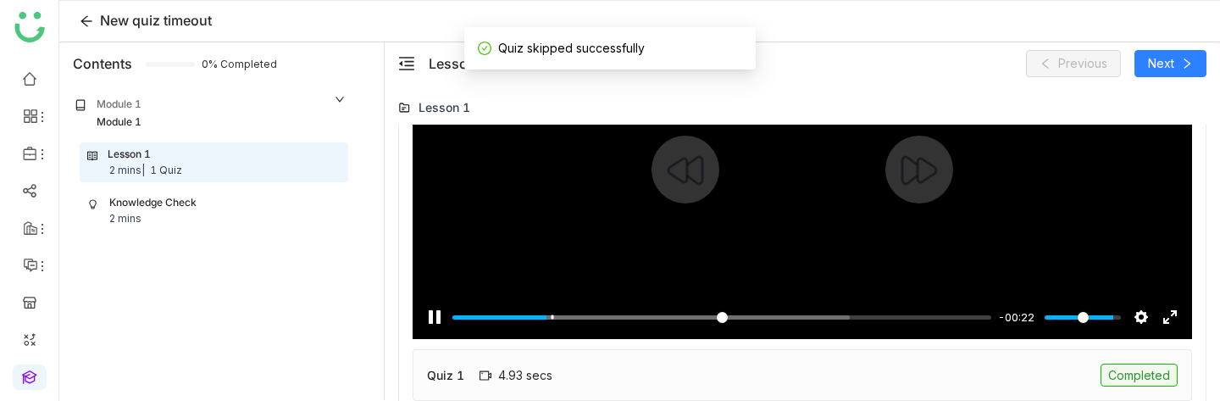
scroll to position [372, 0]
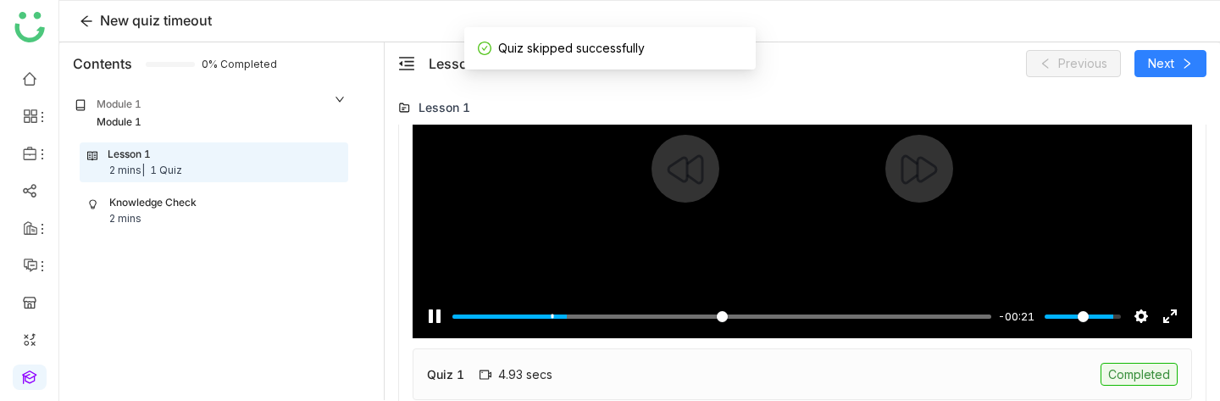
click at [757, 252] on div at bounding box center [803, 168] width 780 height 339
type input "*****"
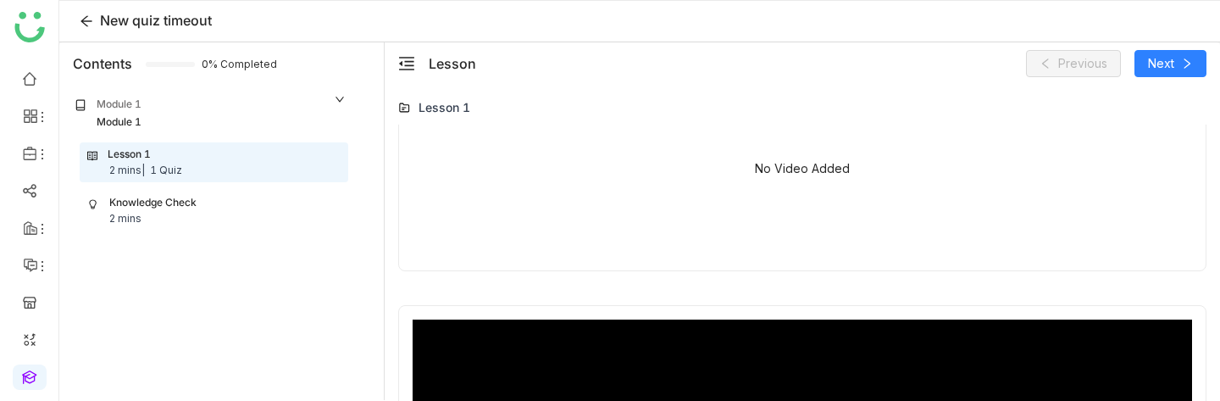
scroll to position [47, 0]
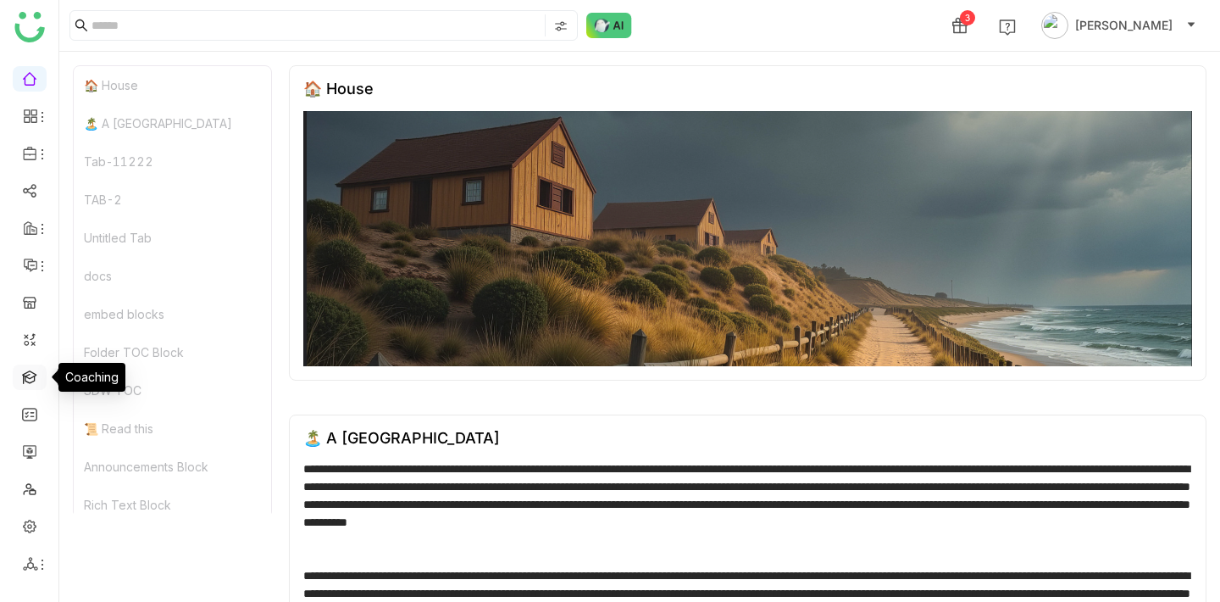
click at [25, 378] on link at bounding box center [29, 376] width 15 height 14
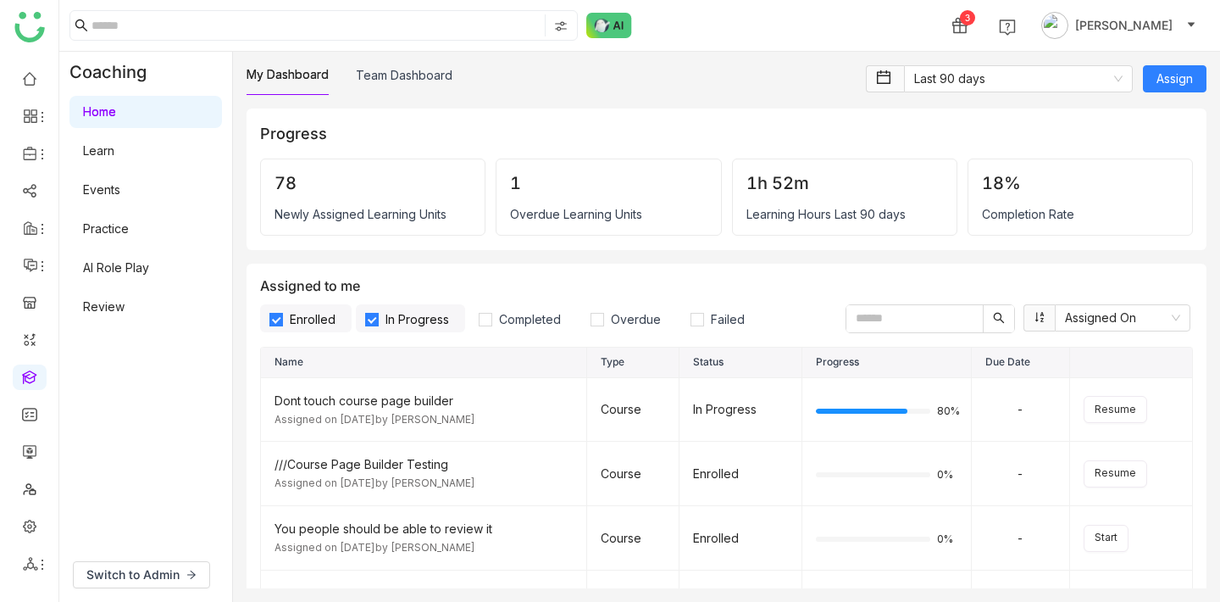
click at [114, 150] on link "Learn" at bounding box center [98, 150] width 31 height 14
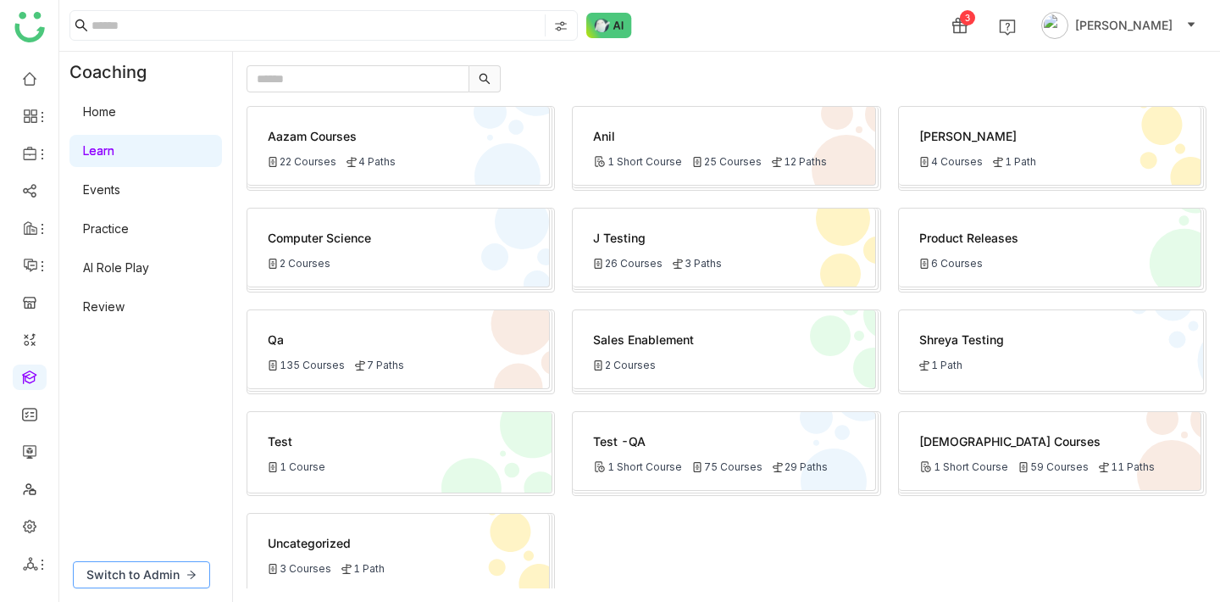
click at [188, 571] on icon at bounding box center [191, 575] width 10 height 10
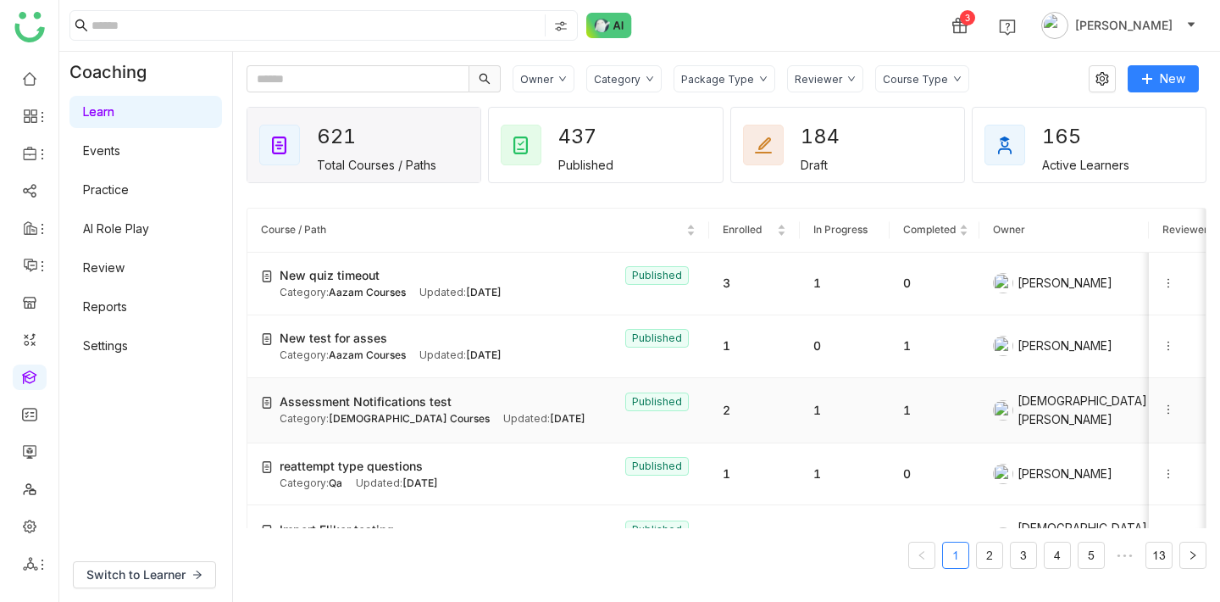
click at [335, 392] on span "Assessment Notifications test" at bounding box center [366, 401] width 172 height 19
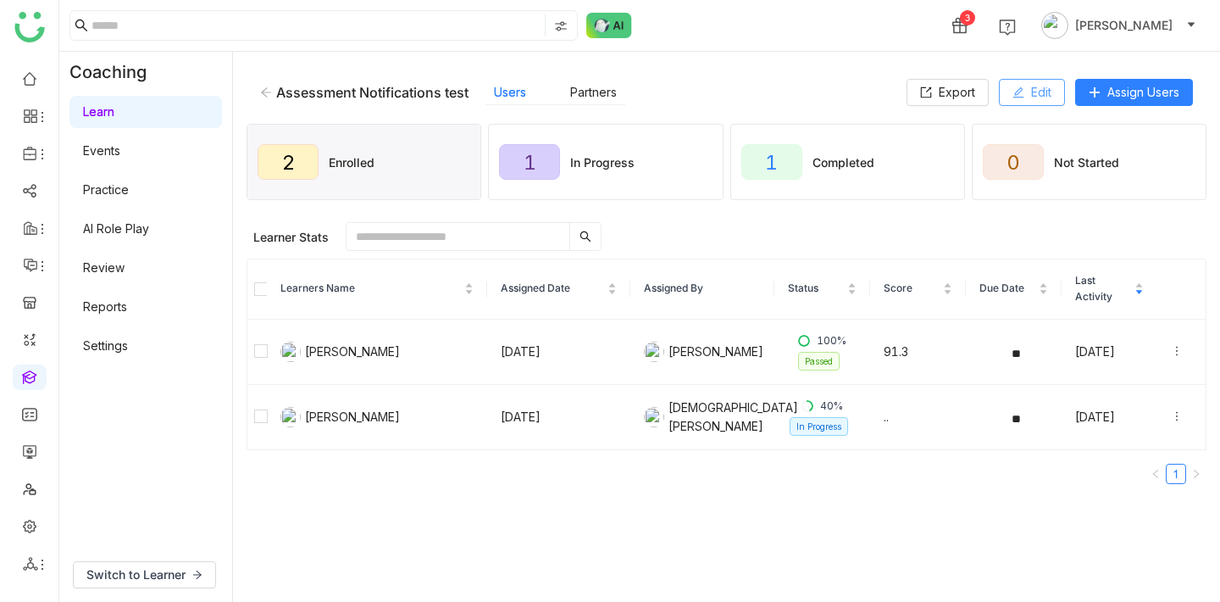
click at [1022, 92] on button "Edit" at bounding box center [1032, 92] width 66 height 27
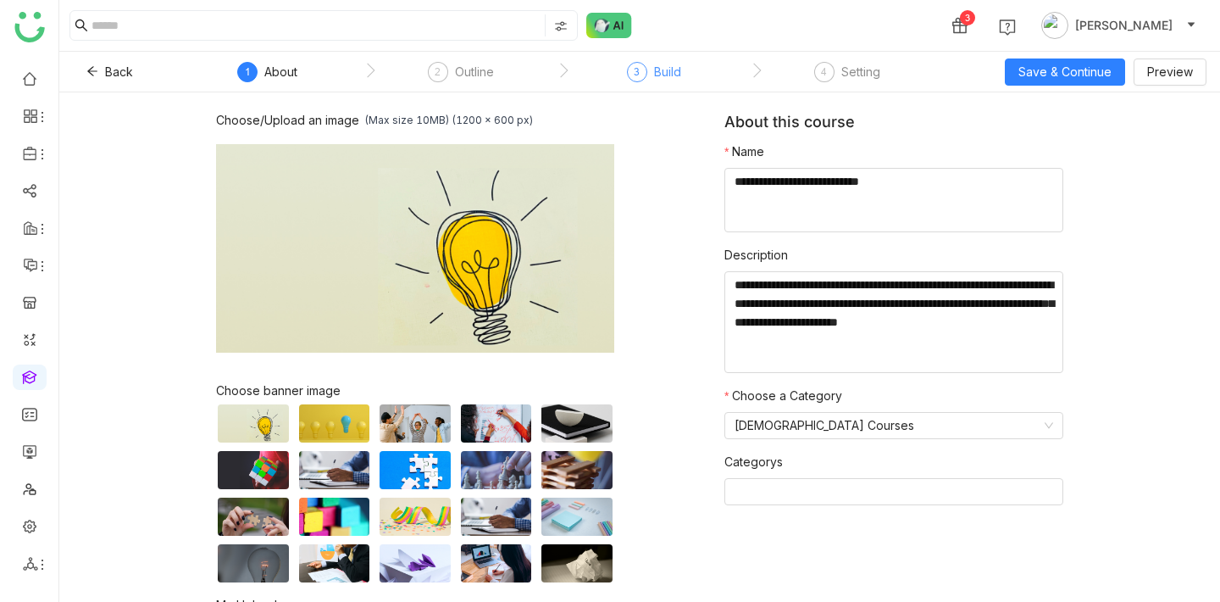
click at [665, 83] on div "3 Build" at bounding box center [654, 77] width 54 height 31
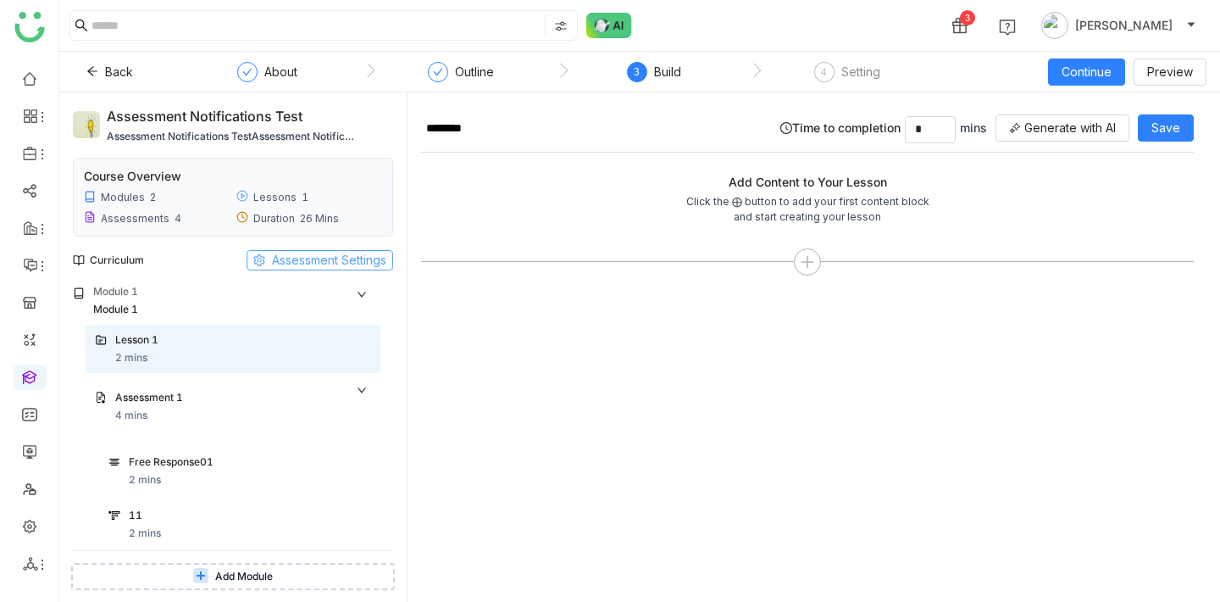
click at [315, 264] on span "Assessment Settings" at bounding box center [329, 260] width 114 height 19
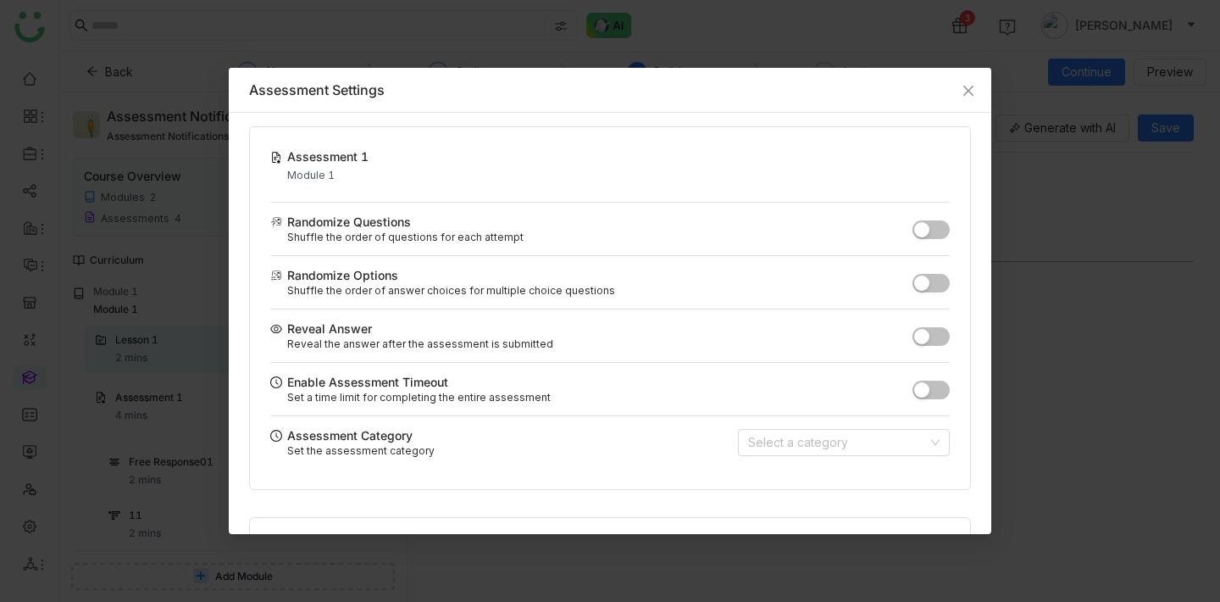
click at [928, 395] on span "button" at bounding box center [921, 389] width 15 height 15
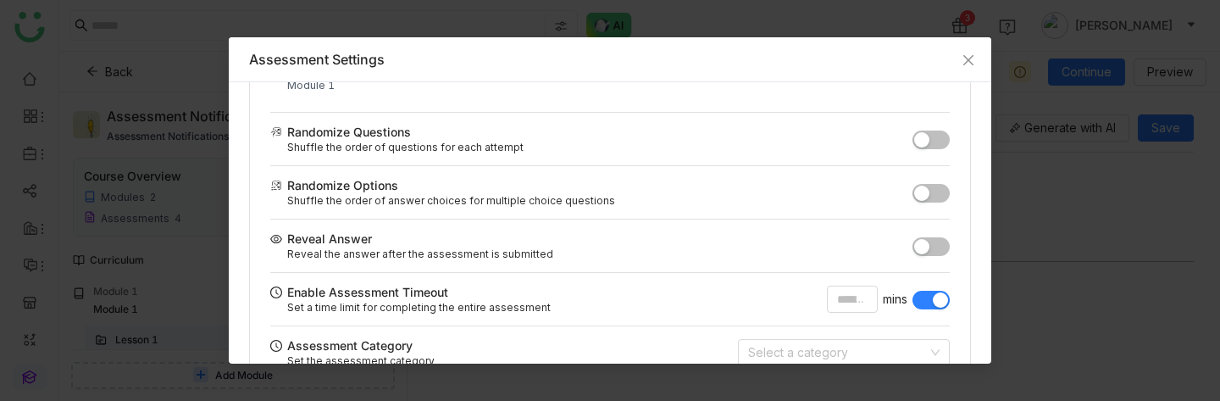
scroll to position [87, 0]
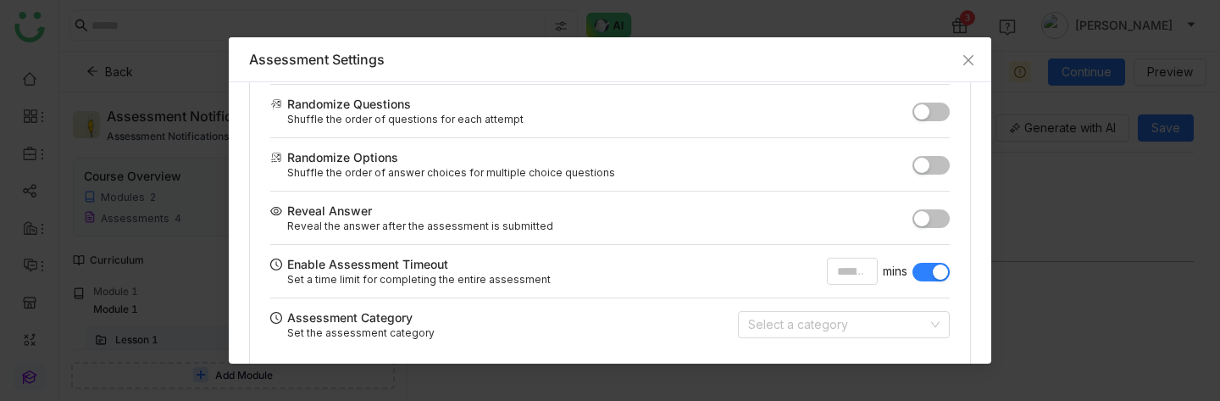
drag, startPoint x: 454, startPoint y: 264, endPoint x: 289, endPoint y: 266, distance: 165.3
click at [289, 266] on div "Enable Assessment Timeout" at bounding box center [548, 264] width 557 height 18
copy div "Enable Assessment Timeout"
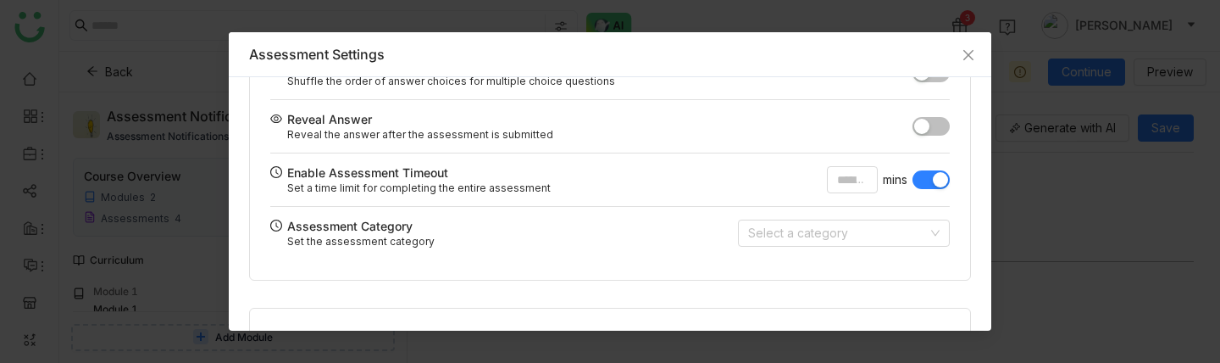
scroll to position [182, 0]
